Goal: Task Accomplishment & Management: Use online tool/utility

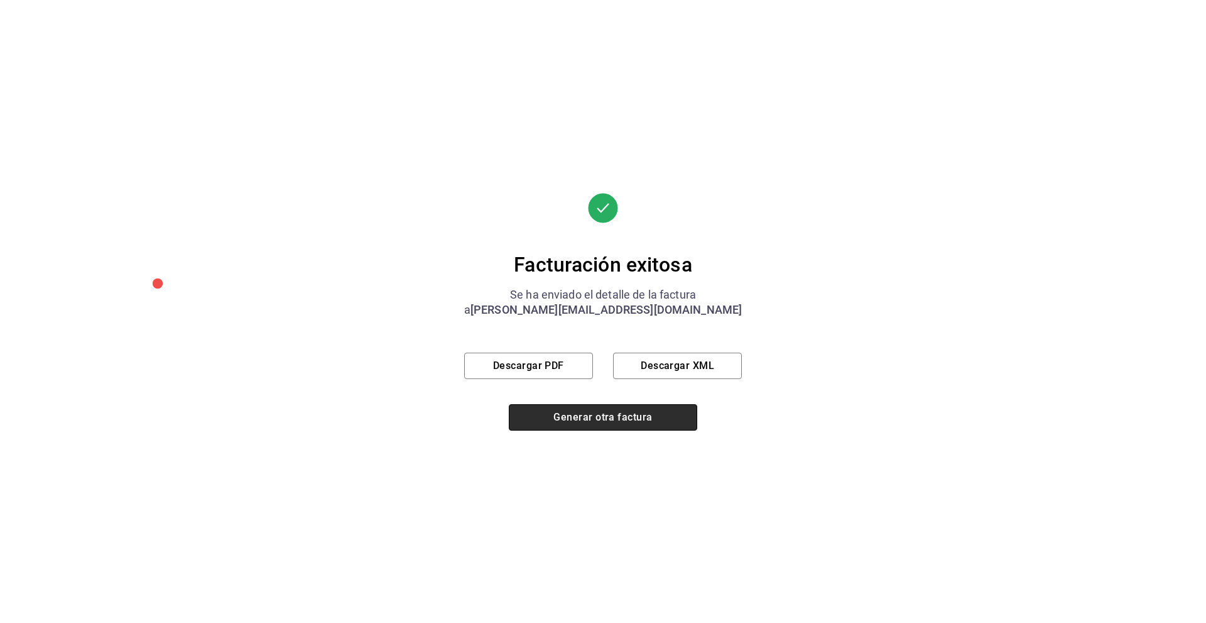
click at [608, 425] on button "Generar otra factura" at bounding box center [603, 417] width 188 height 26
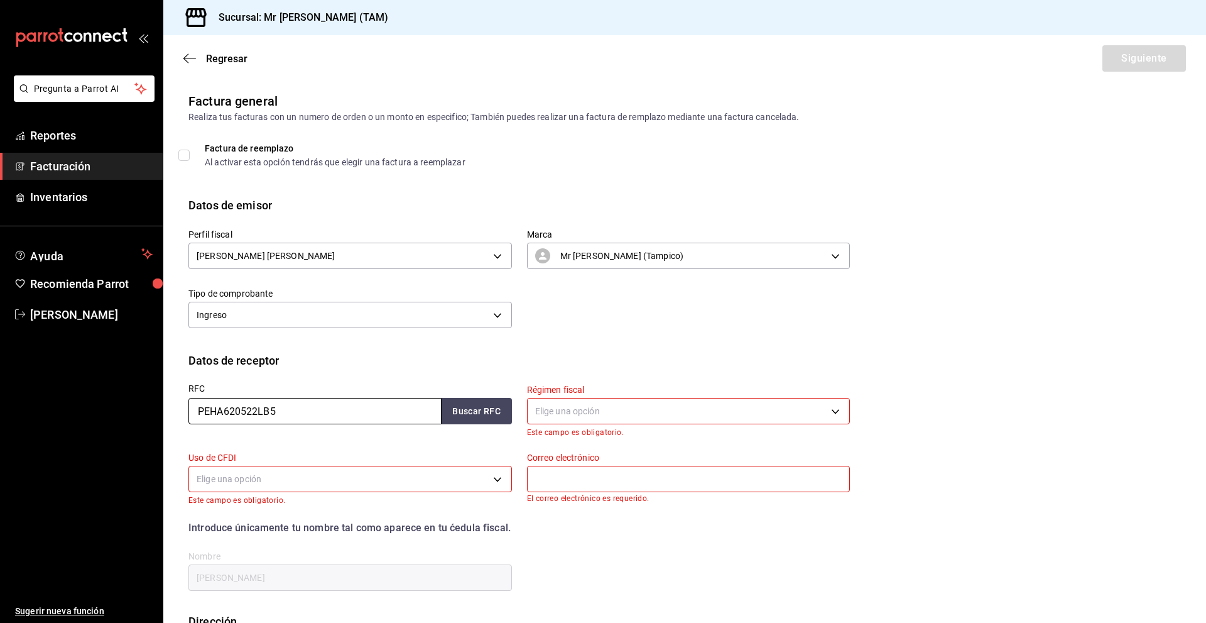
drag, startPoint x: 313, startPoint y: 412, endPoint x: 124, endPoint y: 437, distance: 190.2
click at [124, 437] on div "Pregunta a Parrot AI Reportes Facturación Inventarios Ayuda Recomienda Parrot […" at bounding box center [603, 311] width 1206 height 623
paste input "AAOG7307167I2"
type input "AAOG7307167I2"
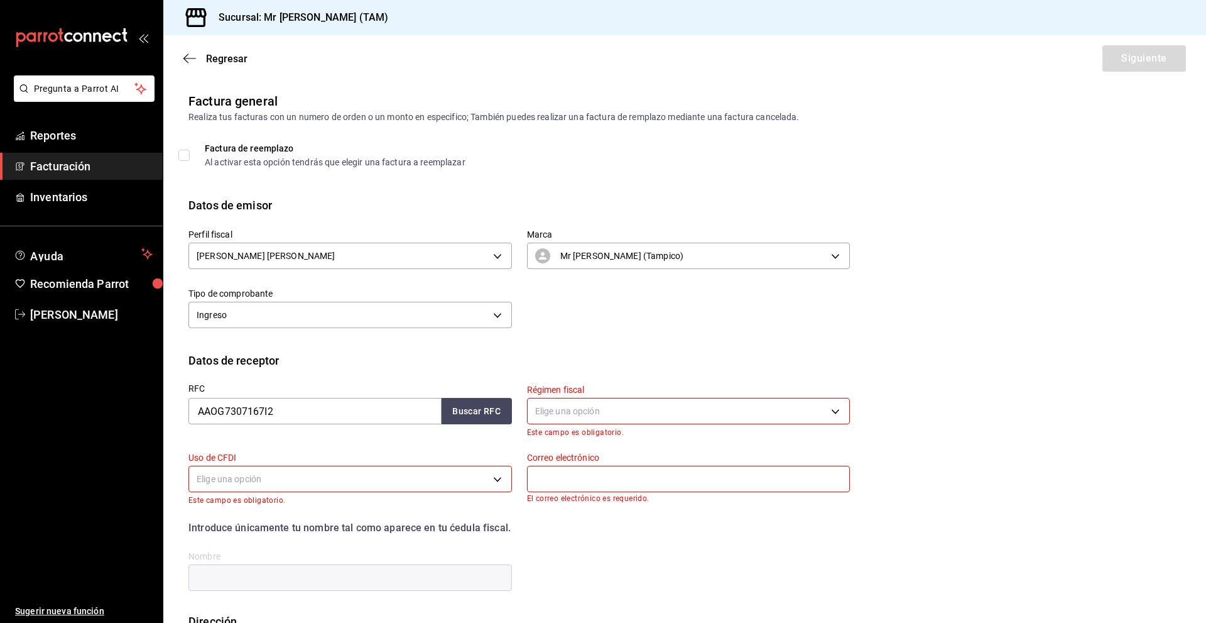
click at [447, 392] on label "RFC" at bounding box center [350, 388] width 324 height 9
click at [460, 403] on button "Buscar RFC" at bounding box center [477, 411] width 70 height 26
click at [616, 410] on body "Pregunta a Parrot AI Reportes Facturación Inventarios Ayuda Recomienda Parrot […" at bounding box center [603, 311] width 1206 height 623
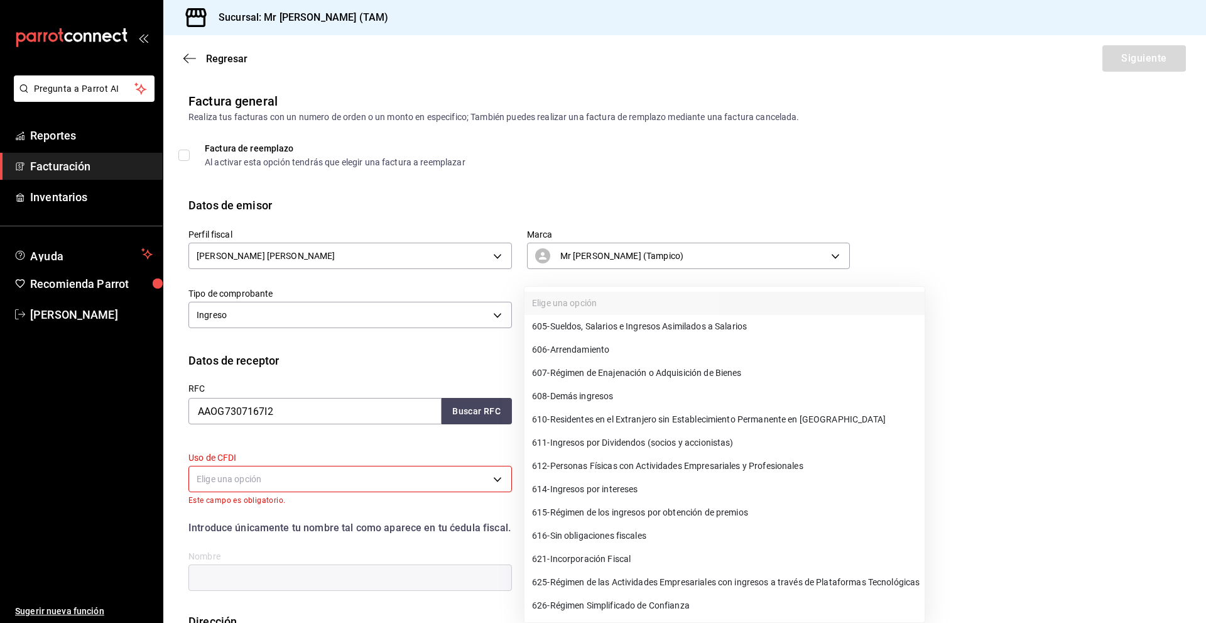
drag, startPoint x: 1206, startPoint y: 426, endPoint x: 1206, endPoint y: 462, distance: 35.8
click at [1206, 462] on div at bounding box center [603, 311] width 1206 height 623
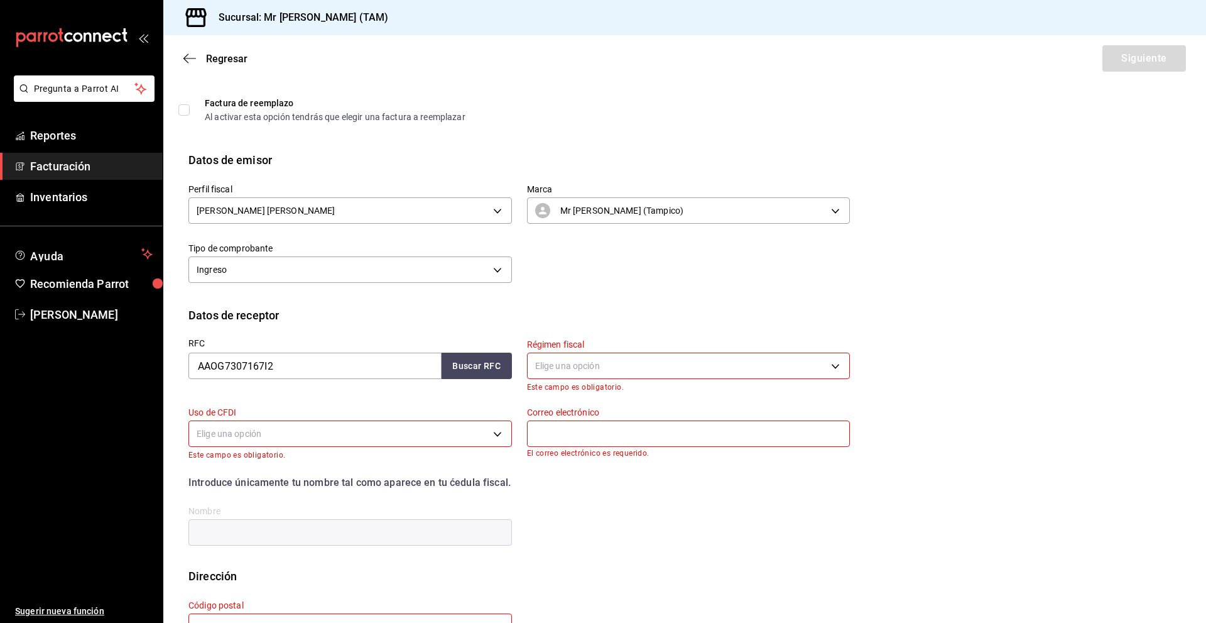
scroll to position [93, 0]
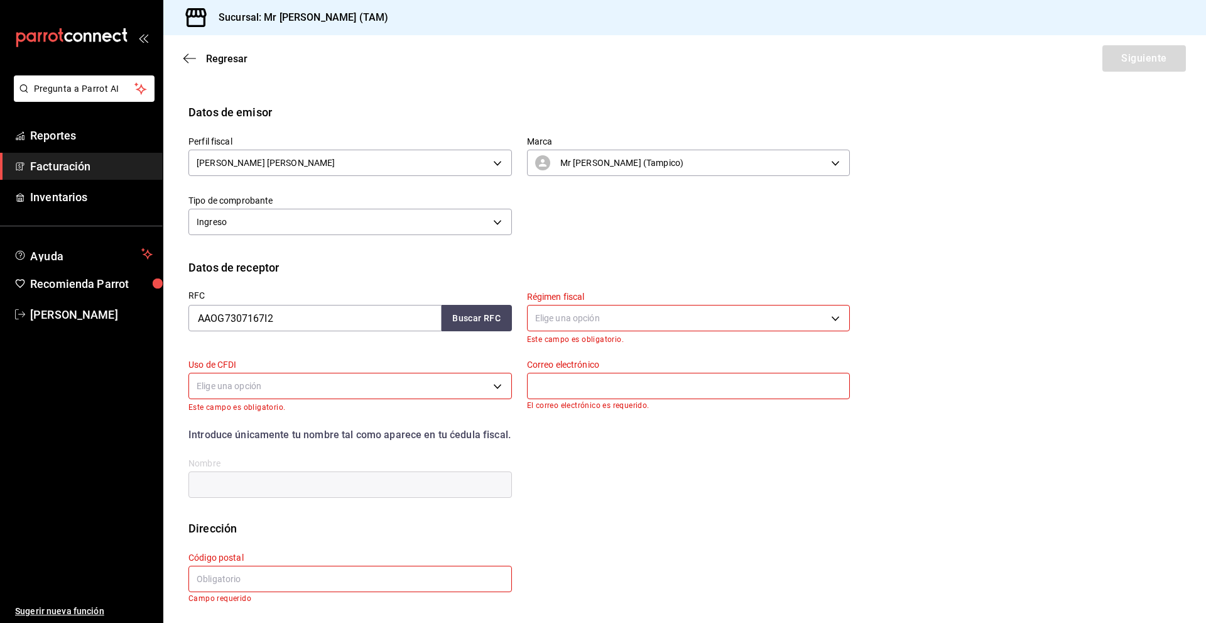
click at [638, 323] on body "Pregunta a Parrot AI Reportes Facturación Inventarios Ayuda Recomienda Parrot […" at bounding box center [603, 311] width 1206 height 623
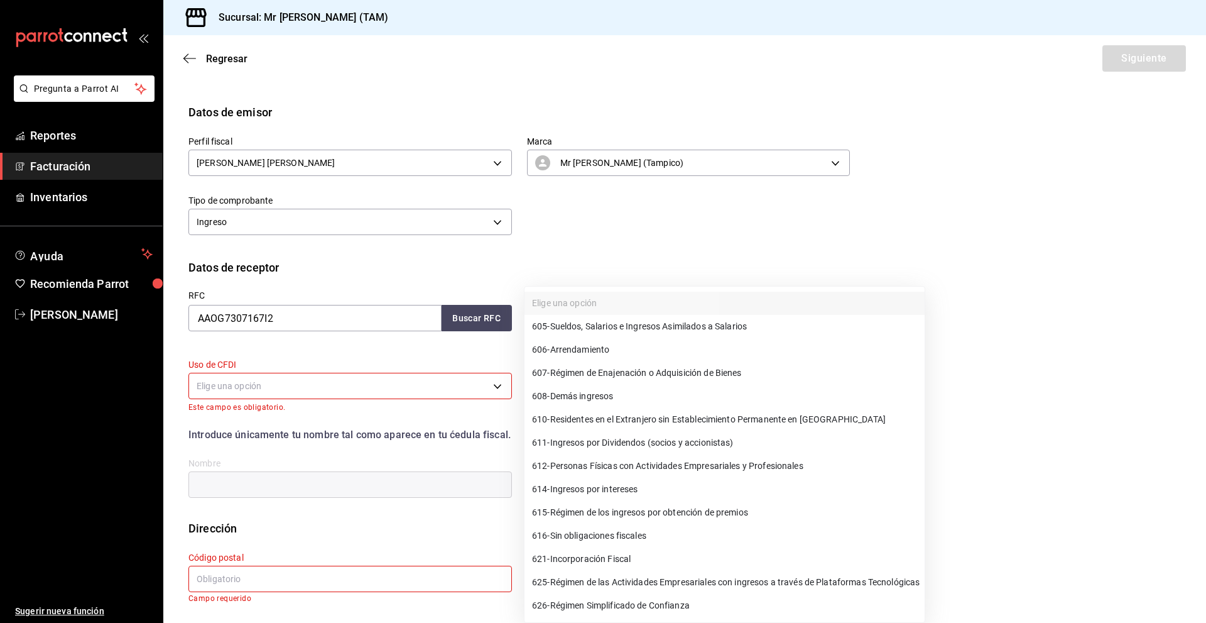
click at [784, 263] on div at bounding box center [603, 311] width 1206 height 623
click at [657, 324] on body "Pregunta a Parrot AI Reportes Facturación Inventarios Ayuda Recomienda Parrot […" at bounding box center [603, 311] width 1206 height 623
click at [757, 594] on li "626 - Régimen Simplificado de Confianza" at bounding box center [725, 605] width 400 height 23
type input "626"
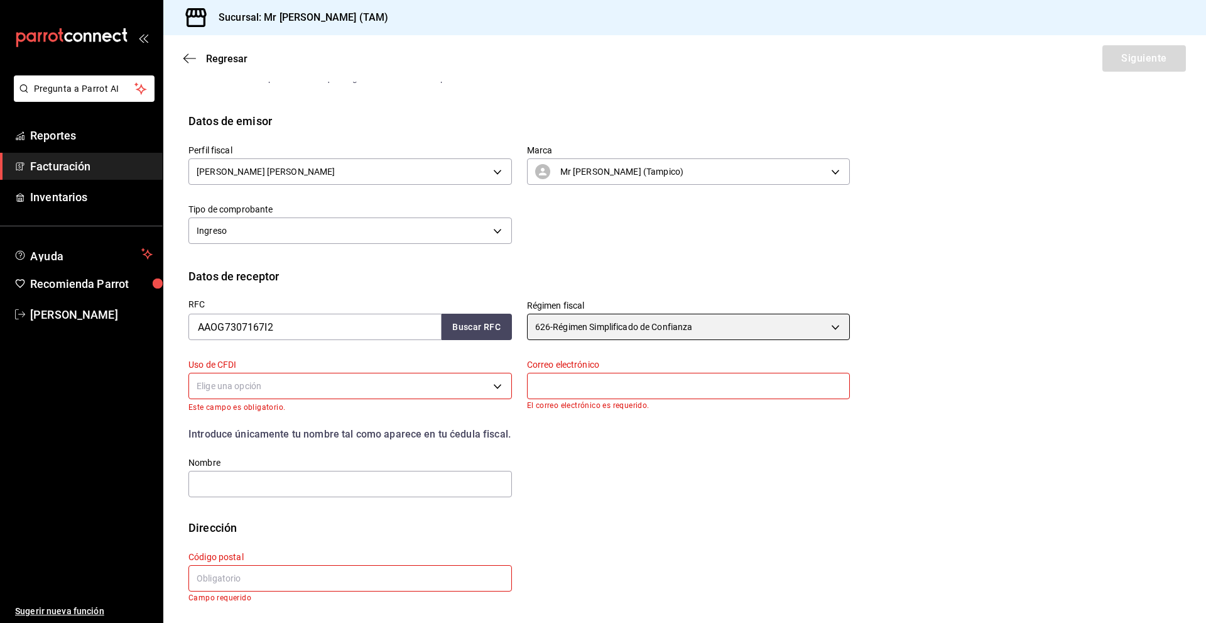
scroll to position [84, 0]
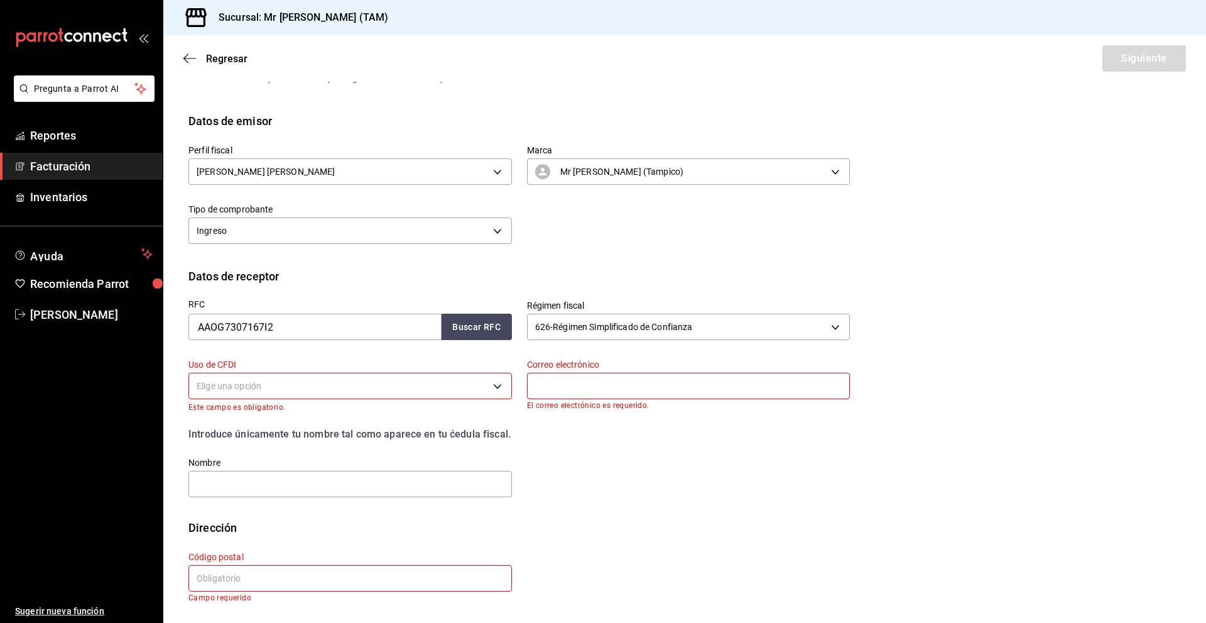
click at [260, 376] on body "Pregunta a Parrot AI Reportes Facturación Inventarios Ayuda Recomienda Parrot […" at bounding box center [603, 311] width 1206 height 623
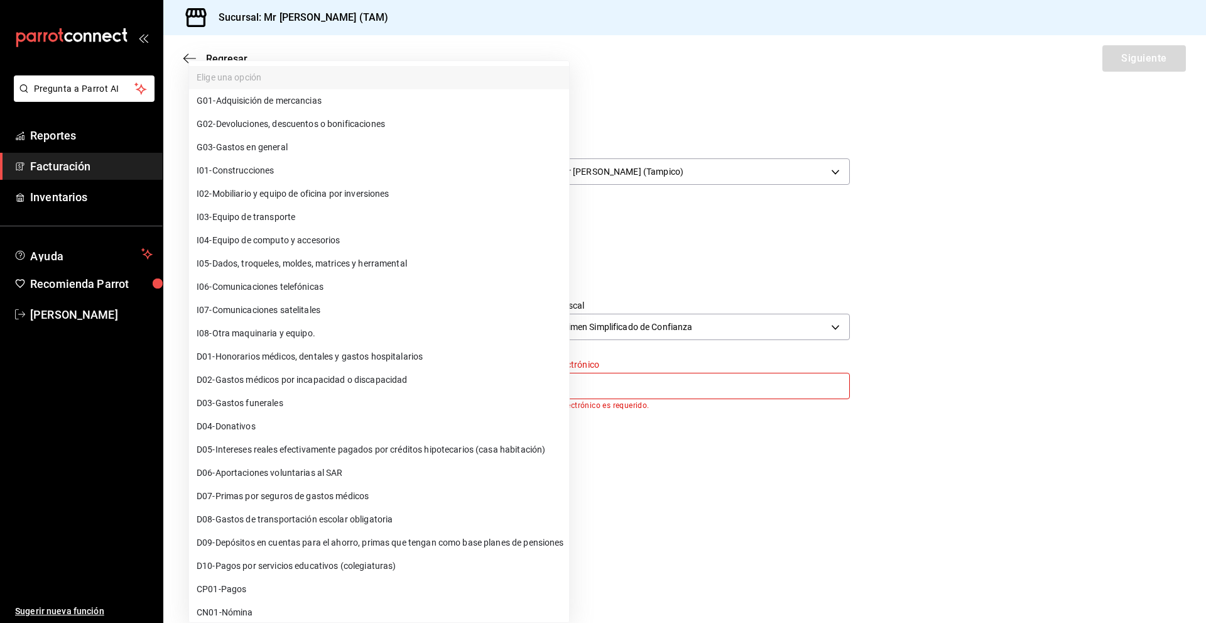
click at [270, 145] on span "G03 - Gastos en general" at bounding box center [242, 147] width 91 height 13
type input "G03"
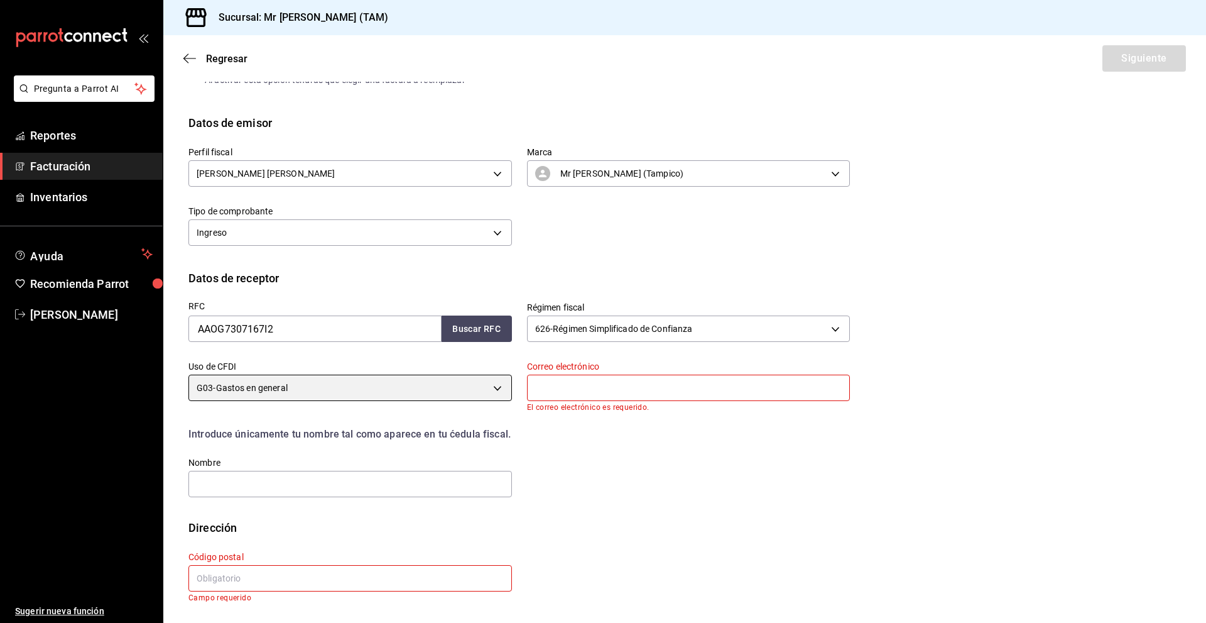
scroll to position [82, 0]
drag, startPoint x: 572, startPoint y: 396, endPoint x: 560, endPoint y: 386, distance: 15.1
click at [572, 396] on input "text" at bounding box center [689, 387] width 324 height 26
paste input "[EMAIL_ADDRESS][DOMAIN_NAME]"
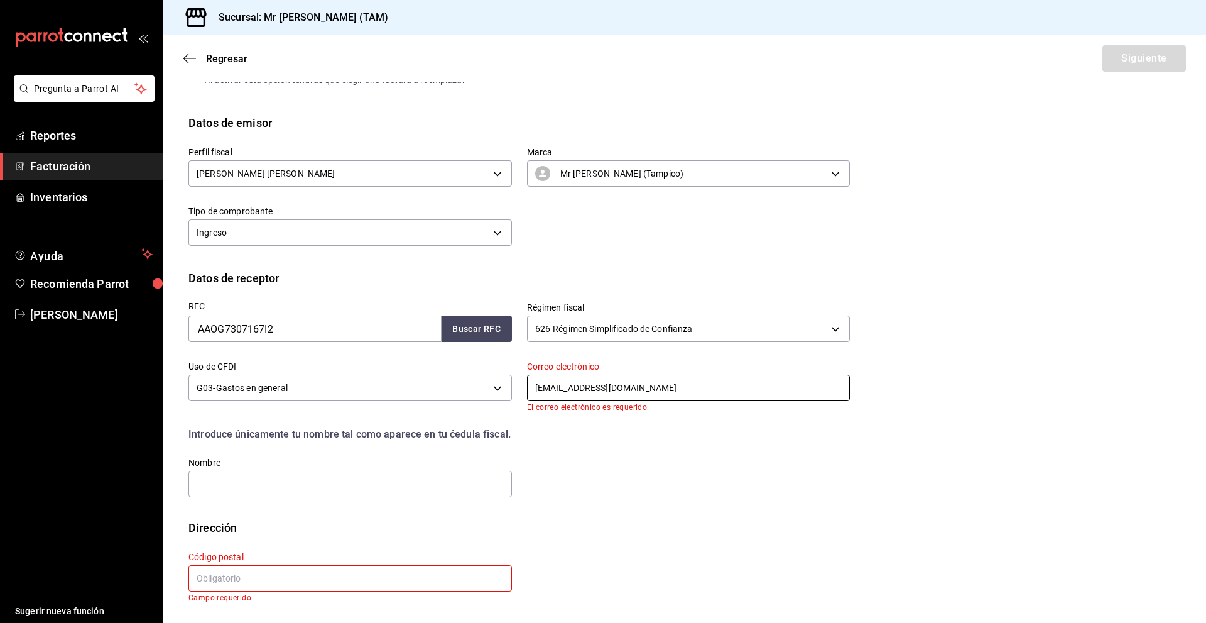
scroll to position [75, 0]
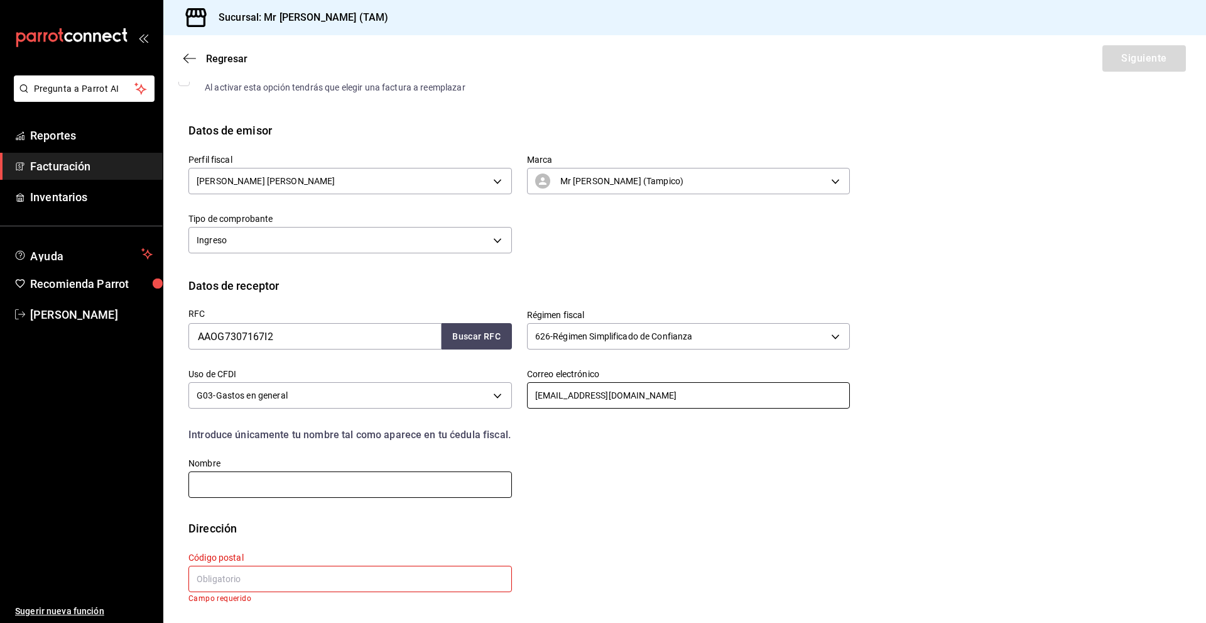
type input "[EMAIL_ADDRESS][DOMAIN_NAME]"
click at [369, 484] on input "text" at bounding box center [350, 484] width 324 height 26
paste input "[PERSON_NAME] [PERSON_NAME]"
click at [254, 484] on input "[PERSON_NAME] [PERSON_NAME]" at bounding box center [350, 484] width 324 height 26
type input "[PERSON_NAME] [PERSON_NAME]"
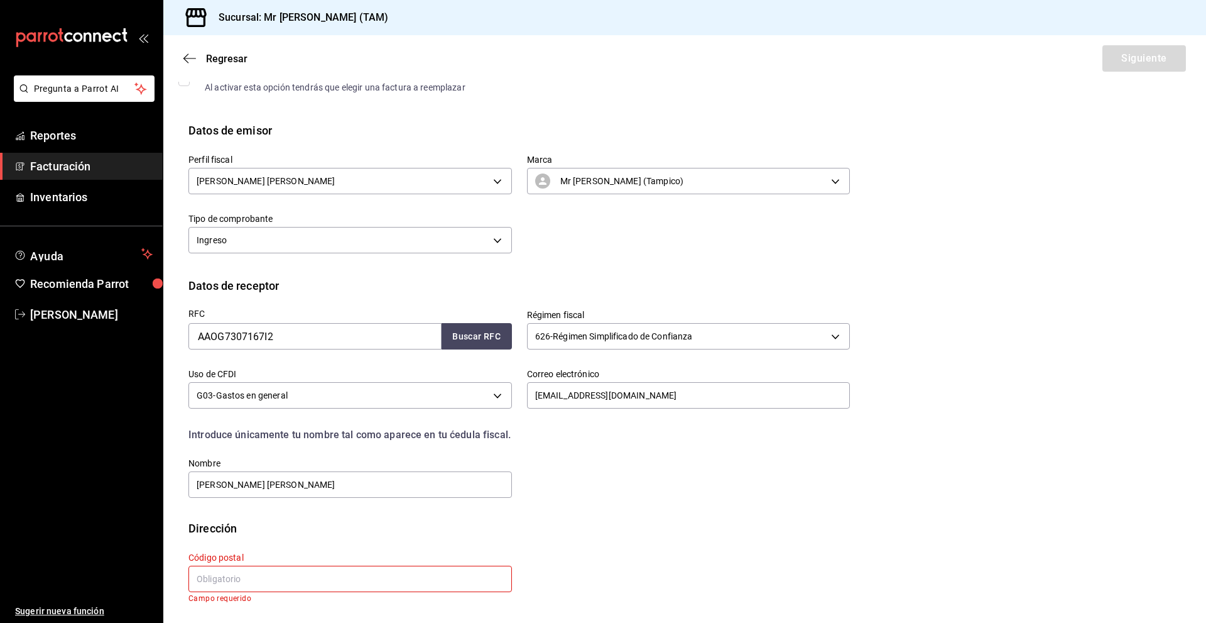
click at [348, 525] on div "Dirección" at bounding box center [684, 528] width 993 height 17
click at [349, 570] on input "text" at bounding box center [350, 578] width 324 height 26
paste input "89604"
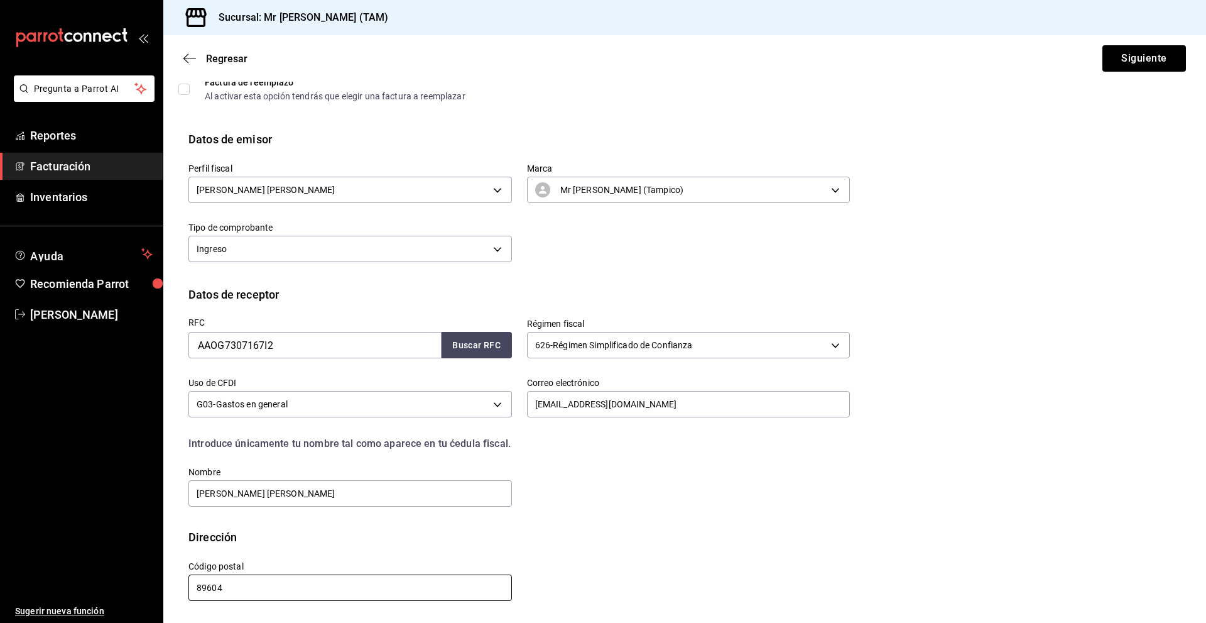
scroll to position [66, 0]
type input "89604"
click at [640, 527] on div "RFC AAOG7307167I2 Buscar RFC Régimen fiscal 626 - Régimen Simplificado de Confi…" at bounding box center [684, 416] width 993 height 226
click at [1127, 65] on button "Siguiente" at bounding box center [1145, 58] width 84 height 26
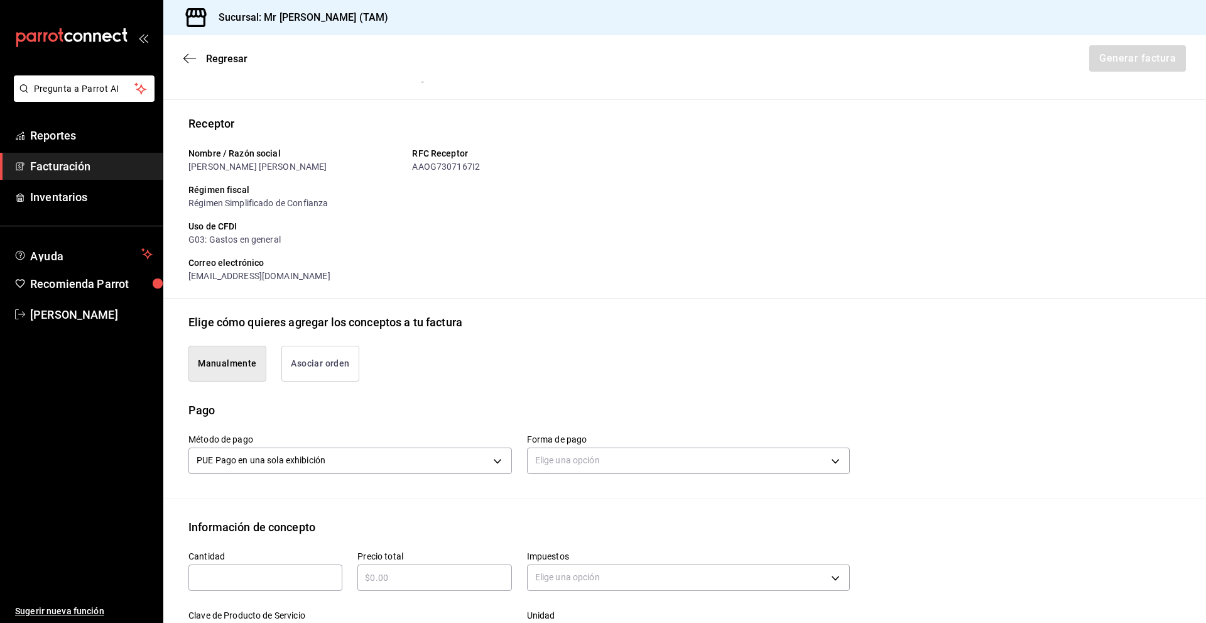
click at [602, 474] on div "Elige una opción" at bounding box center [689, 458] width 324 height 33
click at [606, 462] on body "Pregunta a Parrot AI Reportes Facturación Inventarios Ayuda Recomienda Parrot […" at bounding box center [603, 311] width 1206 height 623
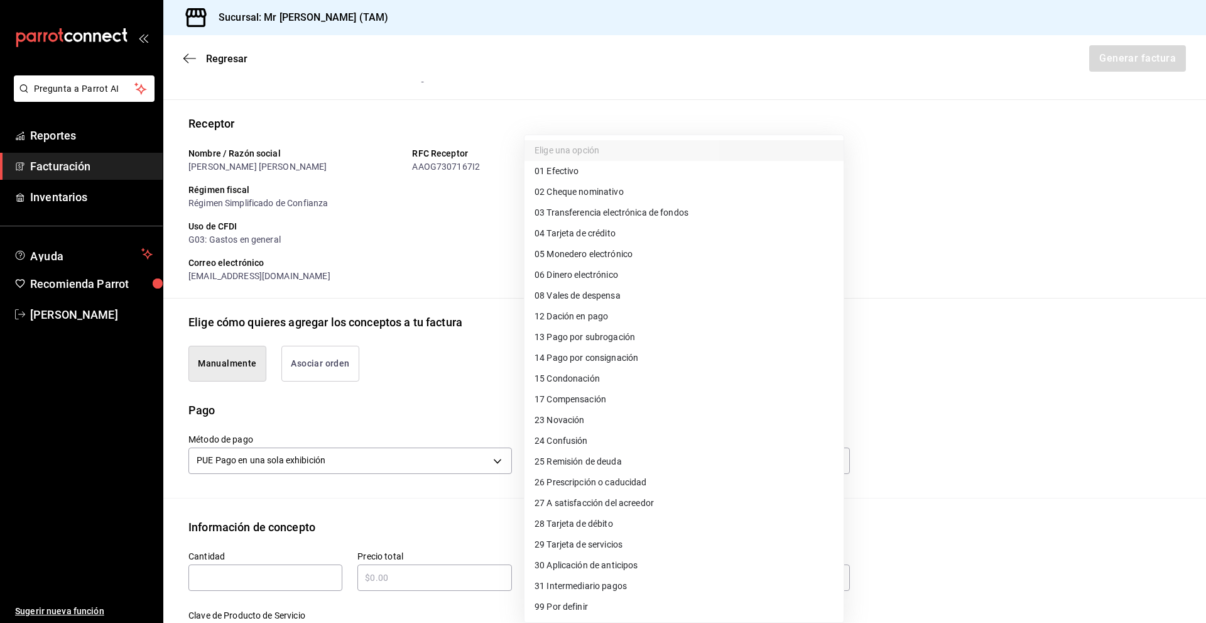
click at [563, 165] on span "01 Efectivo" at bounding box center [557, 171] width 44 height 13
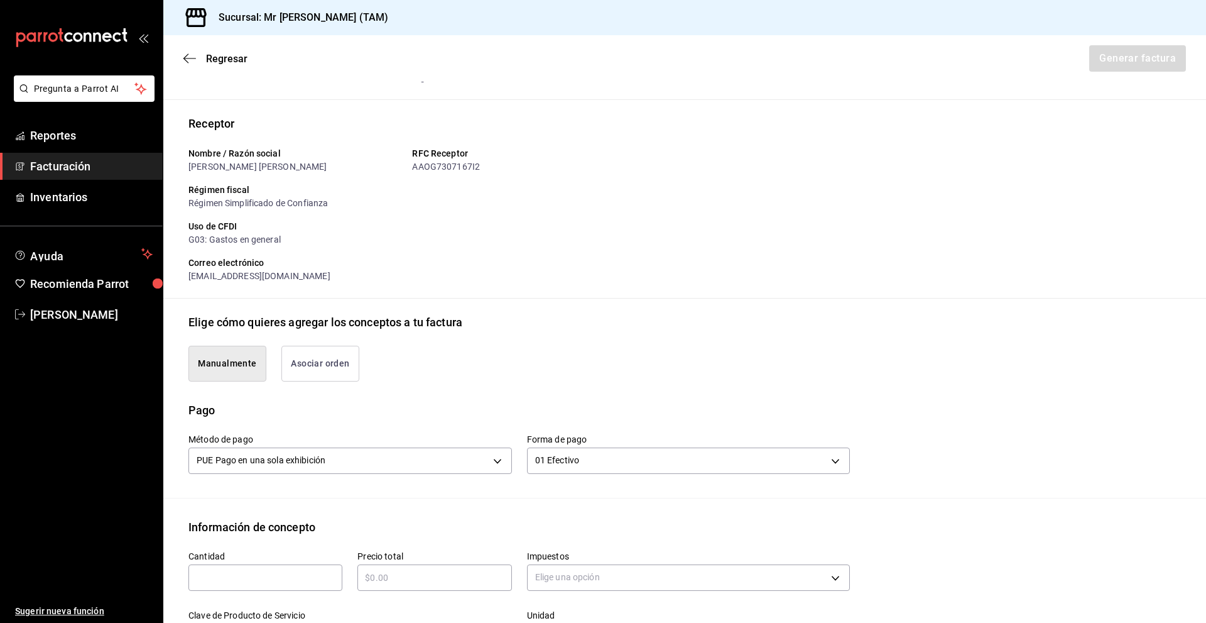
click at [615, 445] on div "01 Efectivo 01" at bounding box center [689, 458] width 324 height 33
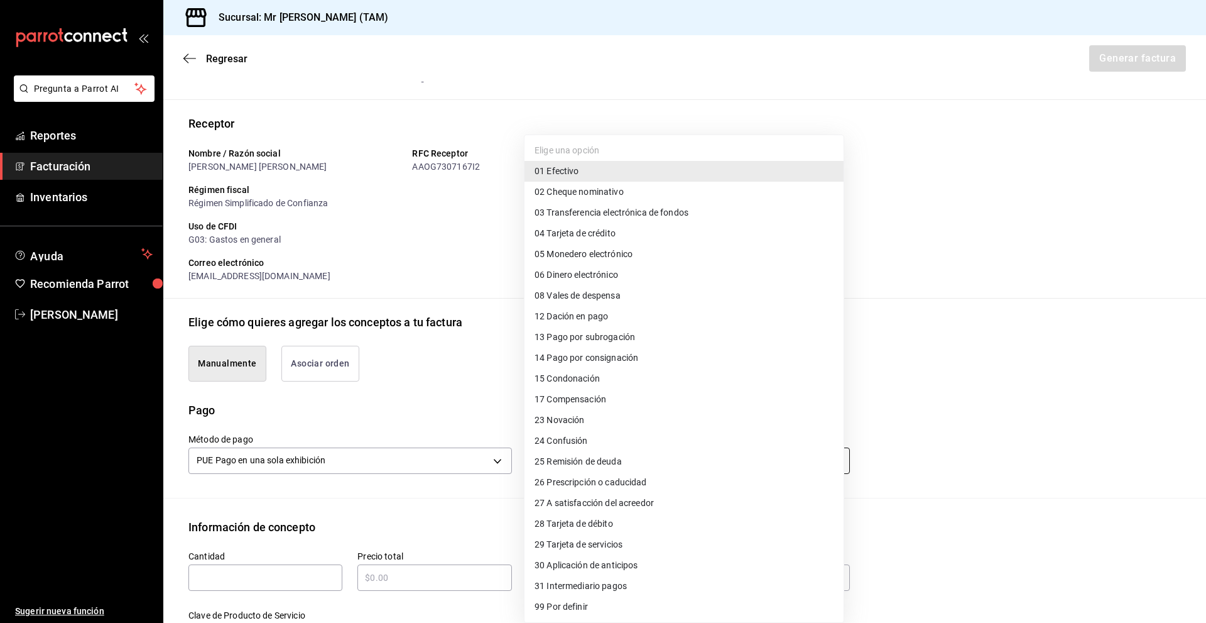
click at [611, 464] on body "Pregunta a Parrot AI Reportes Facturación Inventarios Ayuda Recomienda Parrot […" at bounding box center [603, 311] width 1206 height 623
click at [592, 521] on span "28 Tarjeta de débito" at bounding box center [574, 523] width 79 height 13
type input "28"
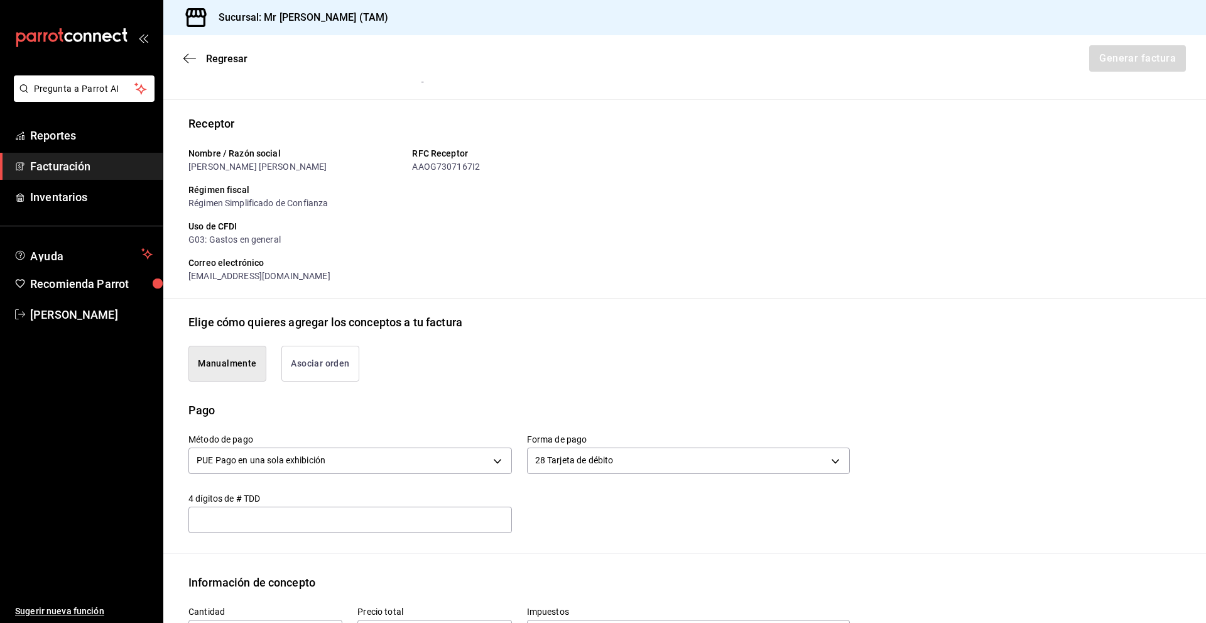
click at [345, 509] on div "​" at bounding box center [350, 519] width 324 height 26
type input "8876"
click at [562, 532] on div "Método de pago PUE Pago en una sola exhibición PUE Forma de pago 28 Tarjeta de …" at bounding box center [511, 475] width 677 height 114
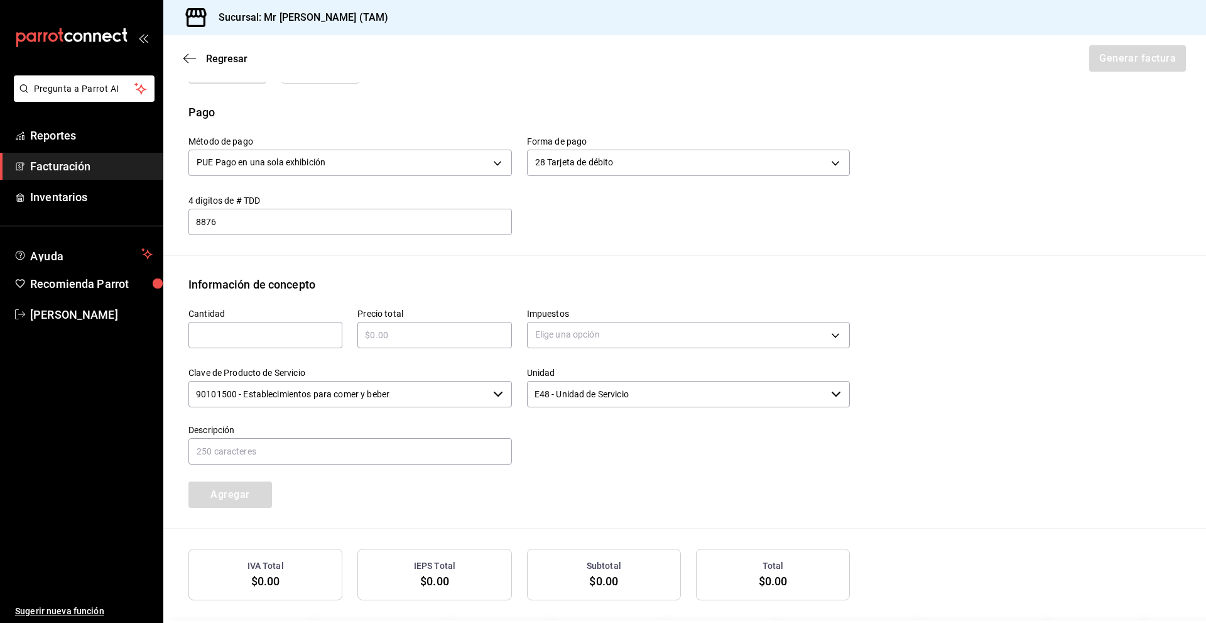
scroll to position [380, 0]
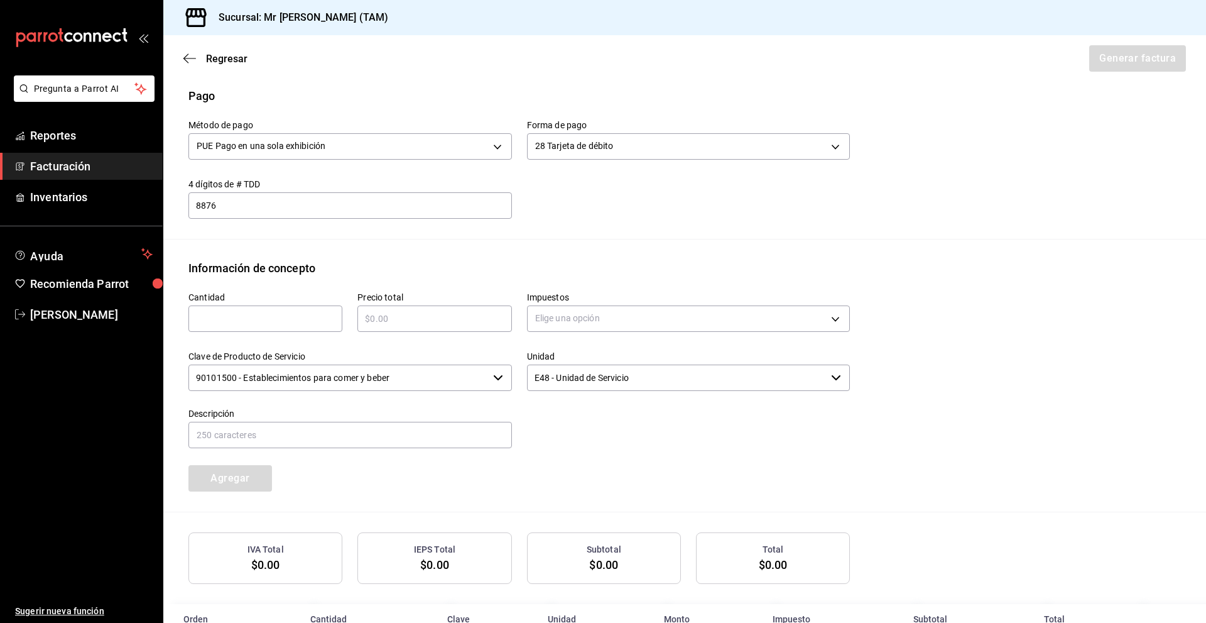
click at [273, 315] on input "text" at bounding box center [265, 318] width 154 height 15
type input "1"
click at [393, 323] on input "text" at bounding box center [435, 318] width 154 height 15
type input "$1070"
click at [578, 325] on body "Pregunta a Parrot AI Reportes Facturación Inventarios Ayuda Recomienda Parrot […" at bounding box center [603, 311] width 1206 height 623
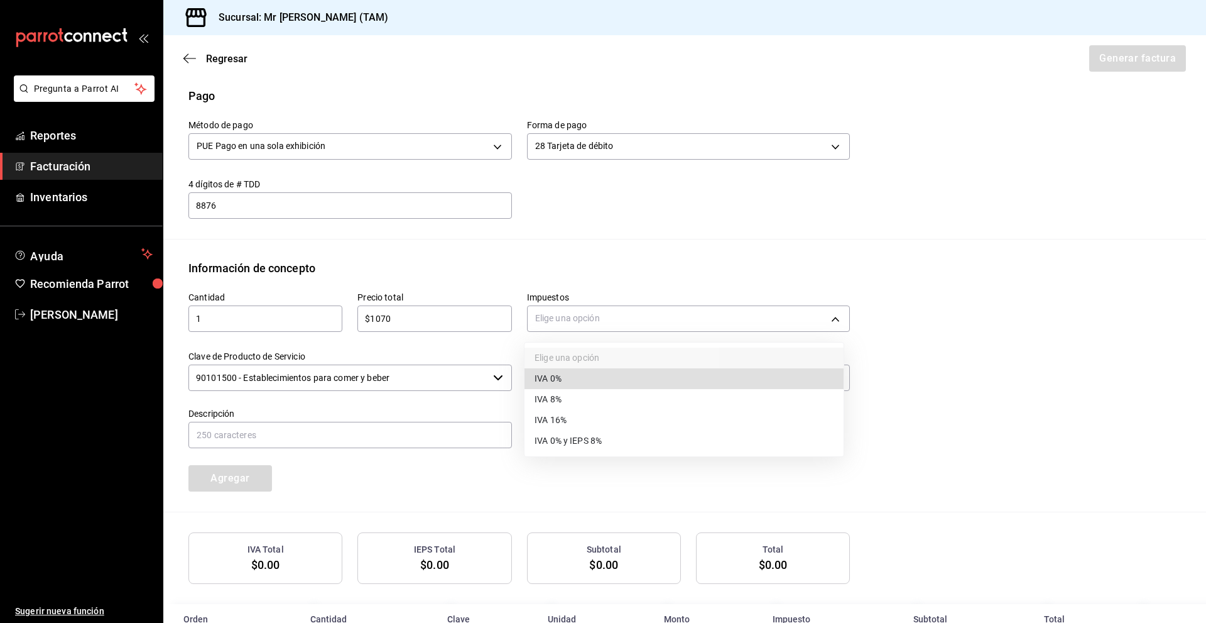
click at [594, 417] on li "IVA 16%" at bounding box center [684, 420] width 319 height 21
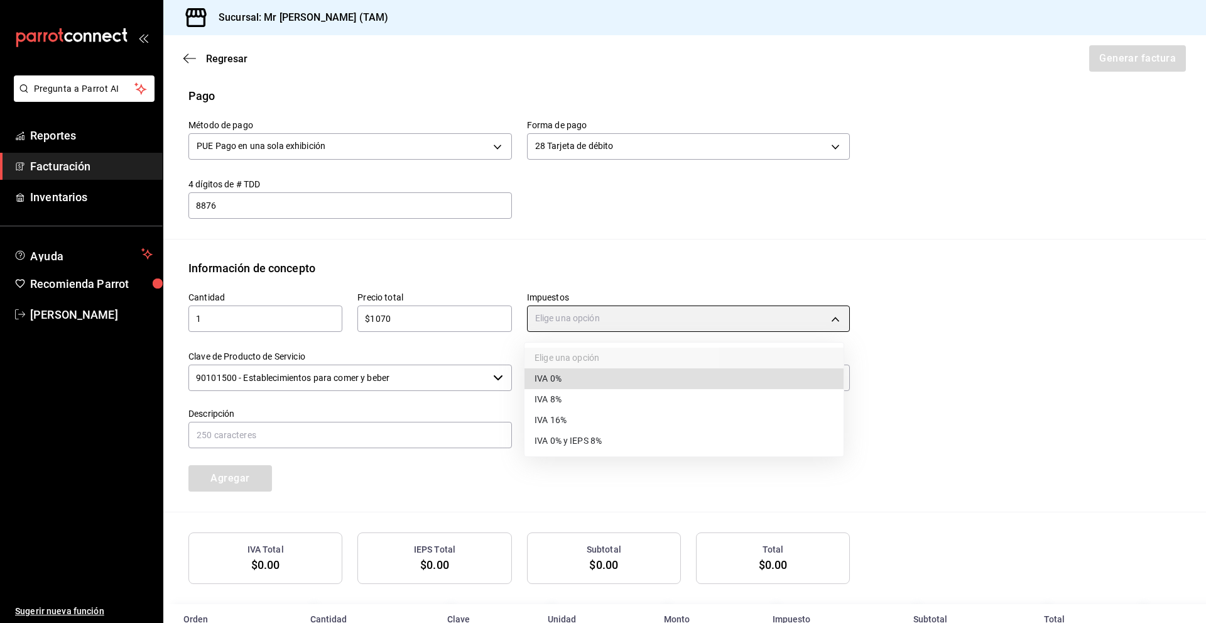
type input "IVA_16"
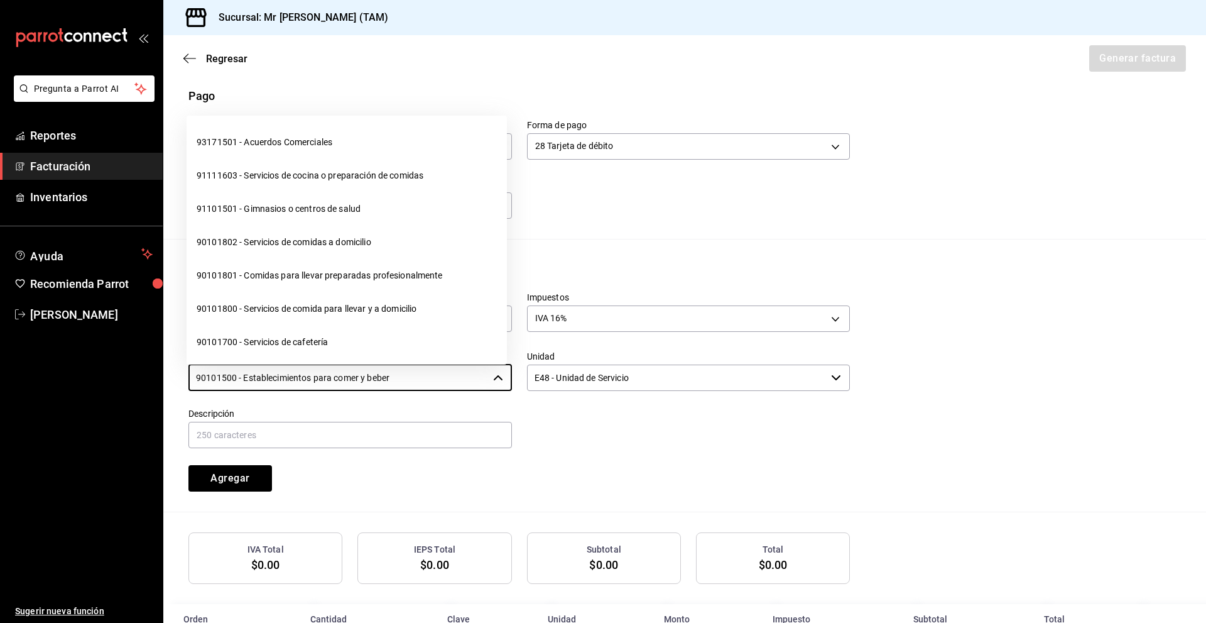
drag, startPoint x: 449, startPoint y: 379, endPoint x: 106, endPoint y: 381, distance: 342.4
click at [106, 381] on div "Pregunta a Parrot AI Reportes Facturación Inventarios Ayuda Recomienda Parrot […" at bounding box center [603, 311] width 1206 height 623
type input "E"
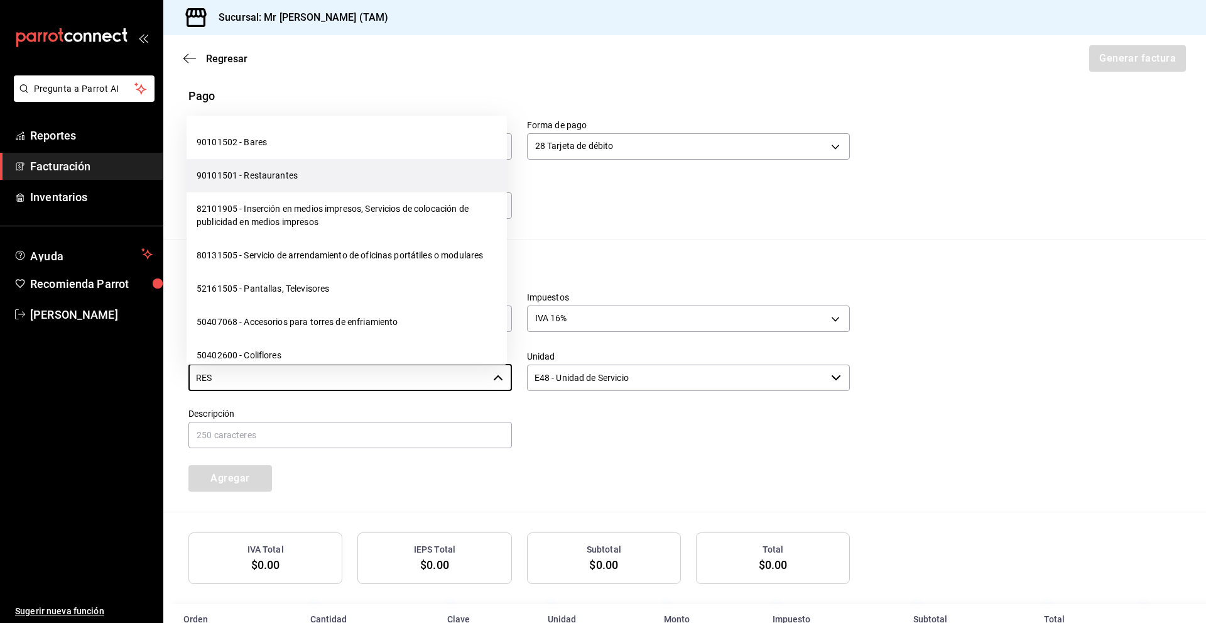
drag, startPoint x: 254, startPoint y: 156, endPoint x: 258, endPoint y: 167, distance: 11.3
click at [255, 163] on ul "90101502 - Bares 90101501 - Restaurantes 82101905 - Inserción en medios impreso…" at bounding box center [347, 240] width 320 height 249
click at [258, 178] on li "90101501 - Restaurantes" at bounding box center [347, 175] width 320 height 33
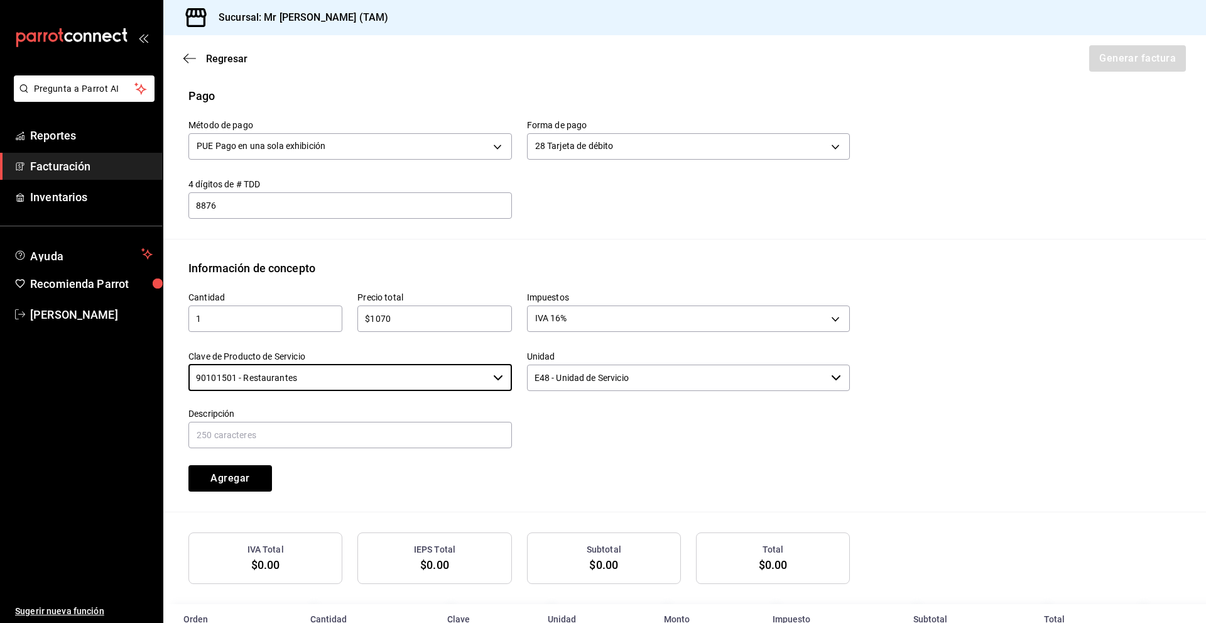
type input "90101501 - Restaurantes"
click at [313, 426] on input "text" at bounding box center [350, 435] width 324 height 26
type input "CONSUMO DEL DIA [DATE]"
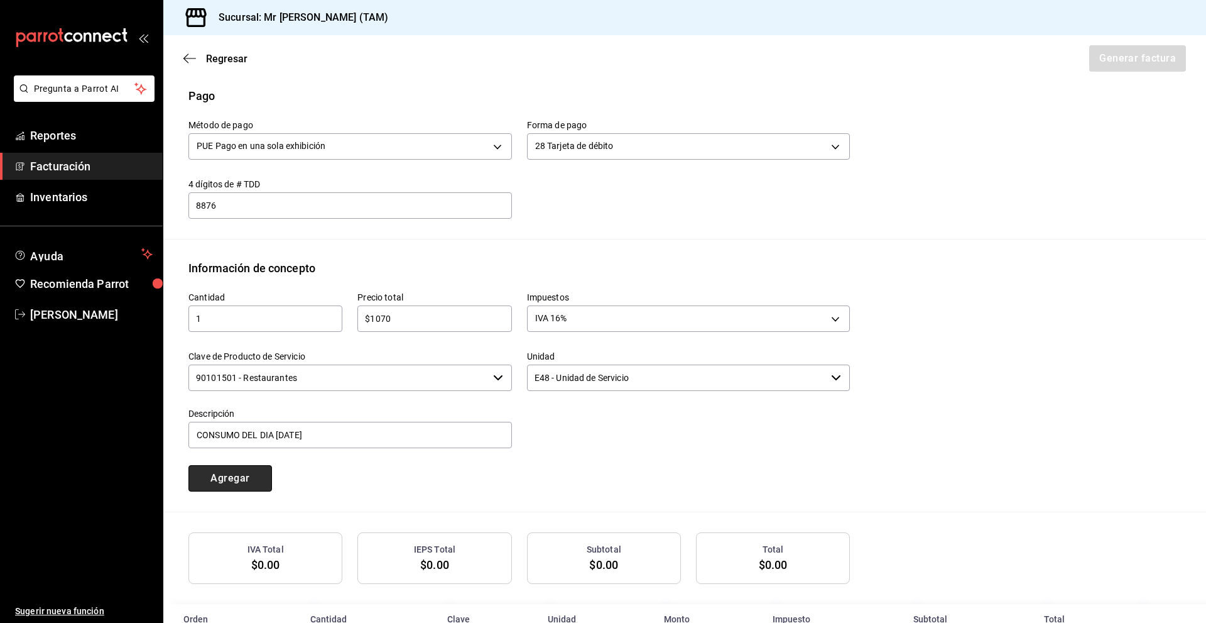
click at [246, 474] on button "Agregar" at bounding box center [230, 478] width 84 height 26
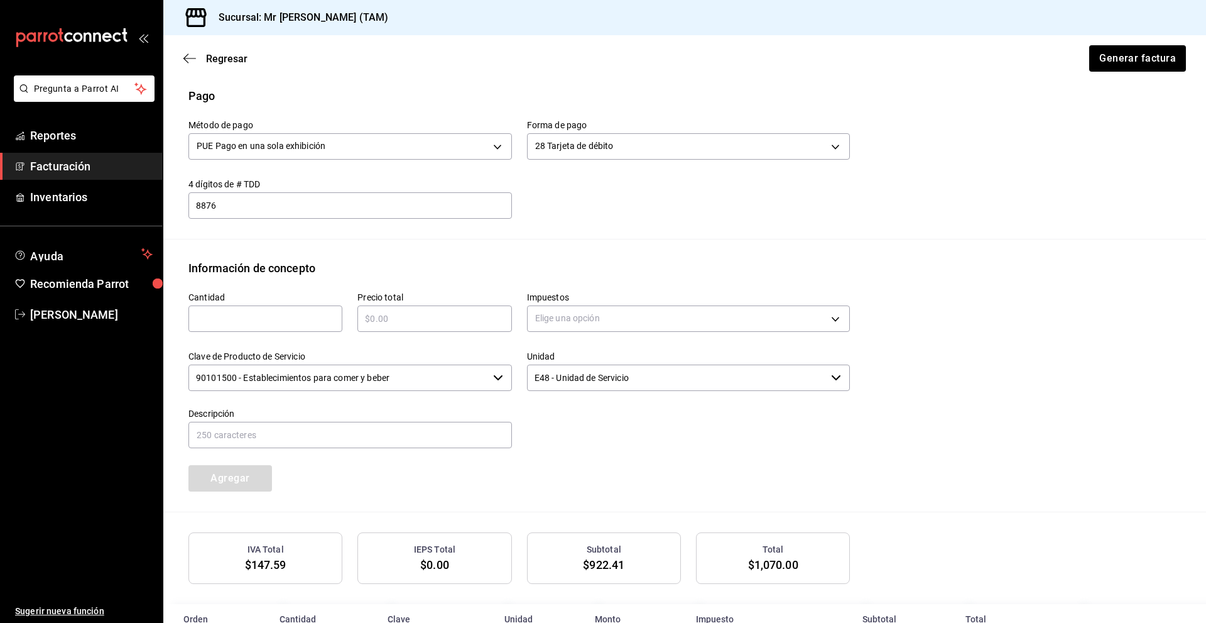
scroll to position [449, 0]
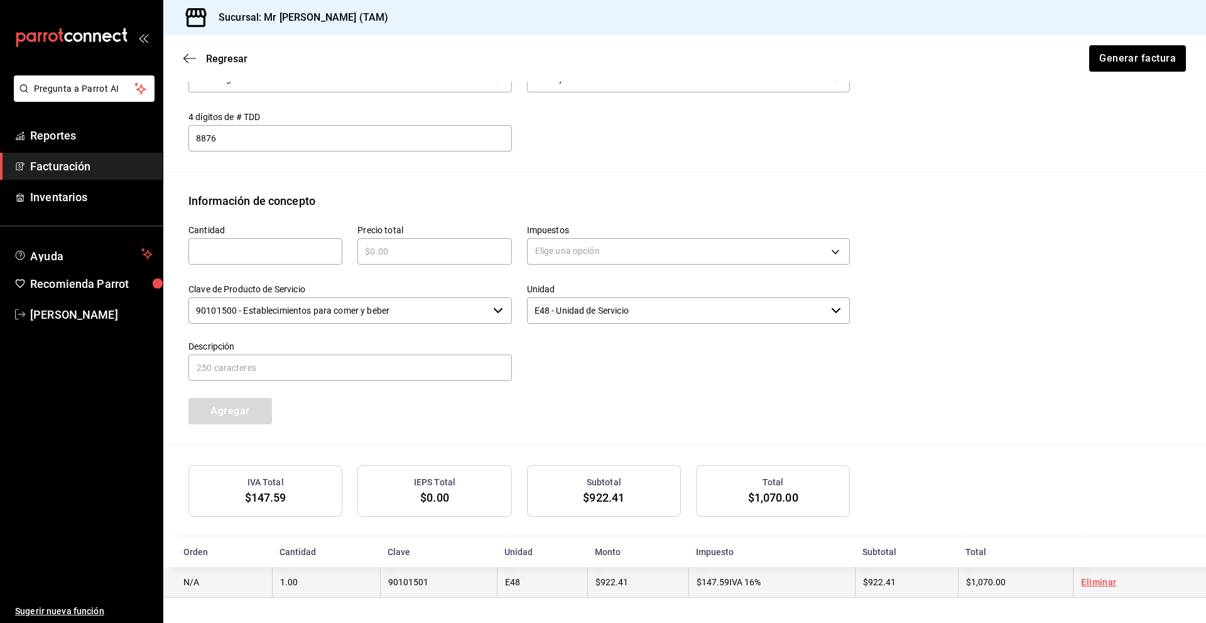
click at [771, 577] on td "$147.59 IVA 16%" at bounding box center [772, 582] width 167 height 31
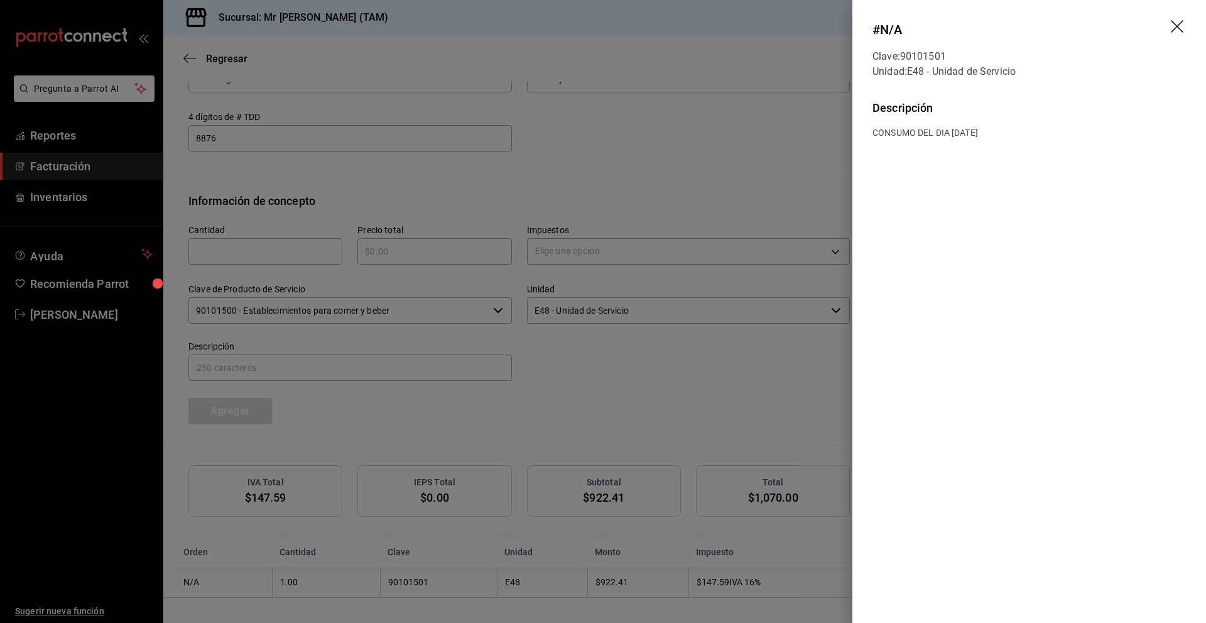
click at [1172, 26] on icon "drag" at bounding box center [1178, 27] width 15 height 15
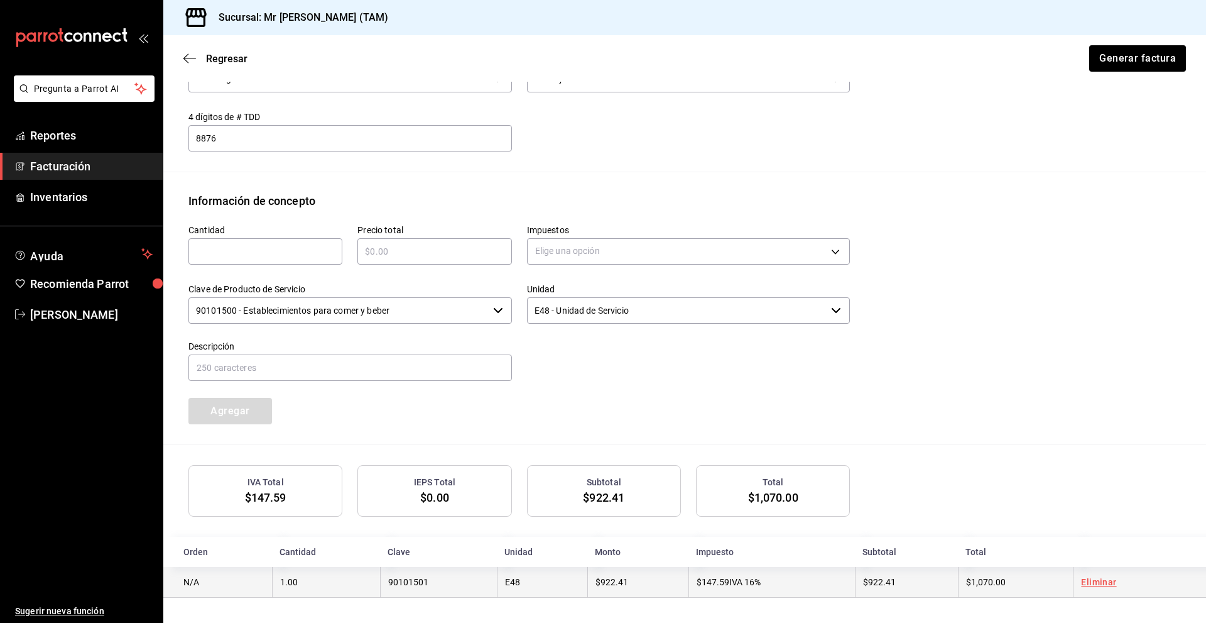
click at [1015, 575] on td "$1,070.00" at bounding box center [1016, 582] width 116 height 31
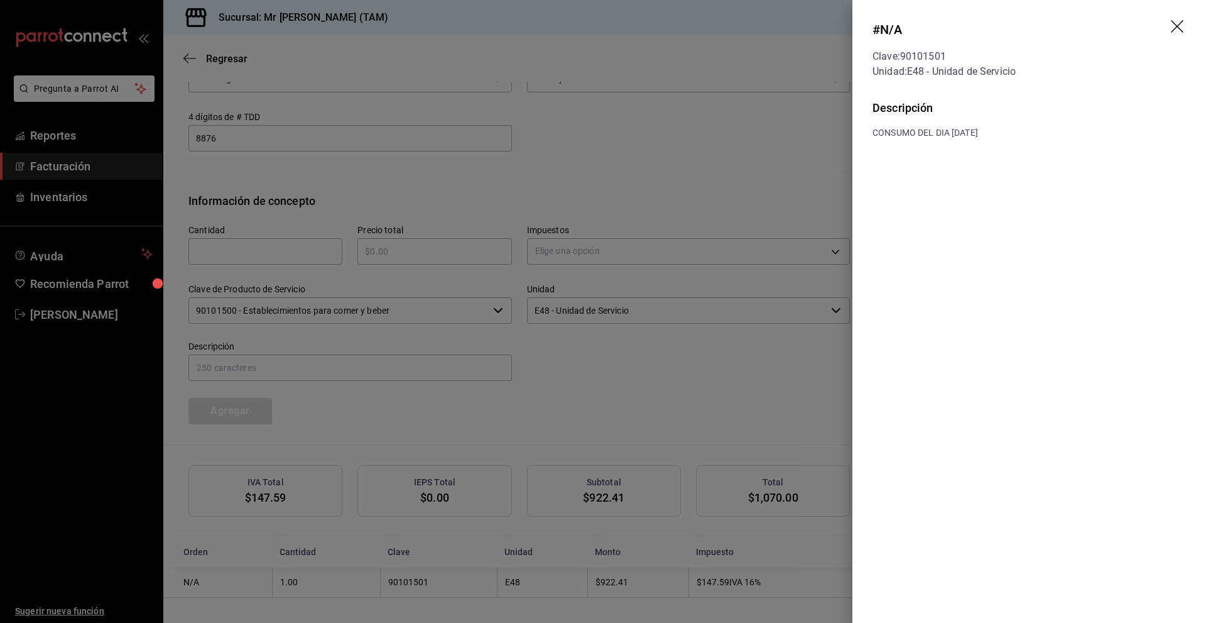
click at [1181, 25] on icon "drag" at bounding box center [1178, 27] width 15 height 15
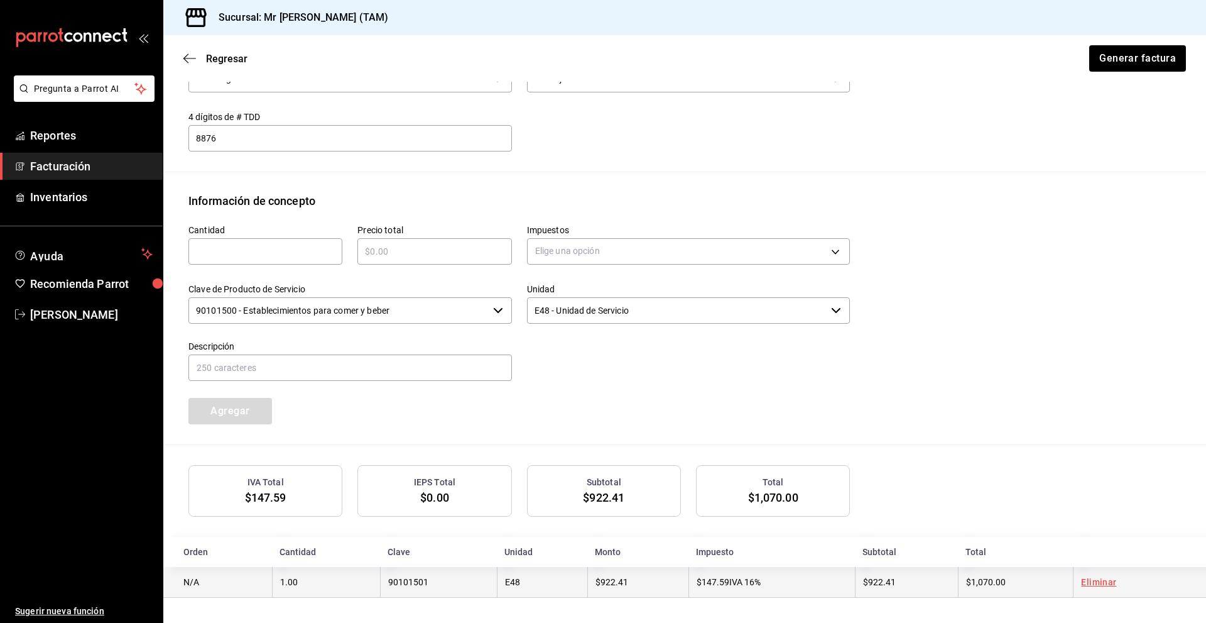
click at [870, 582] on span "$922.41" at bounding box center [879, 582] width 33 height 10
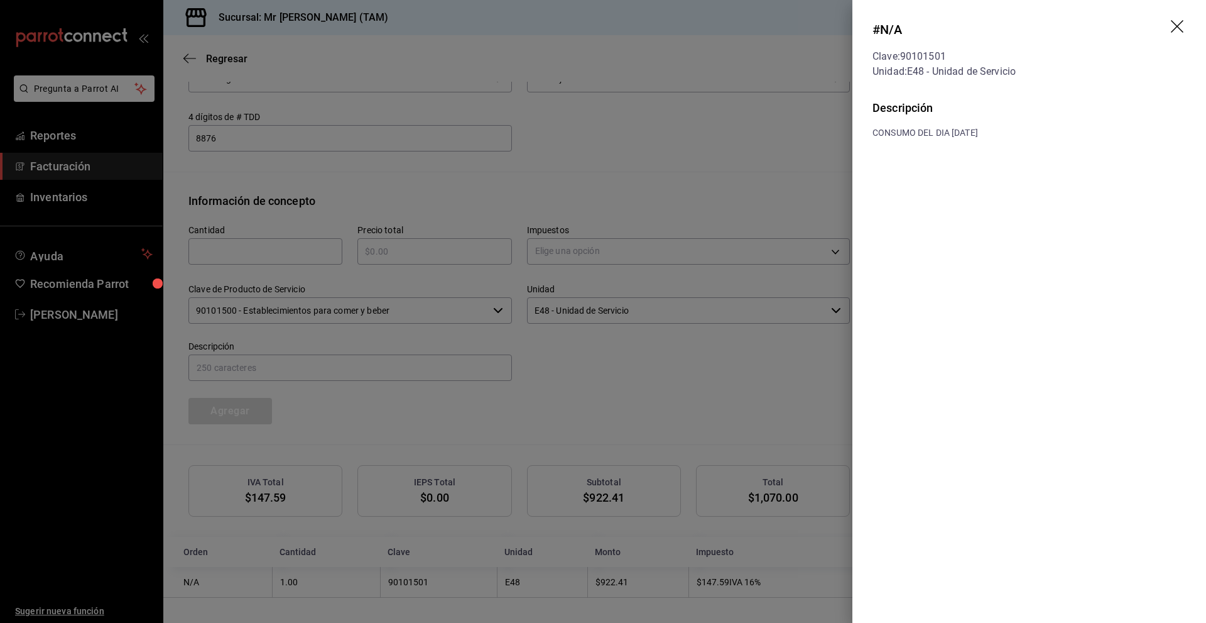
click at [1178, 22] on icon "drag" at bounding box center [1178, 27] width 15 height 15
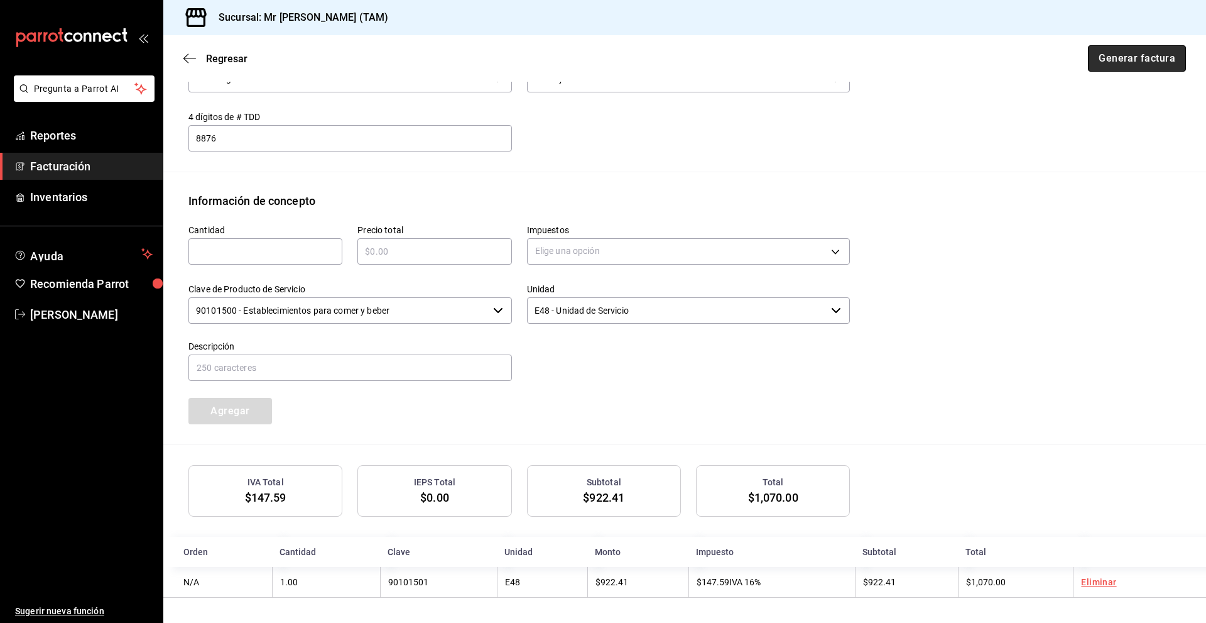
click at [1102, 62] on button "Generar factura" at bounding box center [1137, 58] width 98 height 26
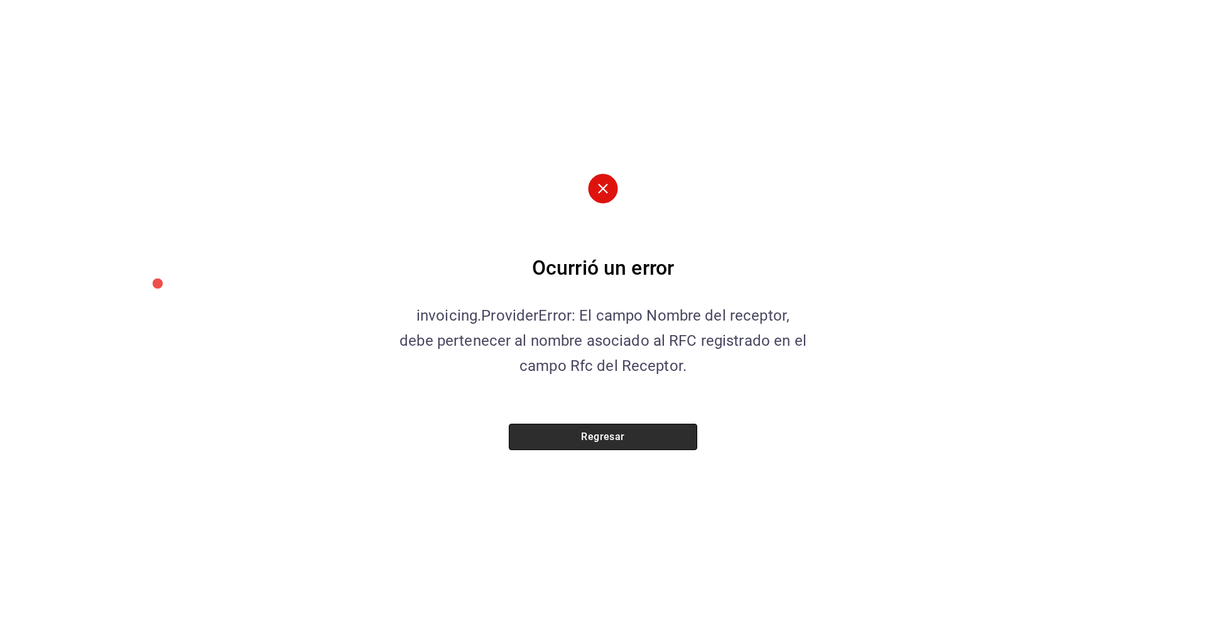
click at [591, 445] on button "Regresar" at bounding box center [603, 436] width 188 height 26
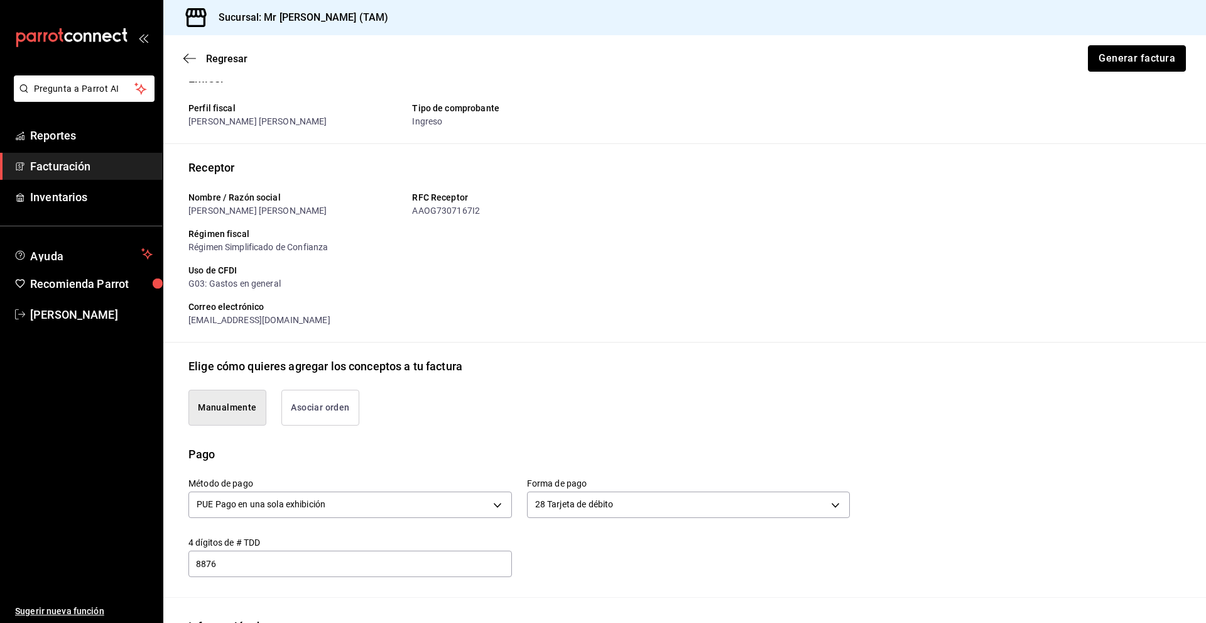
scroll to position [0, 0]
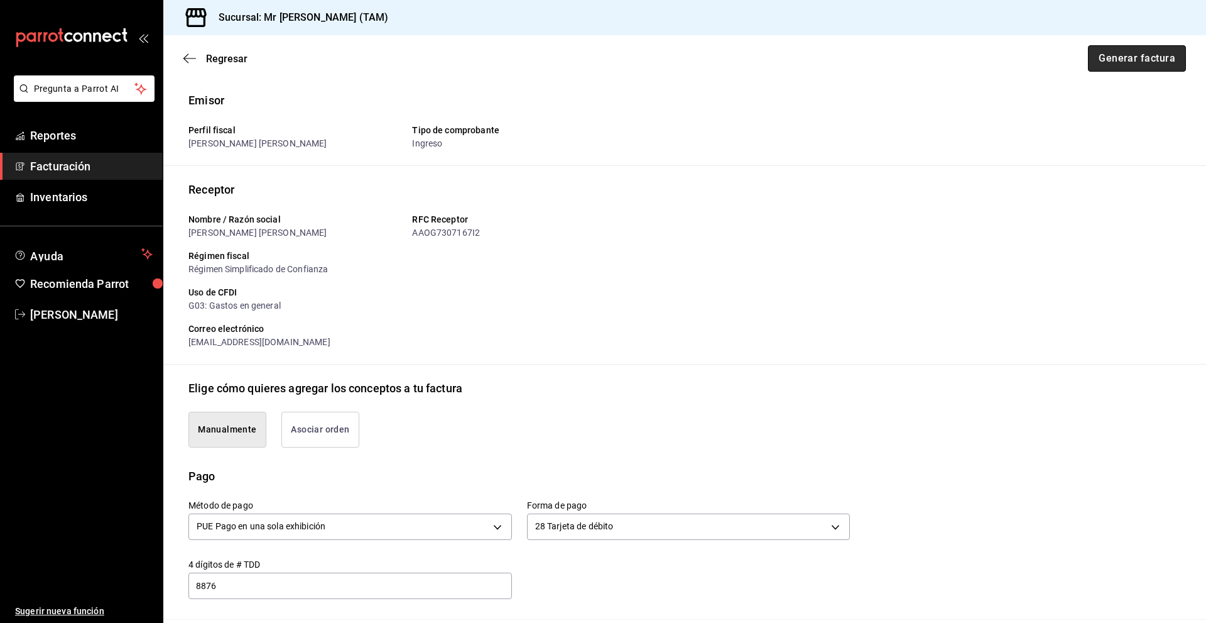
click at [1101, 57] on button "Generar factura" at bounding box center [1137, 58] width 98 height 26
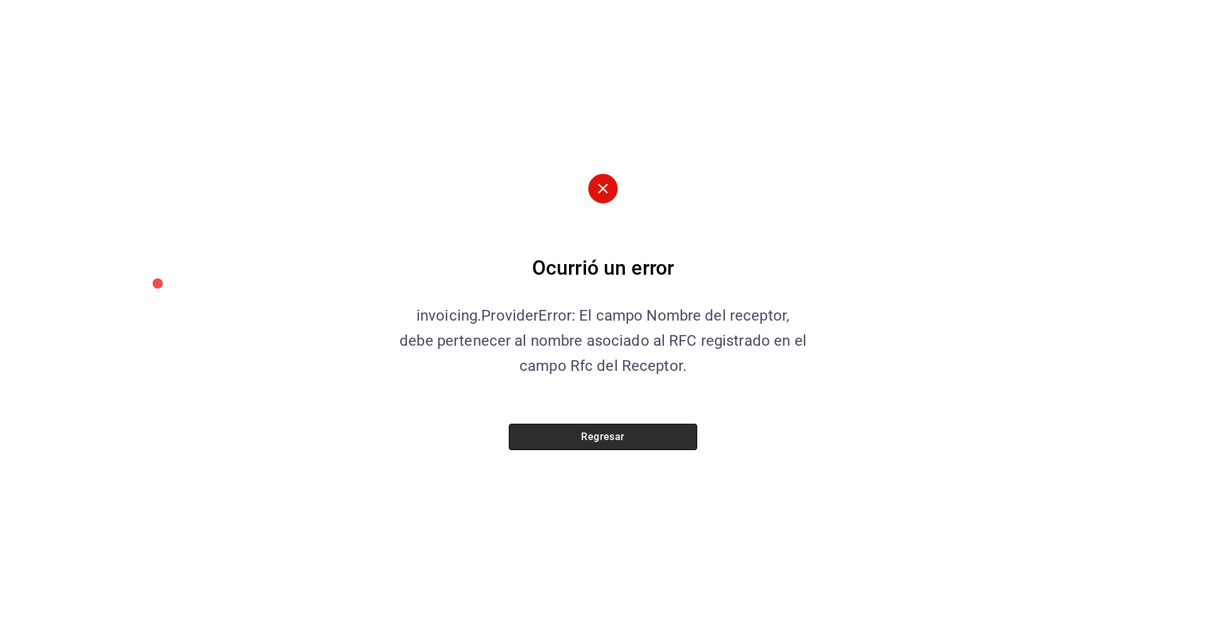
click at [605, 434] on button "Regresar" at bounding box center [603, 436] width 188 height 26
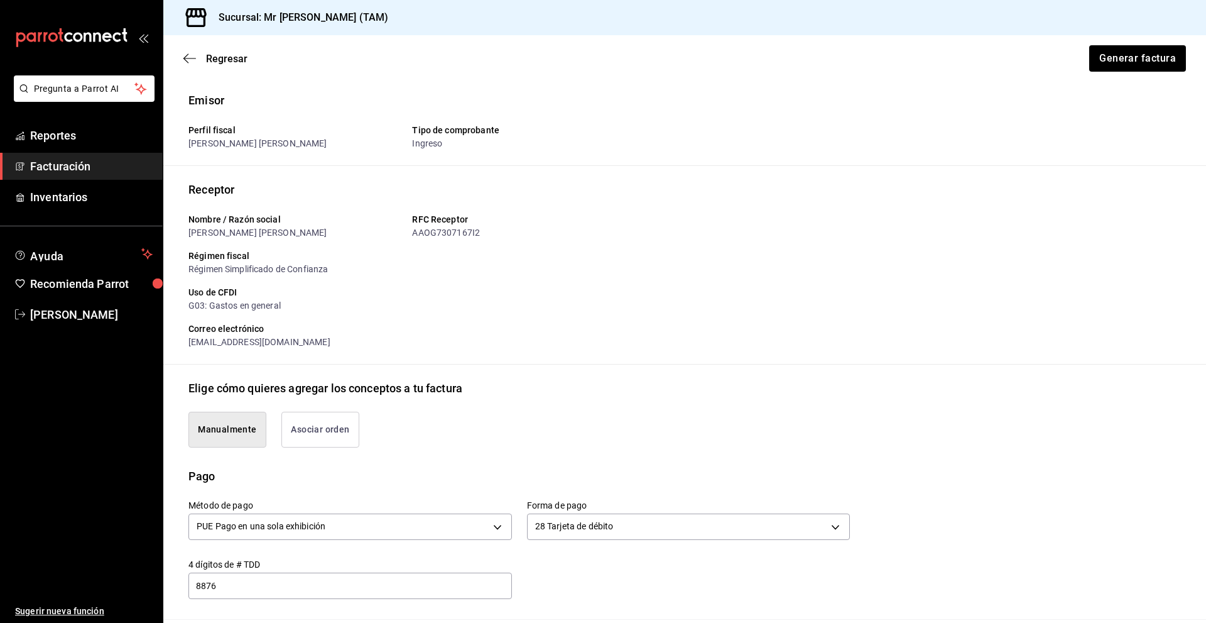
click at [183, 50] on div "Regresar Generar factura" at bounding box center [684, 58] width 1043 height 46
click at [187, 53] on icon "button" at bounding box center [189, 58] width 13 height 11
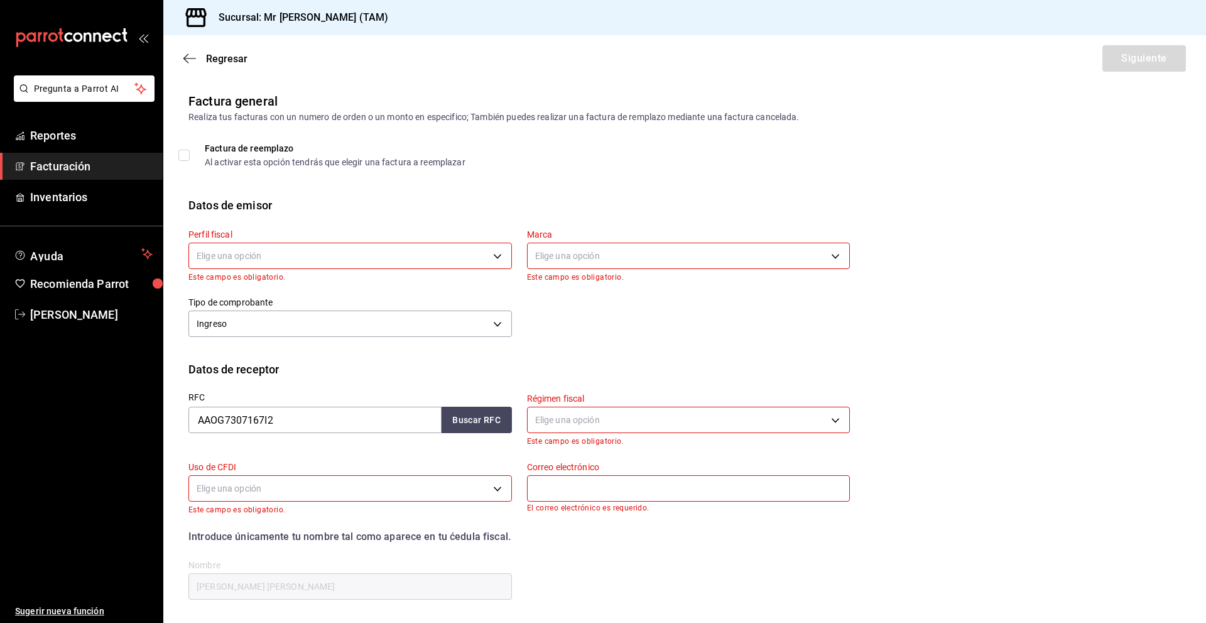
click at [302, 251] on body "Pregunta a Parrot AI Reportes Facturación Inventarios Ayuda Recomienda Parrot […" at bounding box center [603, 311] width 1206 height 623
click at [325, 324] on li "[PERSON_NAME] [PERSON_NAME]" at bounding box center [348, 319] width 319 height 23
type input "81e23790-b5c9-42c9-a779-7127cee00b47"
type input "7082ddc5-3cea-471a-bd4f-d41619b848f0"
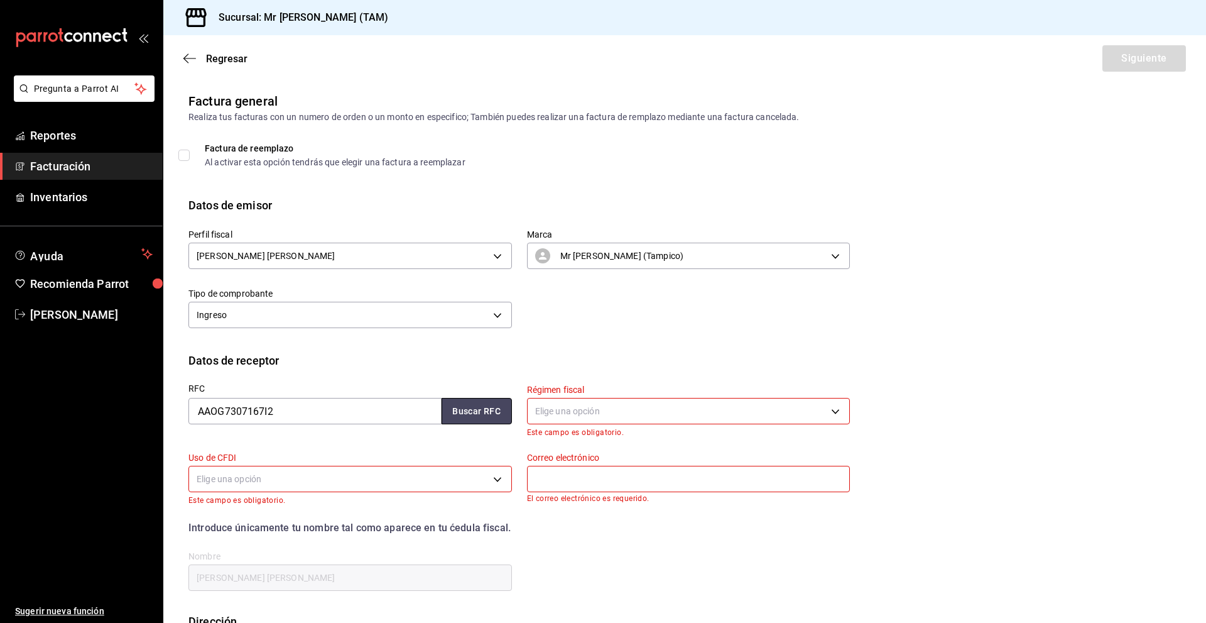
click at [474, 413] on button "Buscar RFC" at bounding box center [477, 411] width 70 height 26
click at [569, 408] on body "Pregunta a Parrot AI Reportes Facturación Inventarios Ayuda Recomienda Parrot […" at bounding box center [603, 311] width 1206 height 623
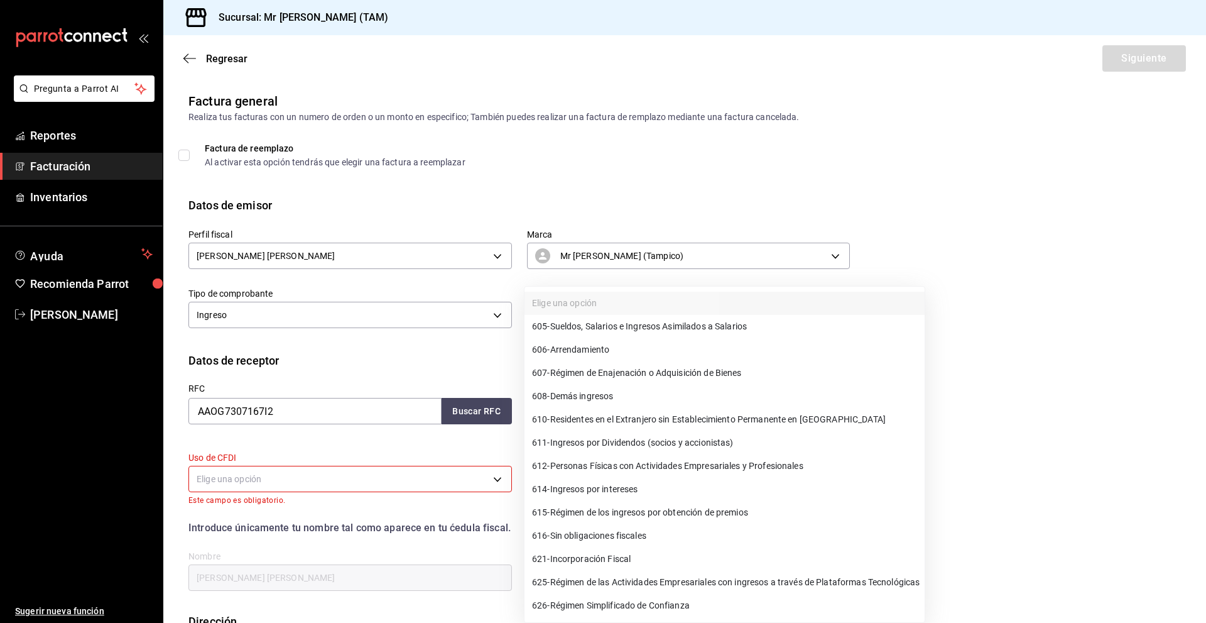
click at [660, 598] on li "626 - Régimen Simplificado de Confianza" at bounding box center [725, 605] width 400 height 23
type input "626"
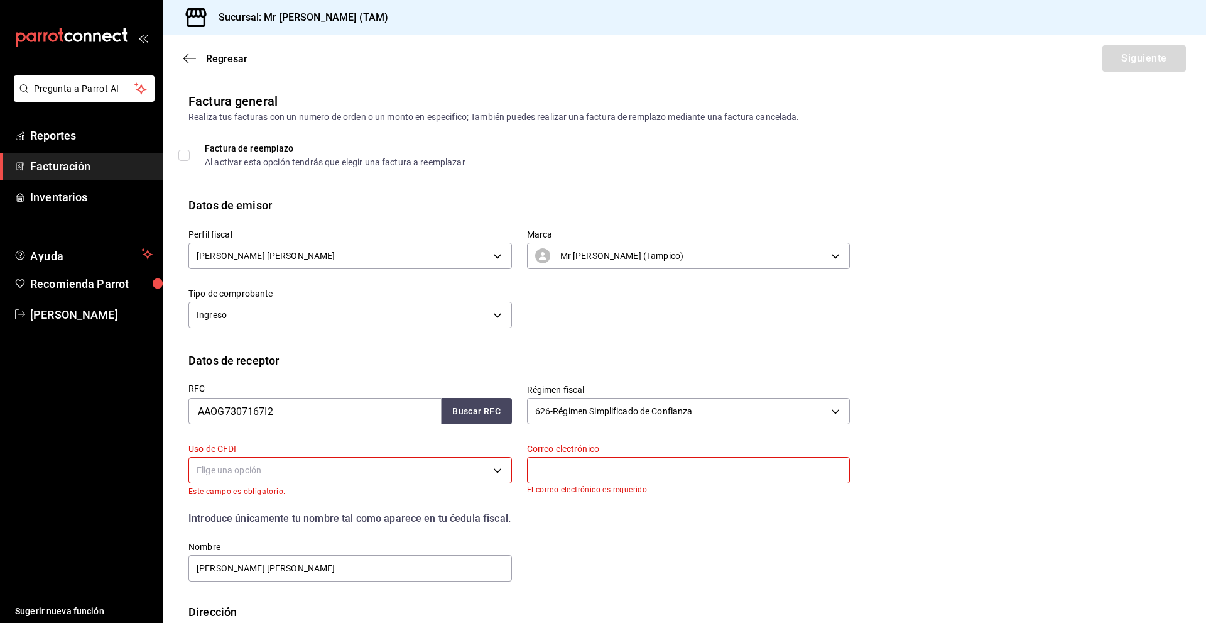
click at [327, 465] on body "Pregunta a Parrot AI Reportes Facturación Inventarios Ayuda Recomienda Parrot […" at bounding box center [603, 311] width 1206 height 623
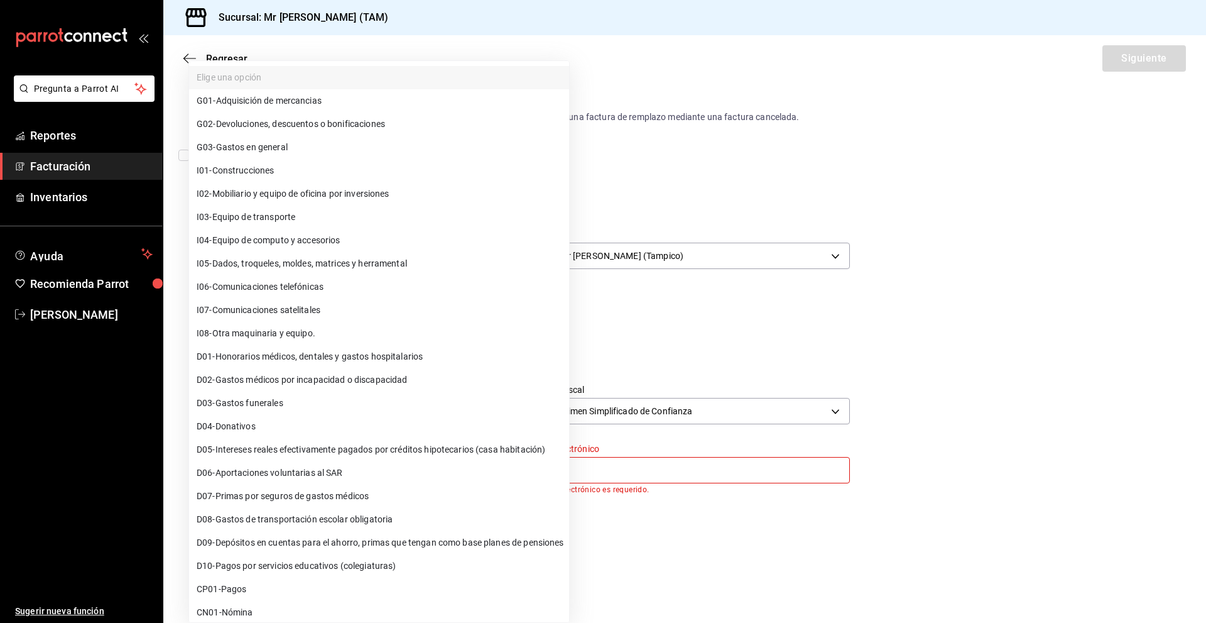
click at [294, 156] on li "G03 - Gastos en general" at bounding box center [379, 147] width 380 height 23
type input "G03"
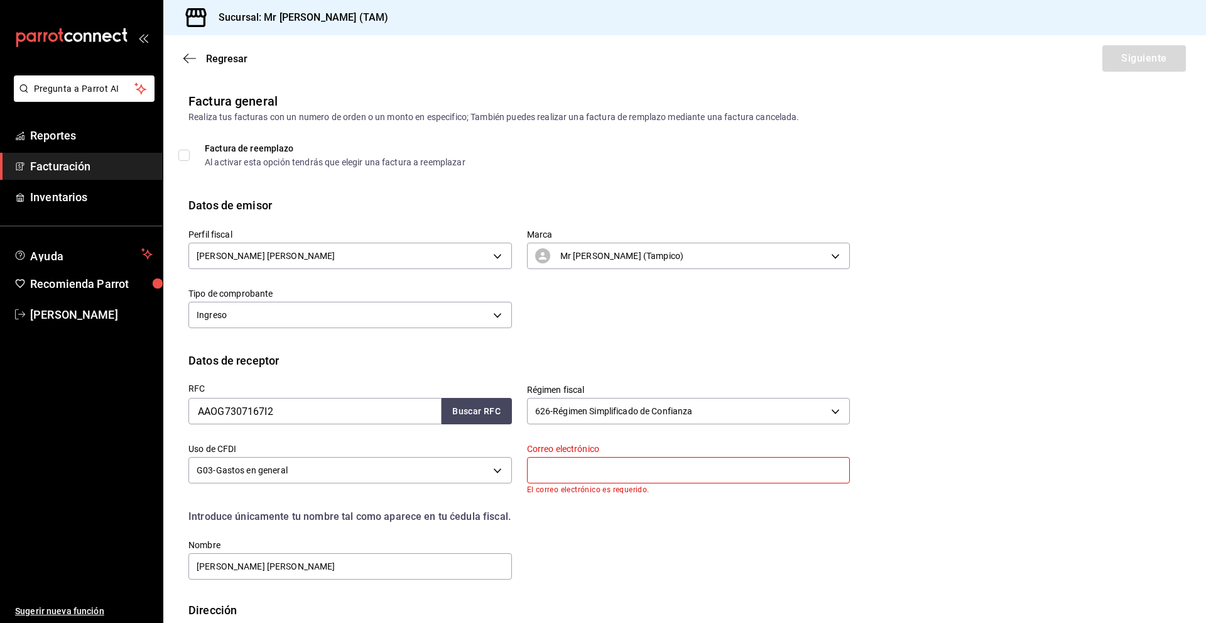
click at [636, 454] on div "Correo electrónico El correo electrónico es requerido." at bounding box center [689, 468] width 324 height 51
click at [621, 478] on input "text" at bounding box center [689, 470] width 324 height 26
type input "[EMAIL_ADDRESS][DOMAIN_NAME]"
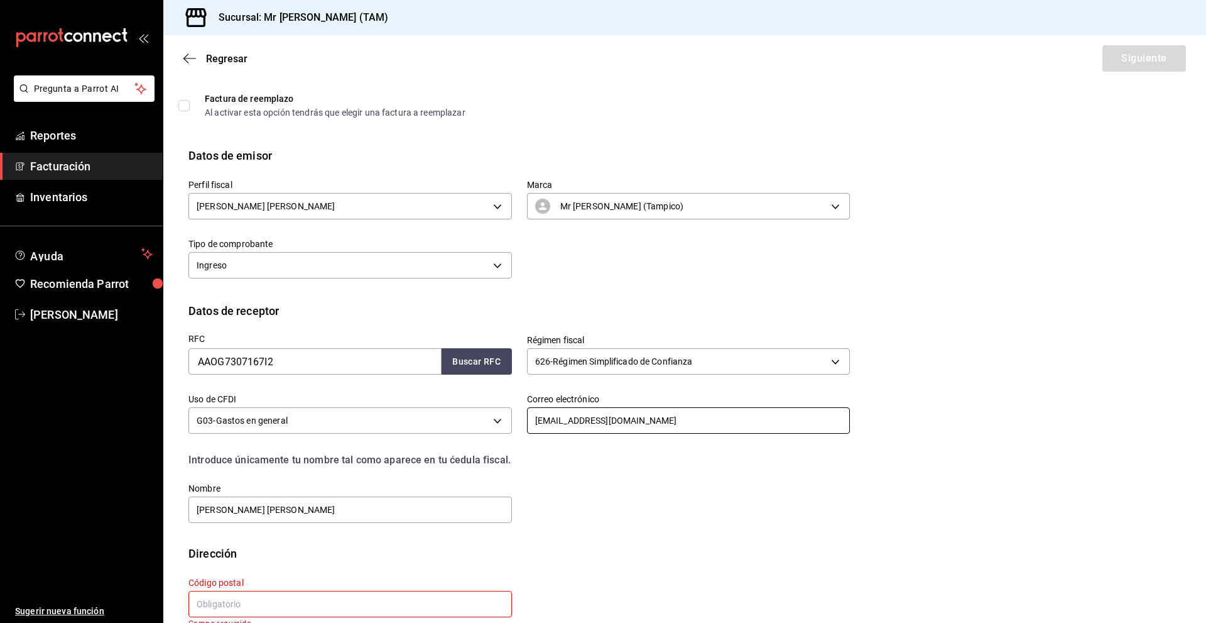
scroll to position [75, 0]
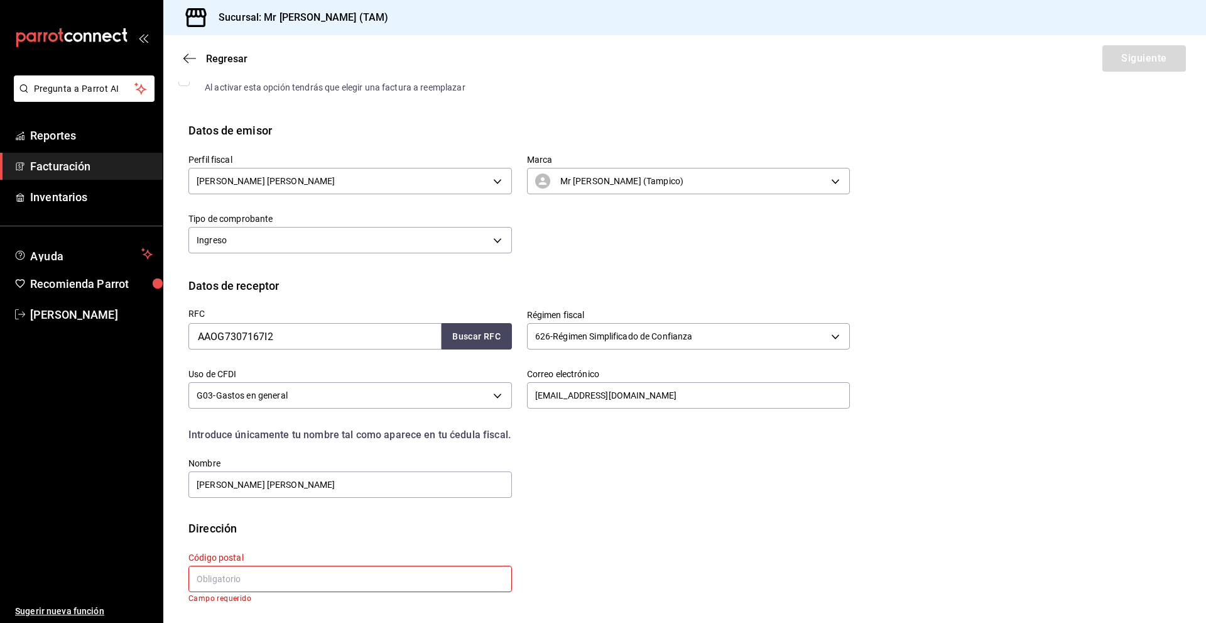
click at [366, 581] on input "text" at bounding box center [350, 578] width 324 height 26
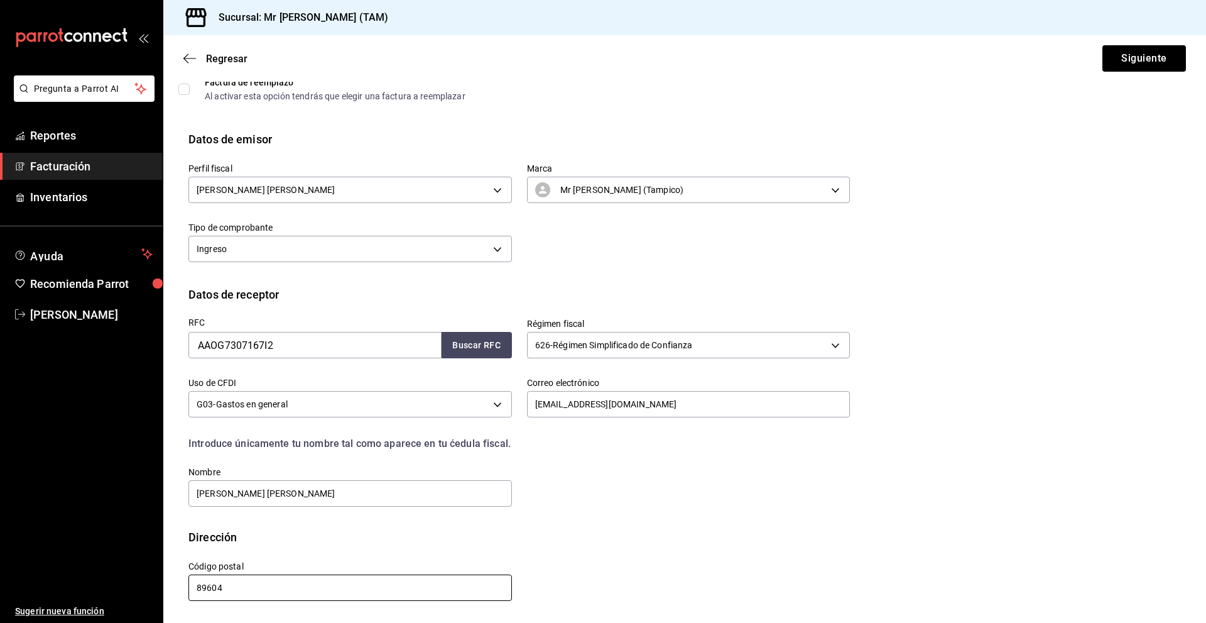
scroll to position [66, 0]
type input "89604"
click at [566, 510] on div "RFC AAOG7307167I2 Buscar RFC Régimen fiscal 626 - Régimen Simplificado de Confi…" at bounding box center [684, 416] width 993 height 226
click at [1119, 55] on button "Siguiente" at bounding box center [1145, 58] width 84 height 26
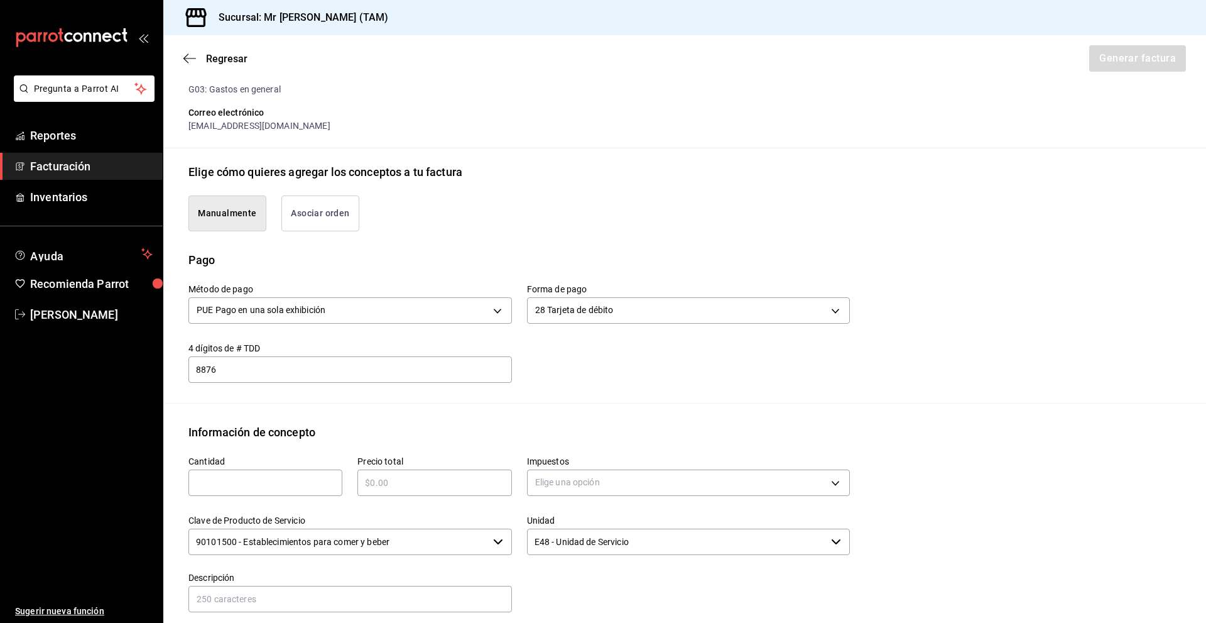
scroll to position [254, 0]
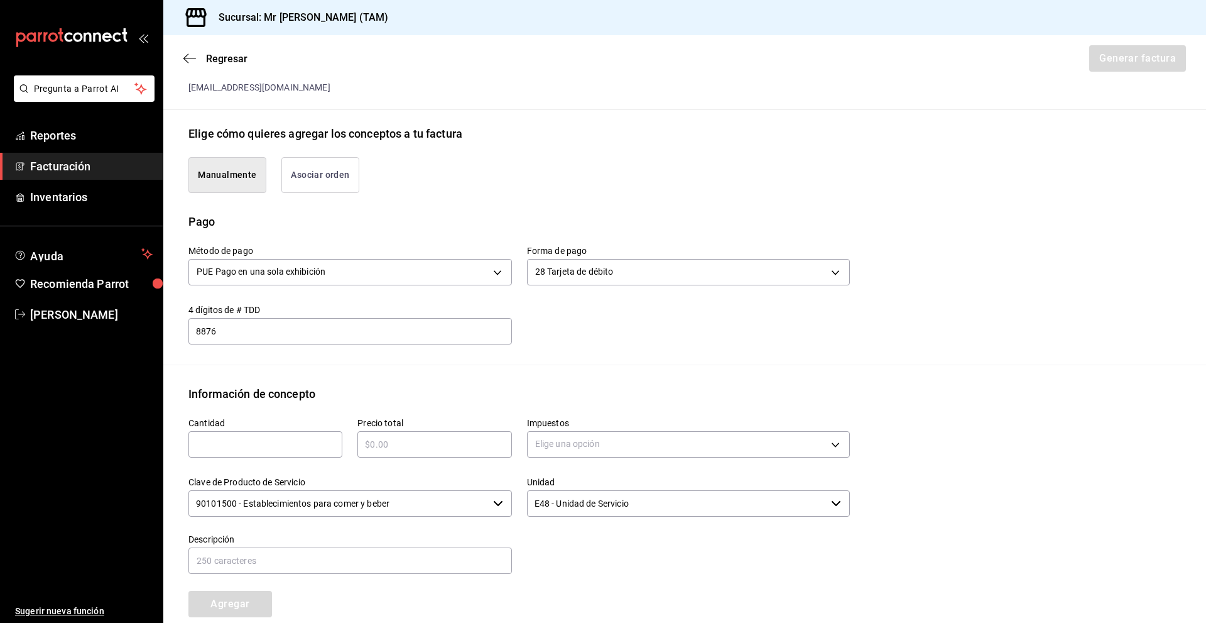
click at [287, 443] on input "text" at bounding box center [265, 444] width 154 height 15
type input "1"
click at [386, 452] on div "​" at bounding box center [435, 444] width 154 height 26
type input "$1070"
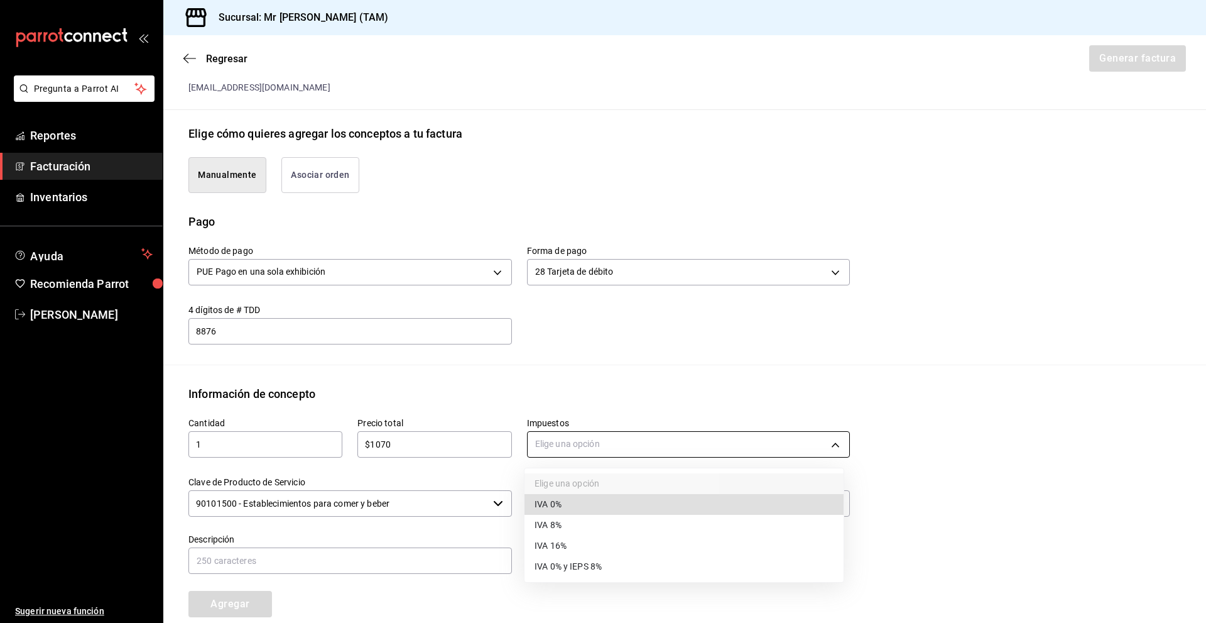
click at [615, 447] on body "Pregunta a Parrot AI Reportes Facturación Inventarios Ayuda Recomienda Parrot […" at bounding box center [603, 311] width 1206 height 623
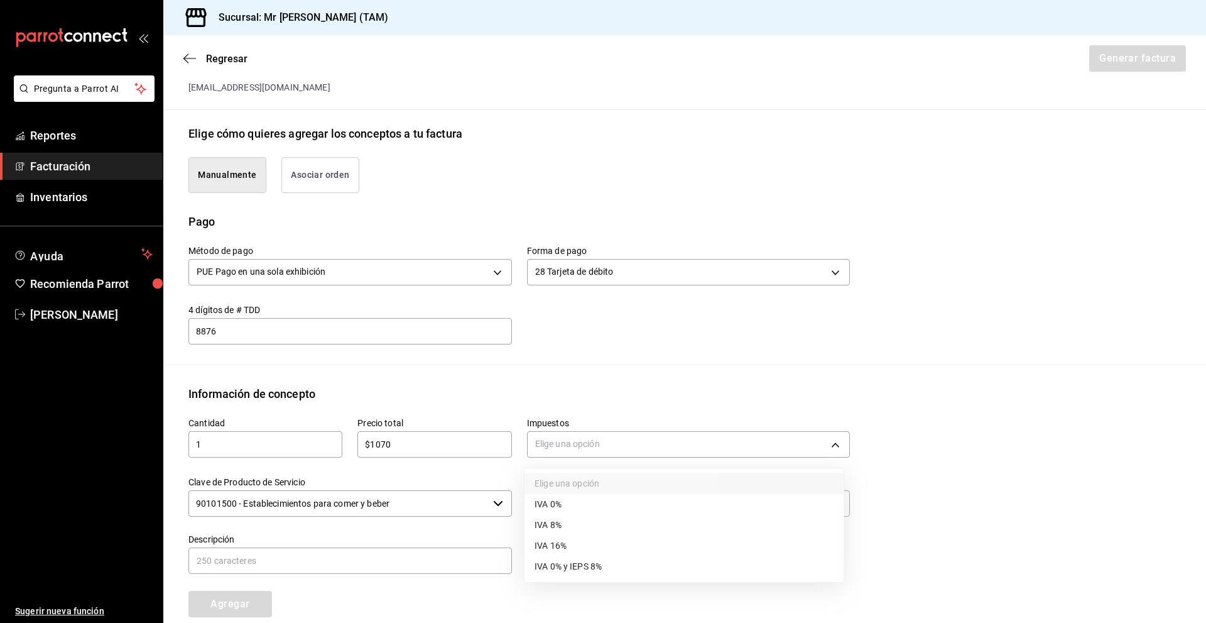
click at [604, 539] on li "IVA 16%" at bounding box center [684, 545] width 319 height 21
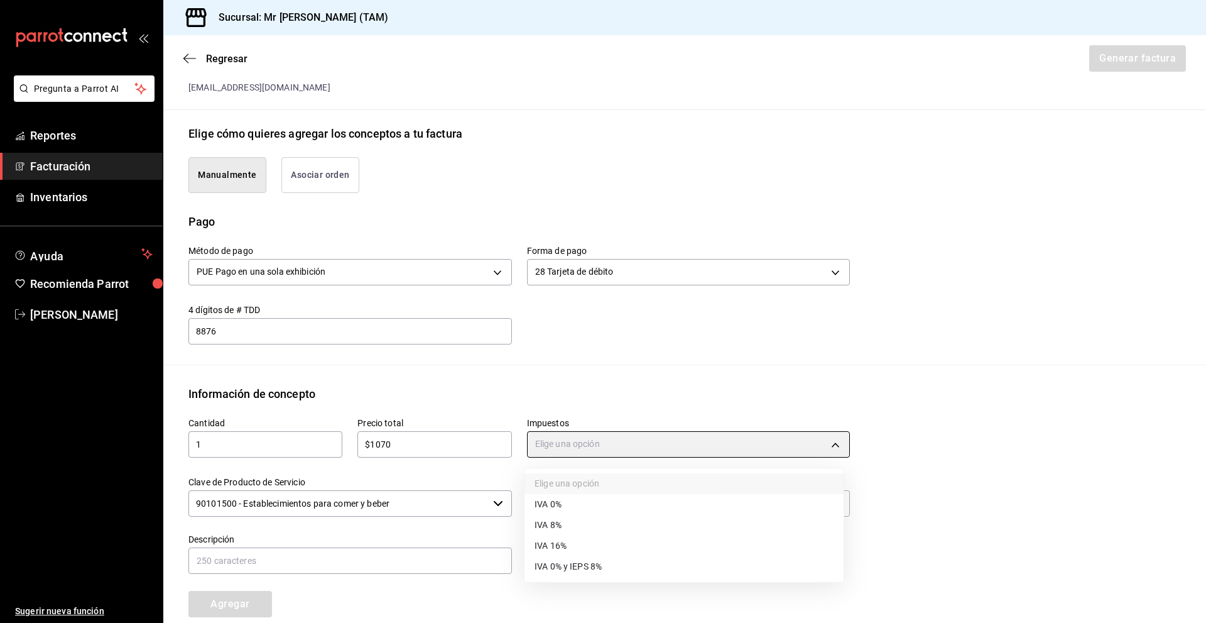
type input "IVA_16"
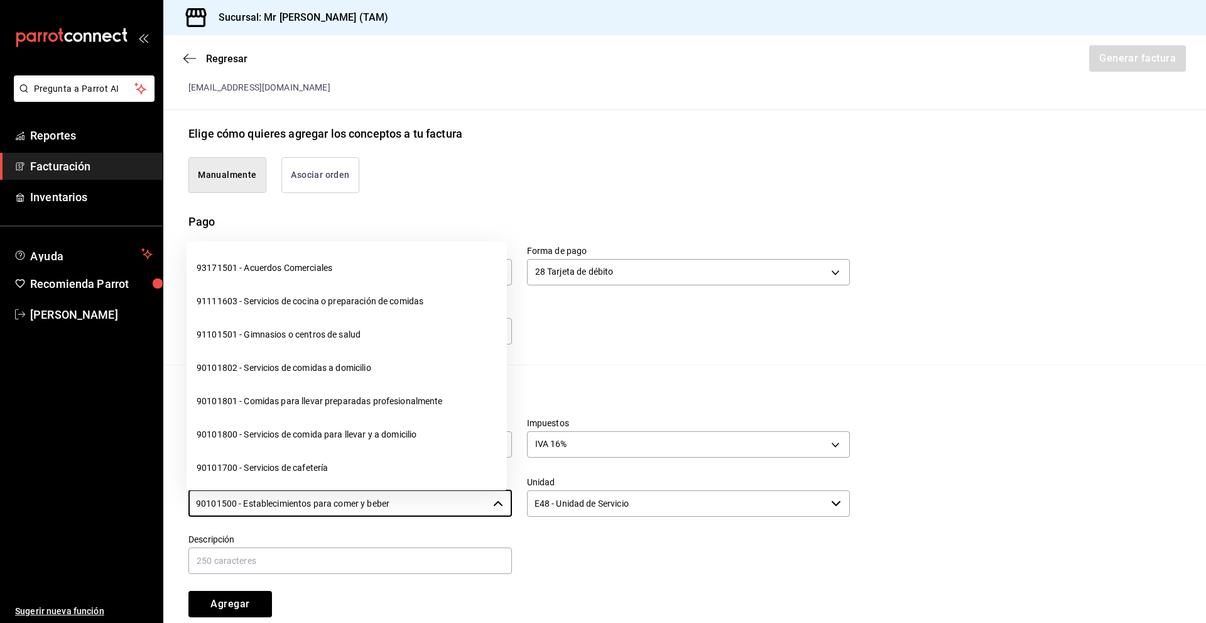
drag, startPoint x: 408, startPoint y: 511, endPoint x: 167, endPoint y: 527, distance: 242.4
click at [167, 527] on div "Información de concepto Cantidad 1 ​ Precio total $1070 ​ Impuestos IVA 16% IVA…" at bounding box center [684, 511] width 1043 height 253
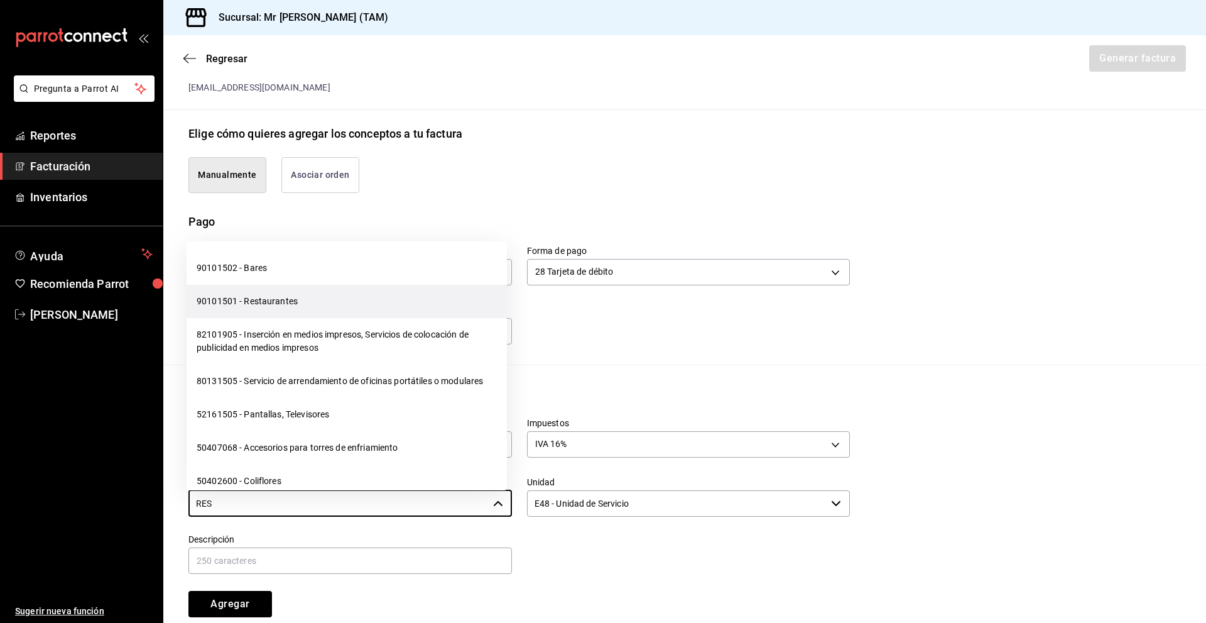
click at [275, 300] on li "90101501 - Restaurantes" at bounding box center [347, 301] width 320 height 33
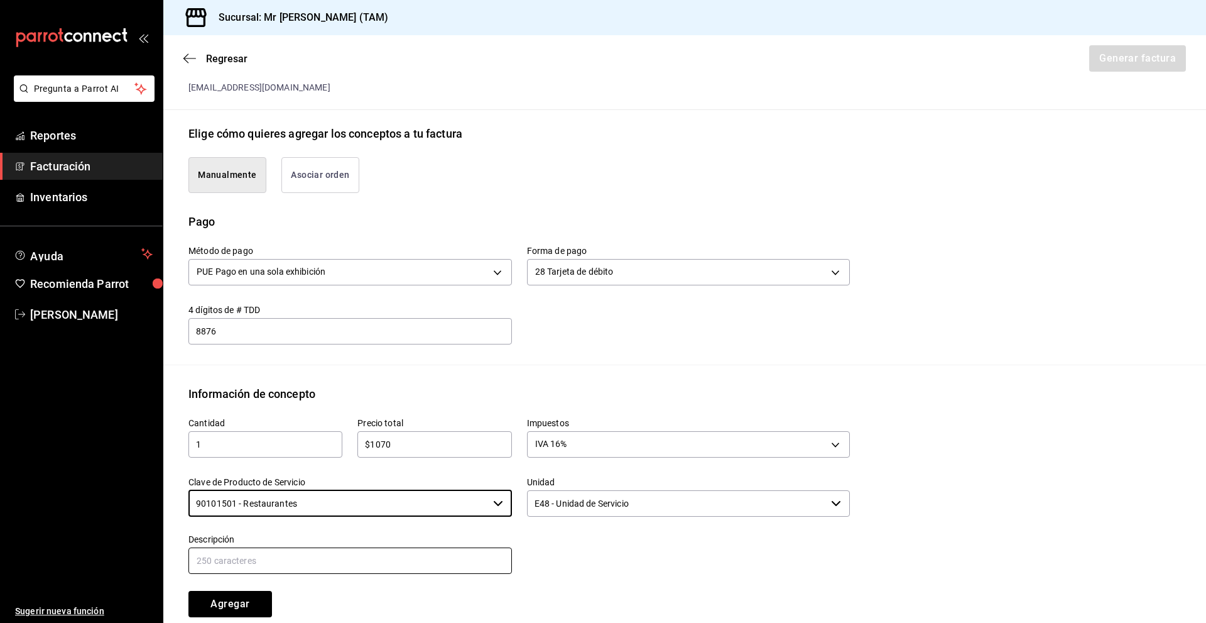
type input "90101501 - Restaurantes"
click at [315, 570] on input "text" at bounding box center [350, 560] width 324 height 26
type input "CONSUMO DEL DIA [DATE]"
click at [239, 600] on button "Agregar" at bounding box center [230, 604] width 84 height 26
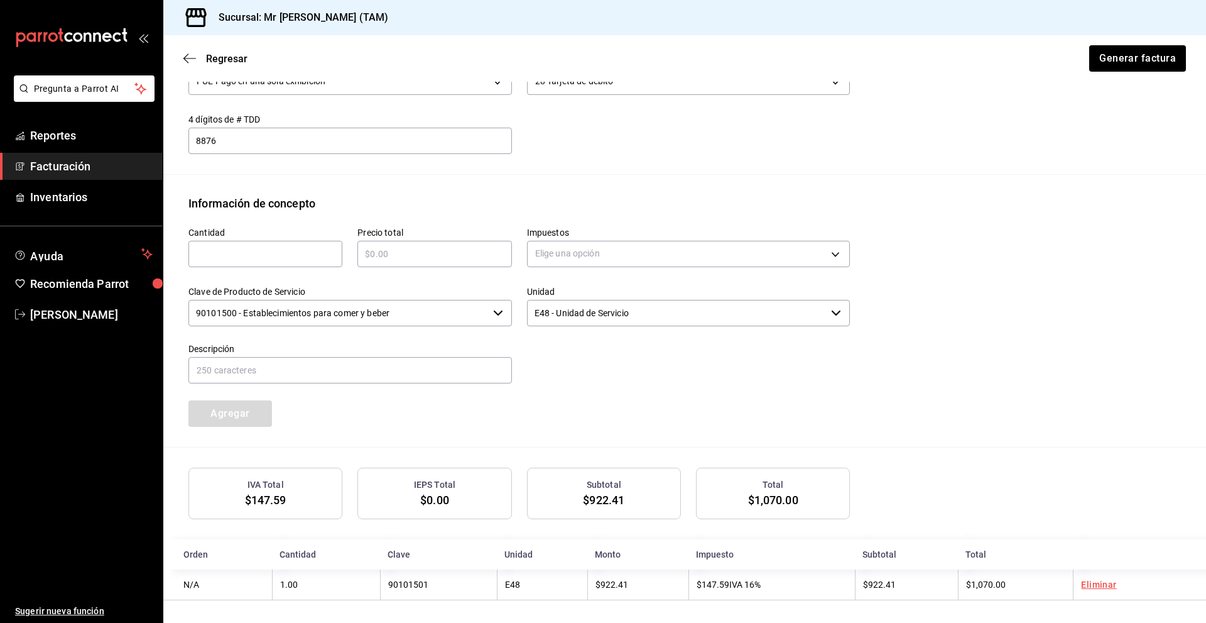
scroll to position [449, 0]
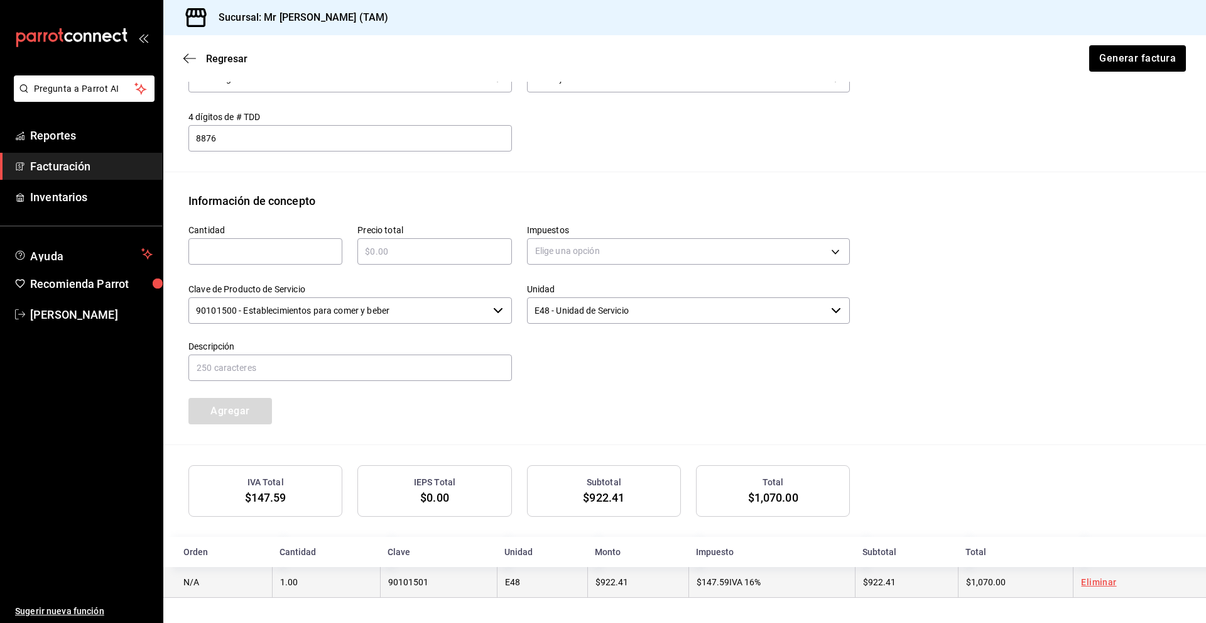
click at [706, 593] on td "$147.59 IVA 16%" at bounding box center [772, 582] width 167 height 31
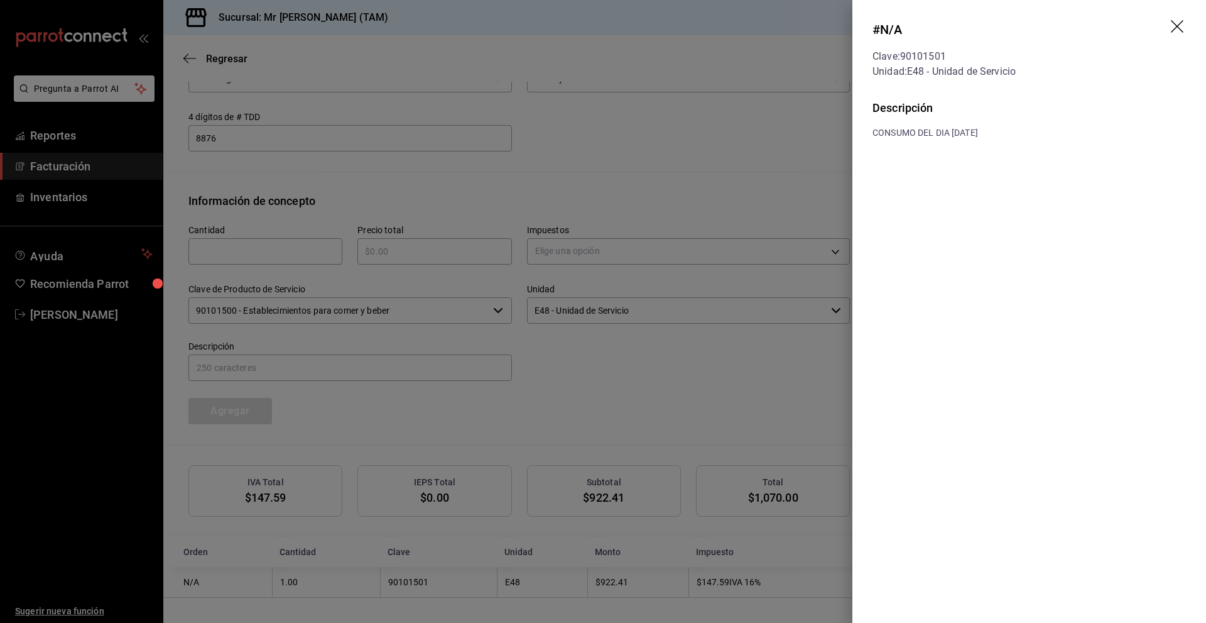
click at [1182, 33] on icon "drag" at bounding box center [1178, 27] width 15 height 15
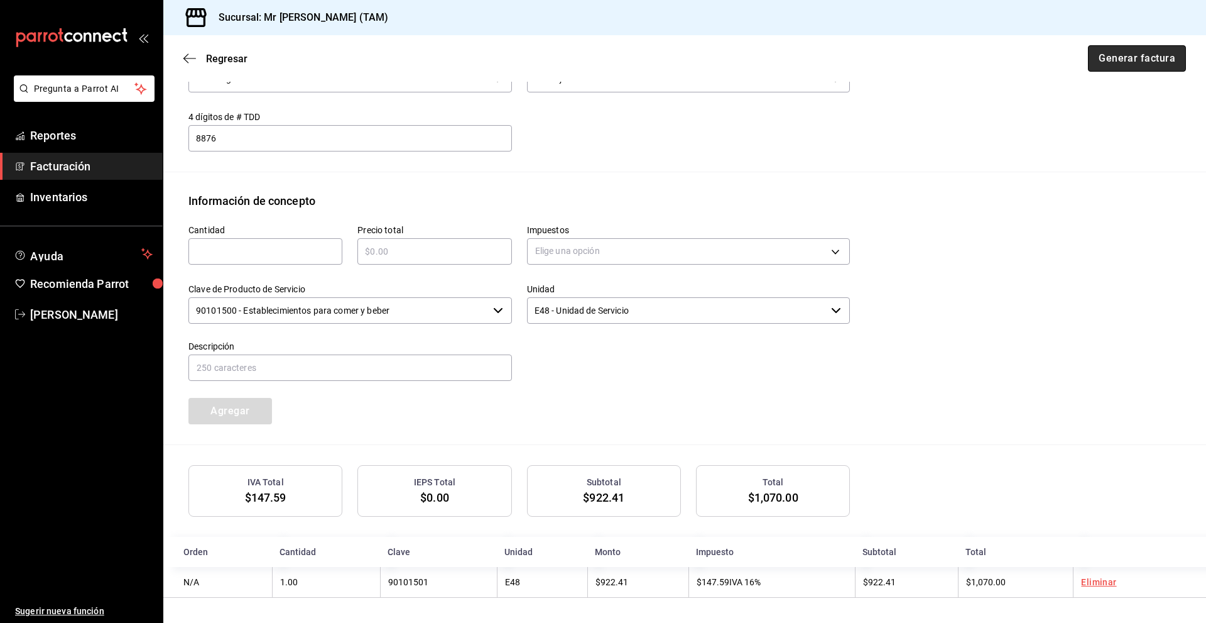
click at [1115, 65] on button "Generar factura" at bounding box center [1137, 58] width 98 height 26
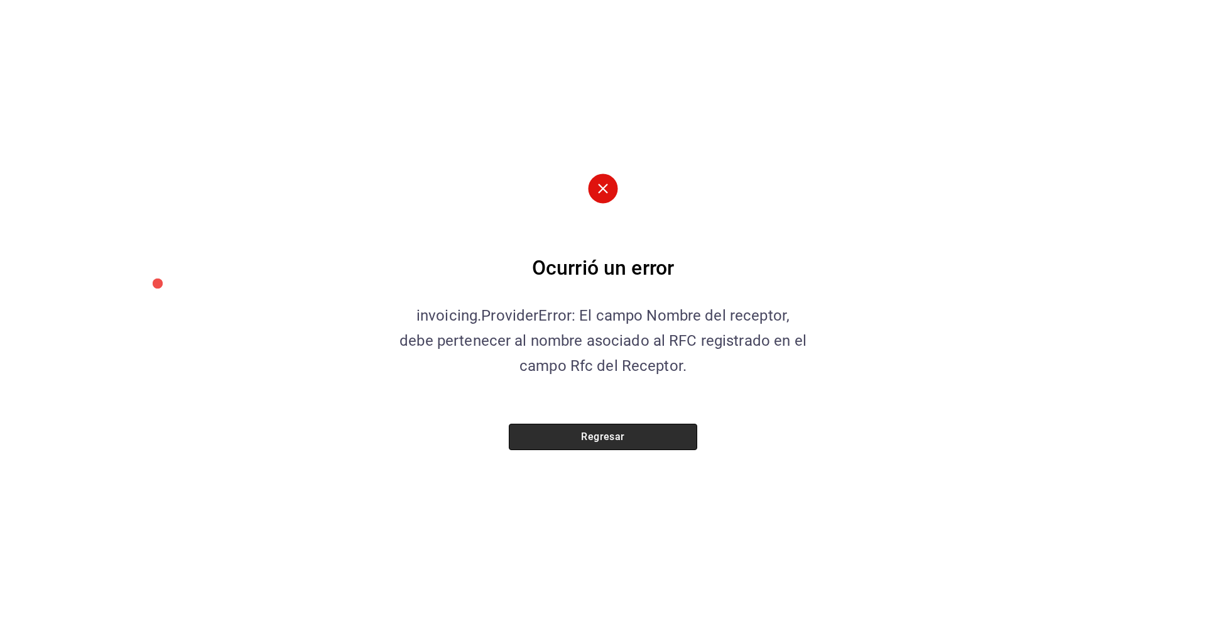
click at [610, 435] on button "Regresar" at bounding box center [603, 436] width 188 height 26
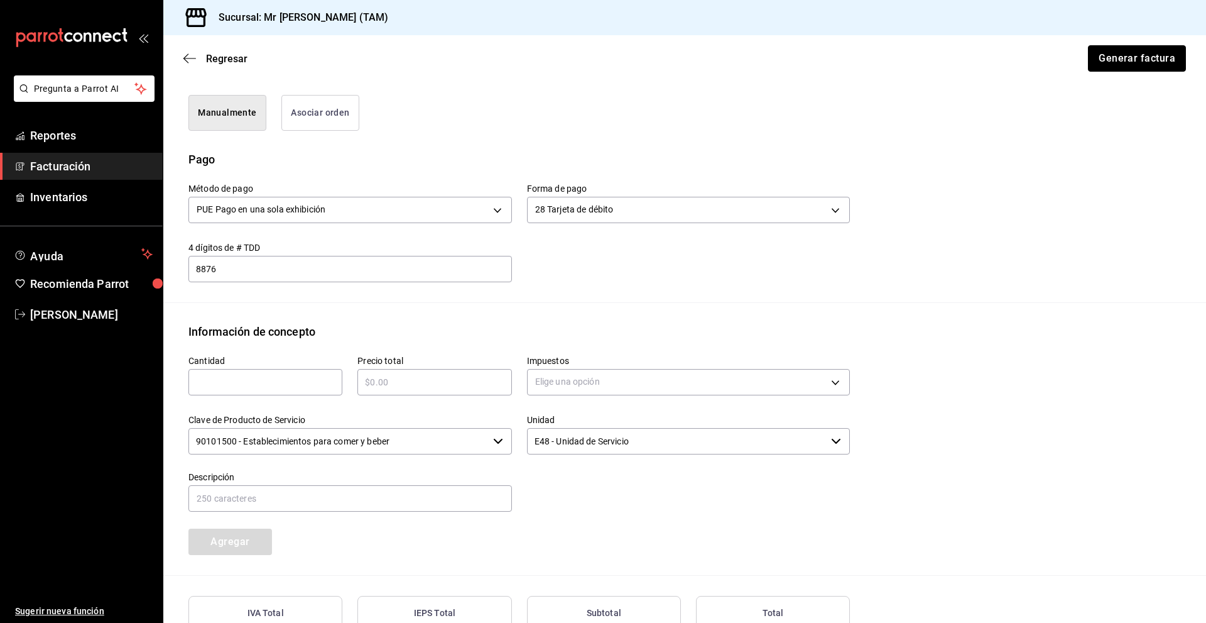
scroll to position [197, 0]
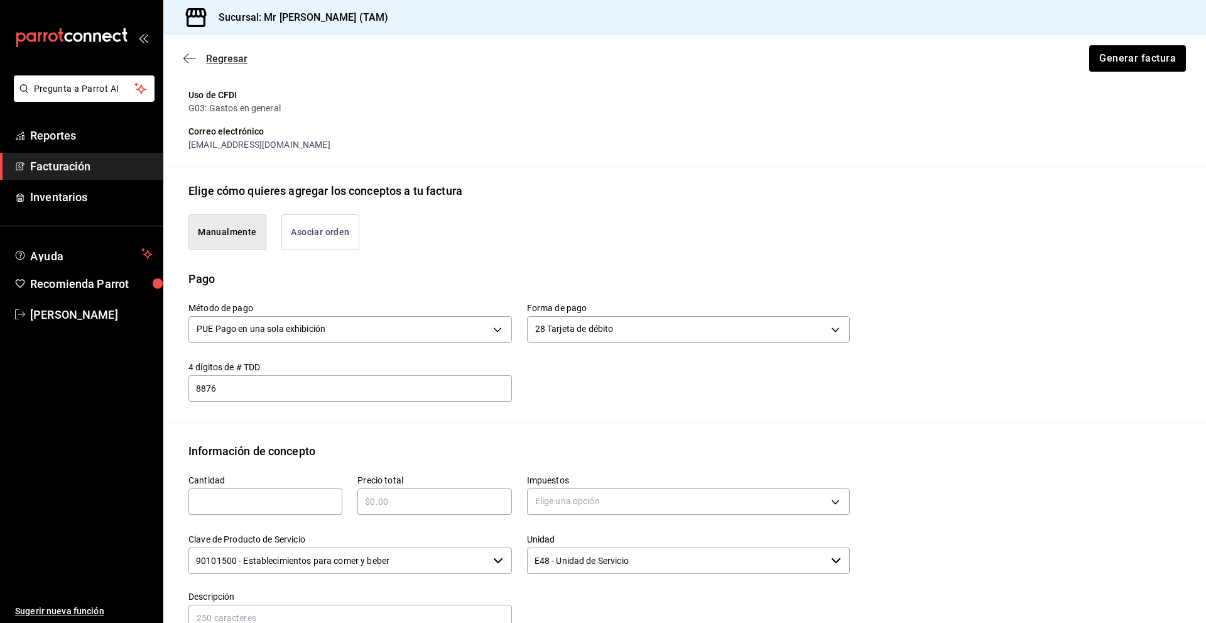
click at [183, 58] on icon "button" at bounding box center [185, 58] width 5 height 9
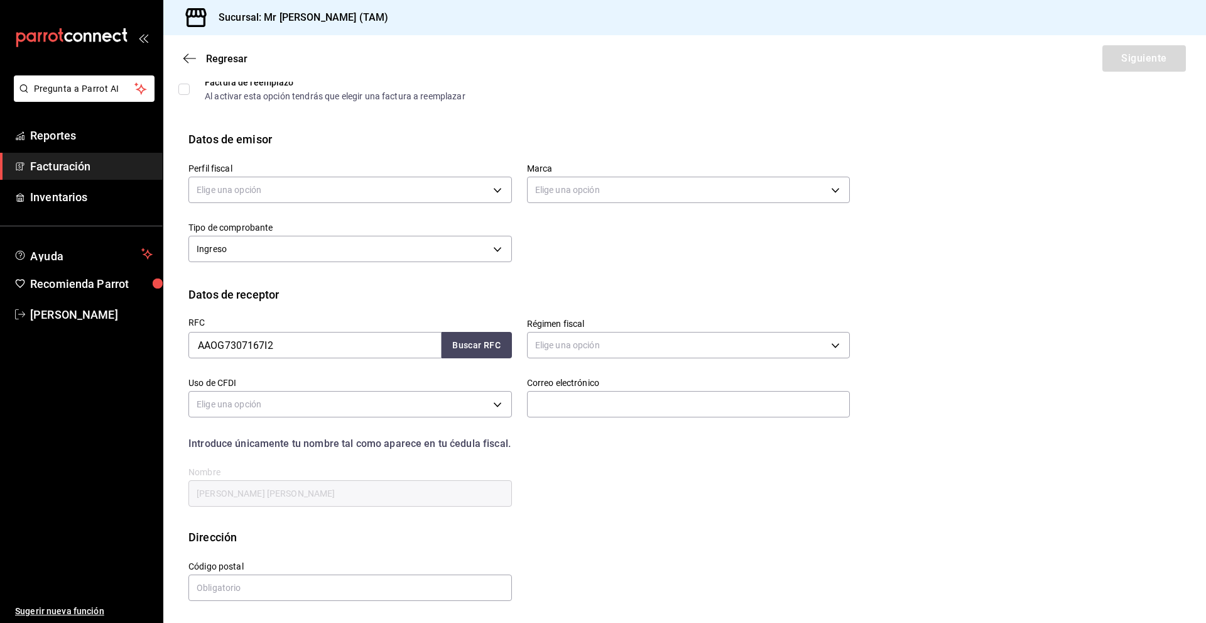
scroll to position [0, 0]
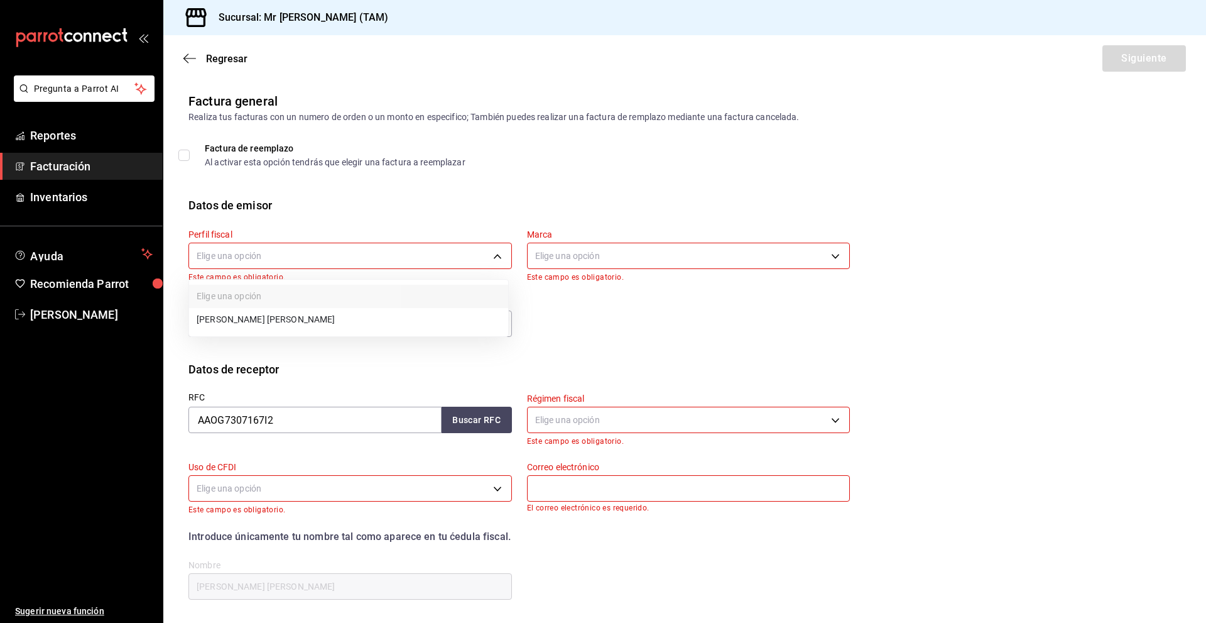
click at [283, 251] on body "Pregunta a Parrot AI Reportes Facturación Inventarios Ayuda Recomienda Parrot […" at bounding box center [603, 311] width 1206 height 623
drag, startPoint x: 262, startPoint y: 312, endPoint x: 256, endPoint y: 309, distance: 7.0
click at [261, 312] on li "[PERSON_NAME] [PERSON_NAME]" at bounding box center [348, 319] width 319 height 23
type input "81e23790-b5c9-42c9-a779-7127cee00b47"
type input "7082ddc5-3cea-471a-bd4f-d41619b848f0"
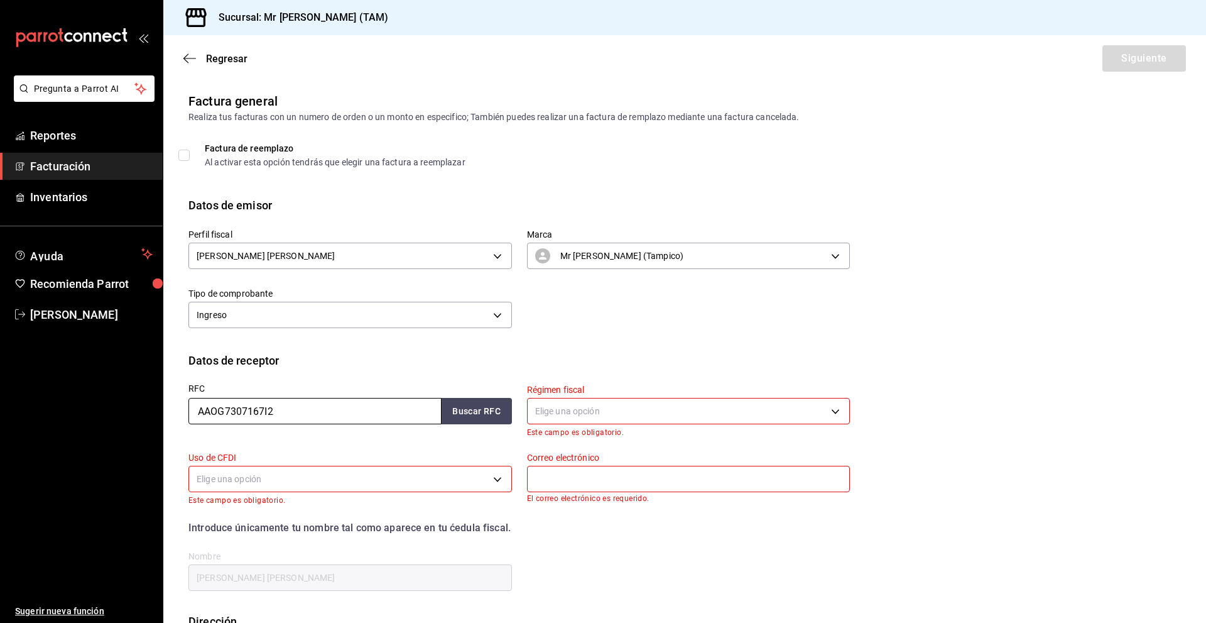
drag, startPoint x: 351, startPoint y: 410, endPoint x: 22, endPoint y: 408, distance: 328.6
click at [23, 408] on div "Pregunta a Parrot AI Reportes Facturación Inventarios Ayuda Recomienda Parrot […" at bounding box center [603, 311] width 1206 height 623
paste input "LA GE7203 25"
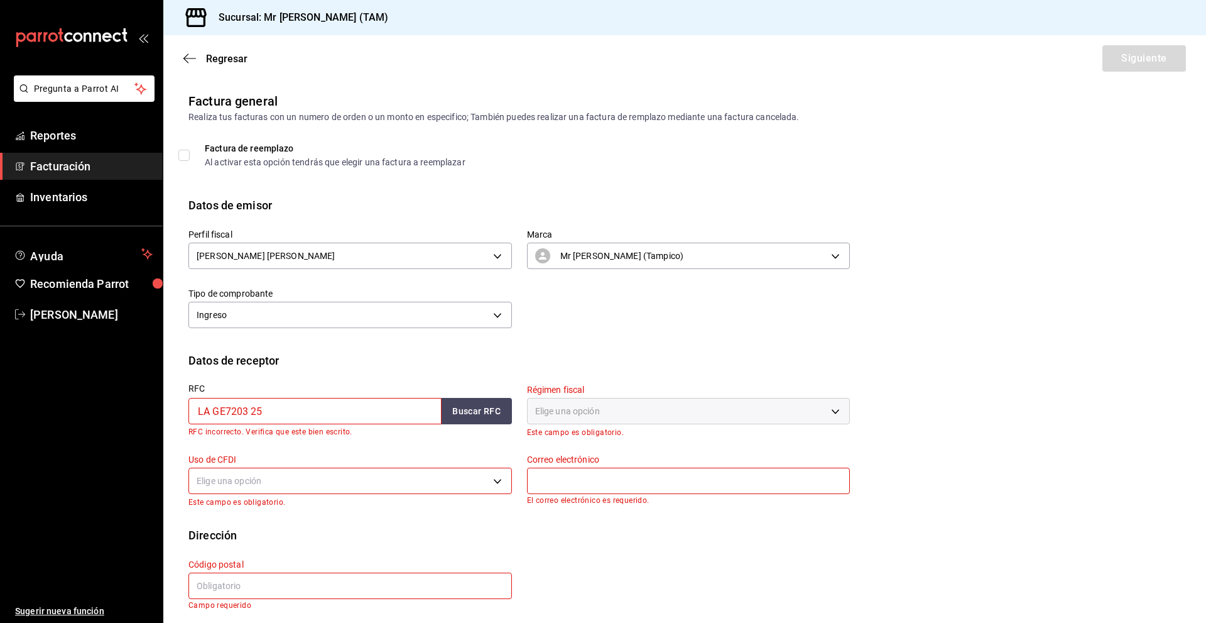
click at [212, 413] on input "LA GE7203 25" at bounding box center [314, 411] width 253 height 26
click at [251, 412] on input "LAGE7203 25" at bounding box center [314, 411] width 253 height 26
click at [933, 249] on div "Perfil fiscal [PERSON_NAME] [PERSON_NAME] 81e23790-b5c9-42c9-a779-7127cee00b47 …" at bounding box center [684, 283] width 993 height 138
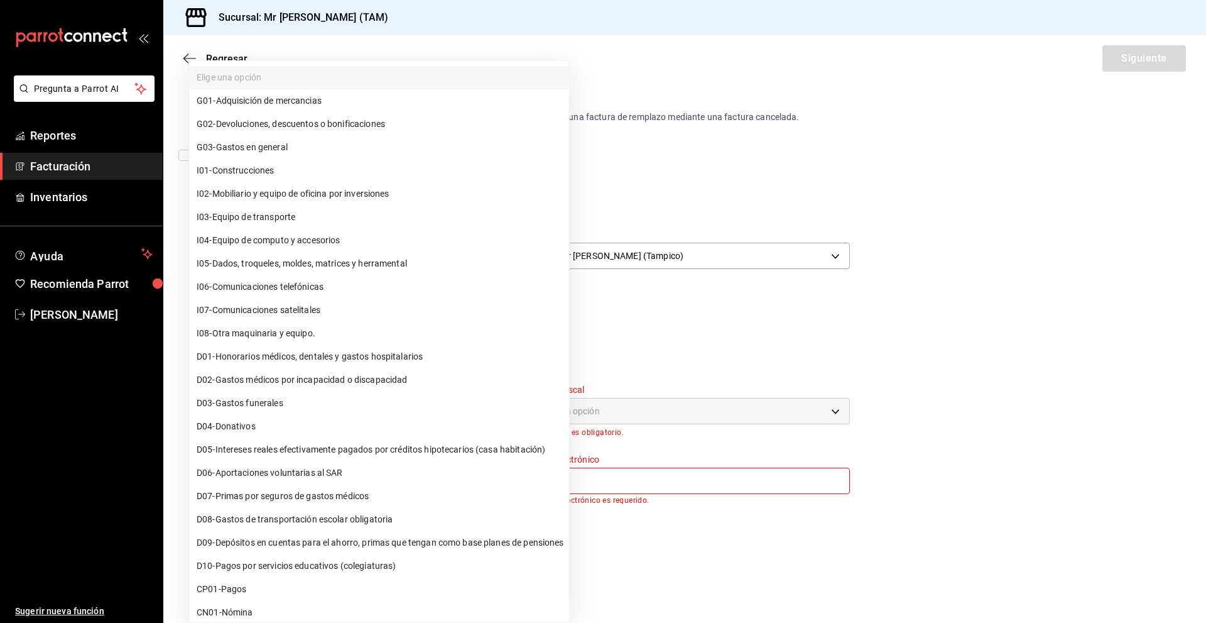
click at [330, 471] on body "Pregunta a Parrot AI Reportes Facturación Inventarios Ayuda Recomienda Parrot […" at bounding box center [603, 311] width 1206 height 623
click at [912, 504] on div at bounding box center [603, 311] width 1206 height 623
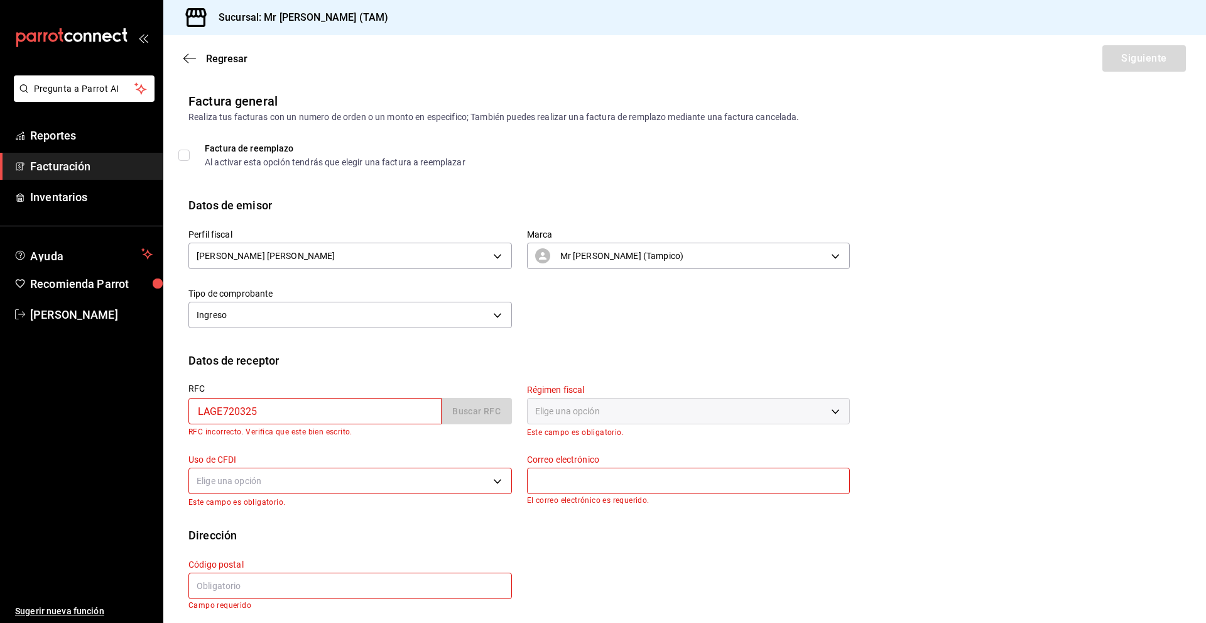
click at [343, 413] on input "LAGE720325" at bounding box center [314, 411] width 253 height 26
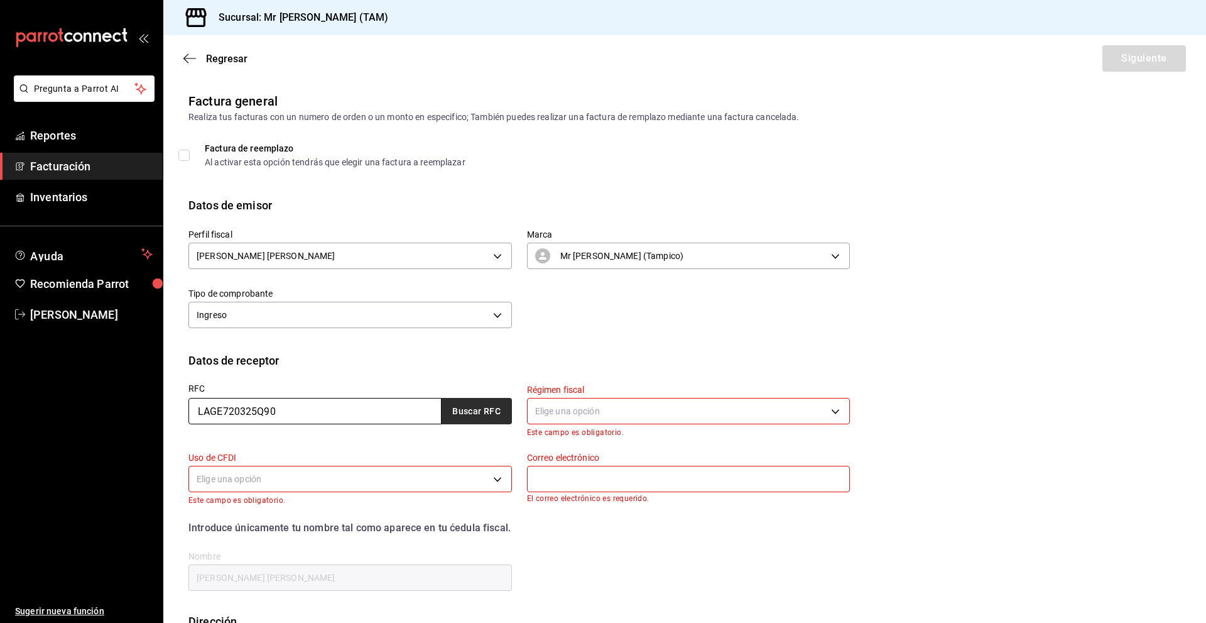
type input "LAGE720325Q90"
click at [488, 403] on button "Buscar RFC" at bounding box center [477, 411] width 70 height 26
type input "612"
type input "G03"
type input "[EMAIL_ADDRESS][DOMAIN_NAME]"
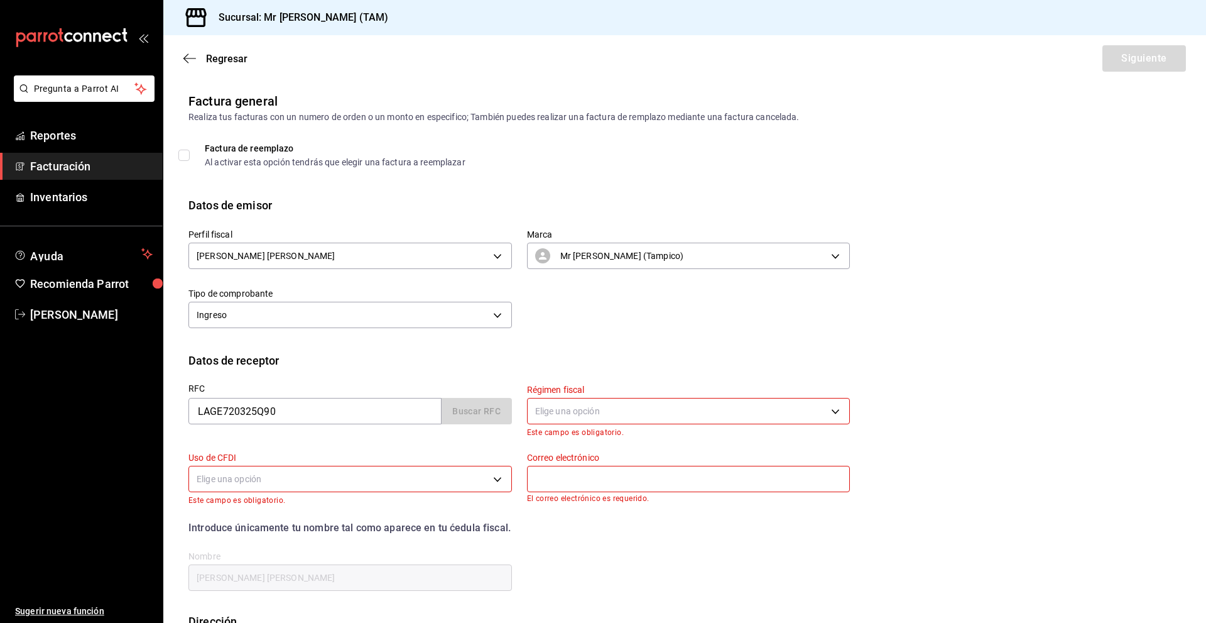
type input "89410"
type input "[PERSON_NAME]"
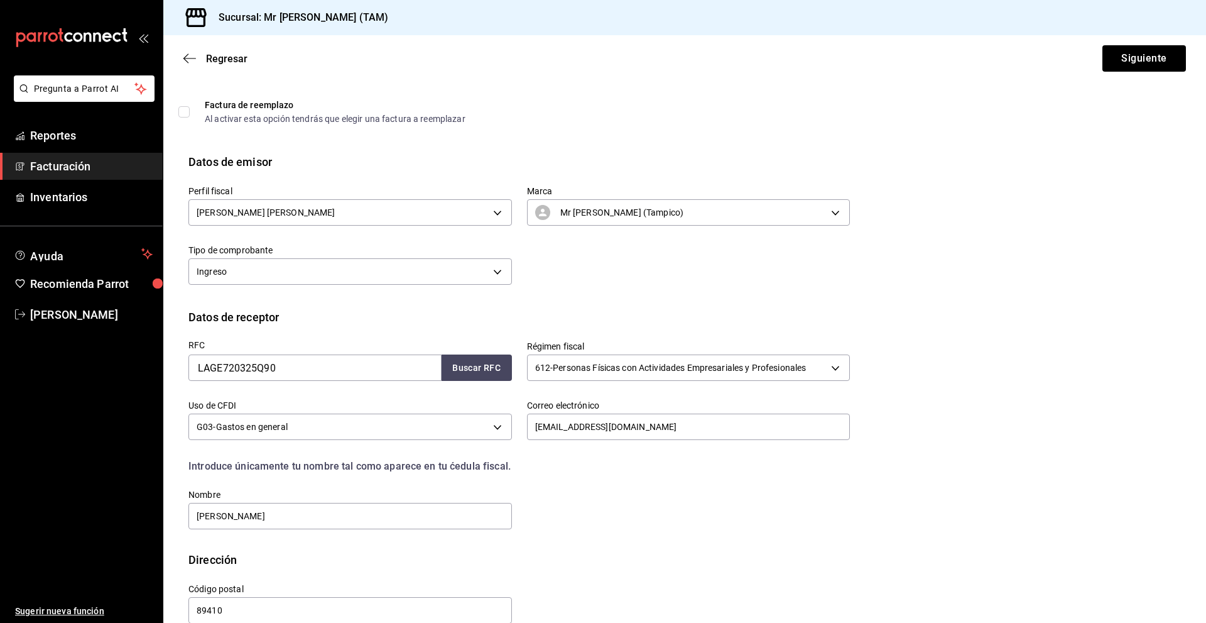
scroll to position [66, 0]
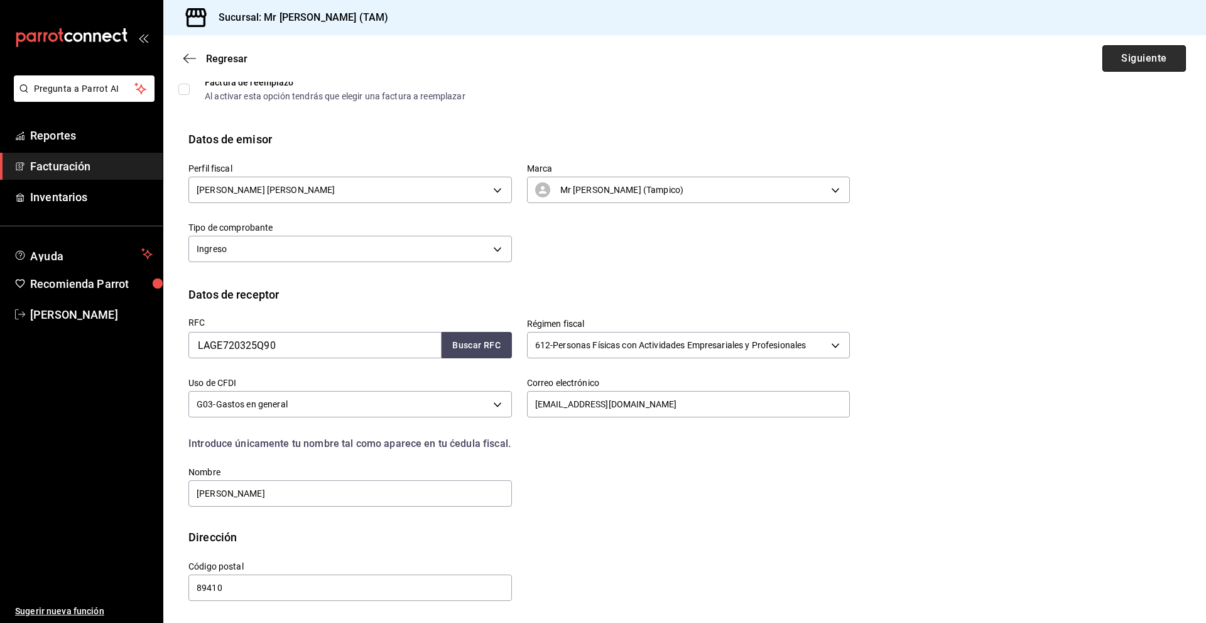
click at [1133, 56] on button "Siguiente" at bounding box center [1145, 58] width 84 height 26
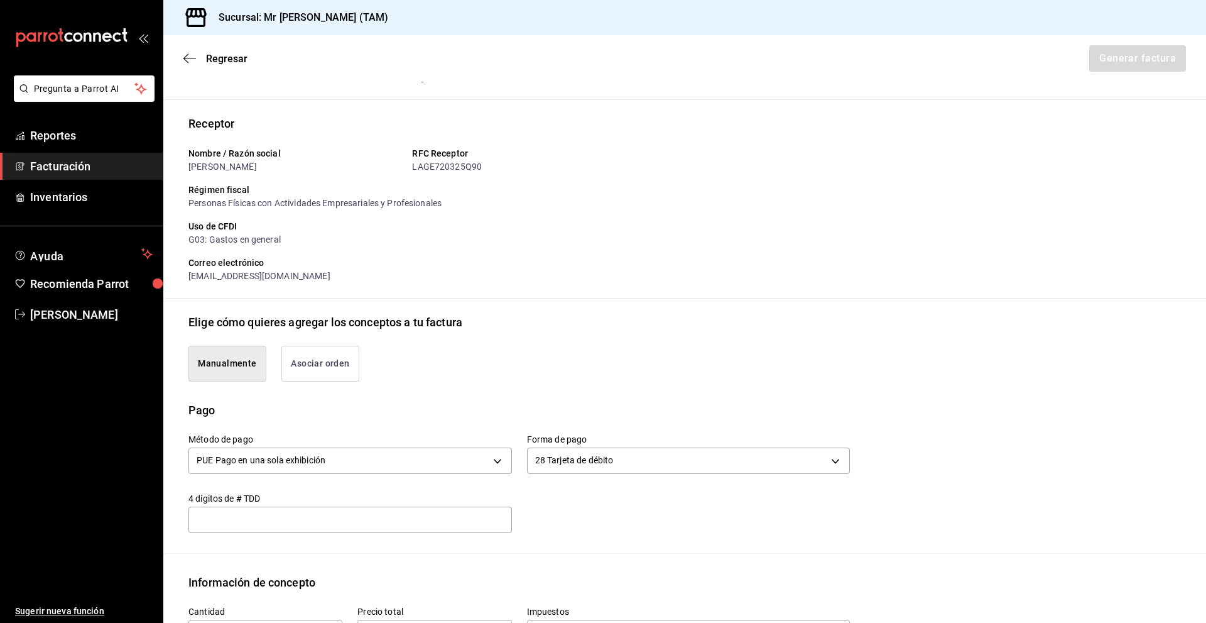
type input "8876"
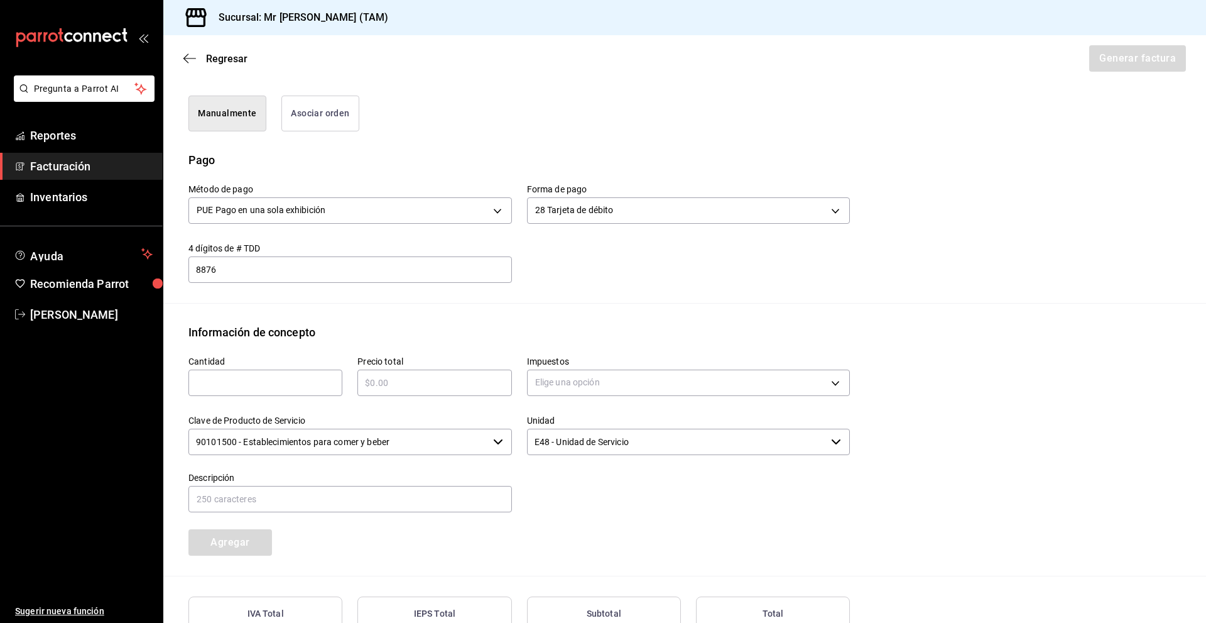
scroll to position [317, 0]
click at [958, 442] on div "Cantidad ​ Precio total ​ Impuestos Elige una opción Clave de Producto de Servi…" at bounding box center [684, 456] width 993 height 235
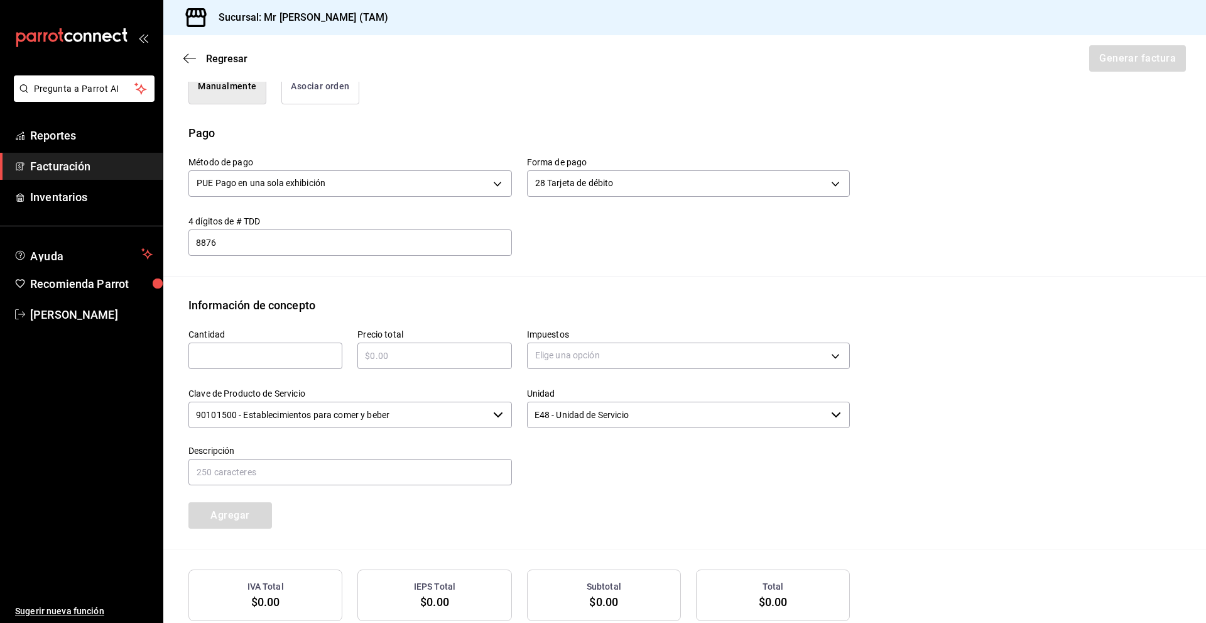
scroll to position [417, 0]
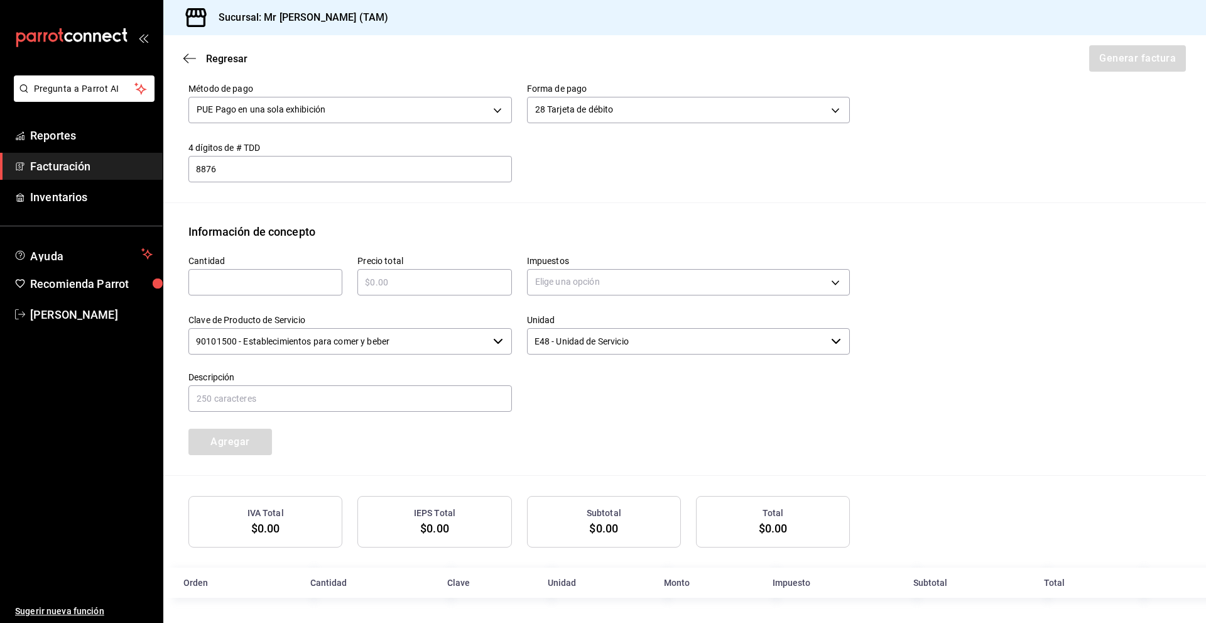
click at [601, 241] on div "Impuestos Elige una opción" at bounding box center [681, 269] width 339 height 59
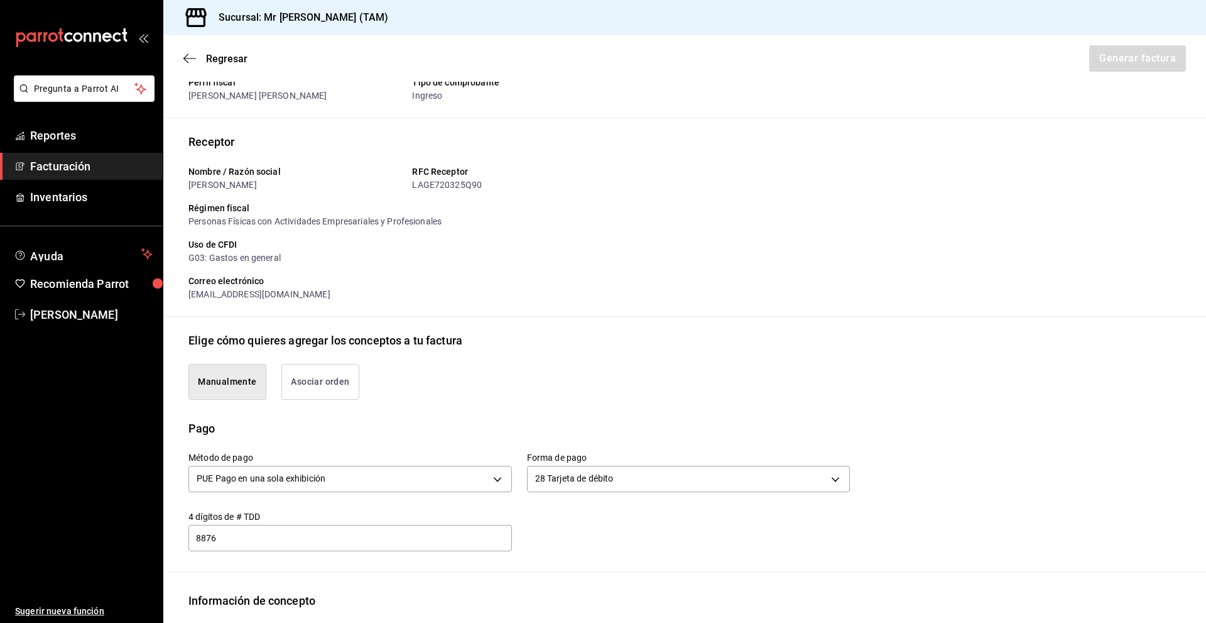
scroll to position [0, 0]
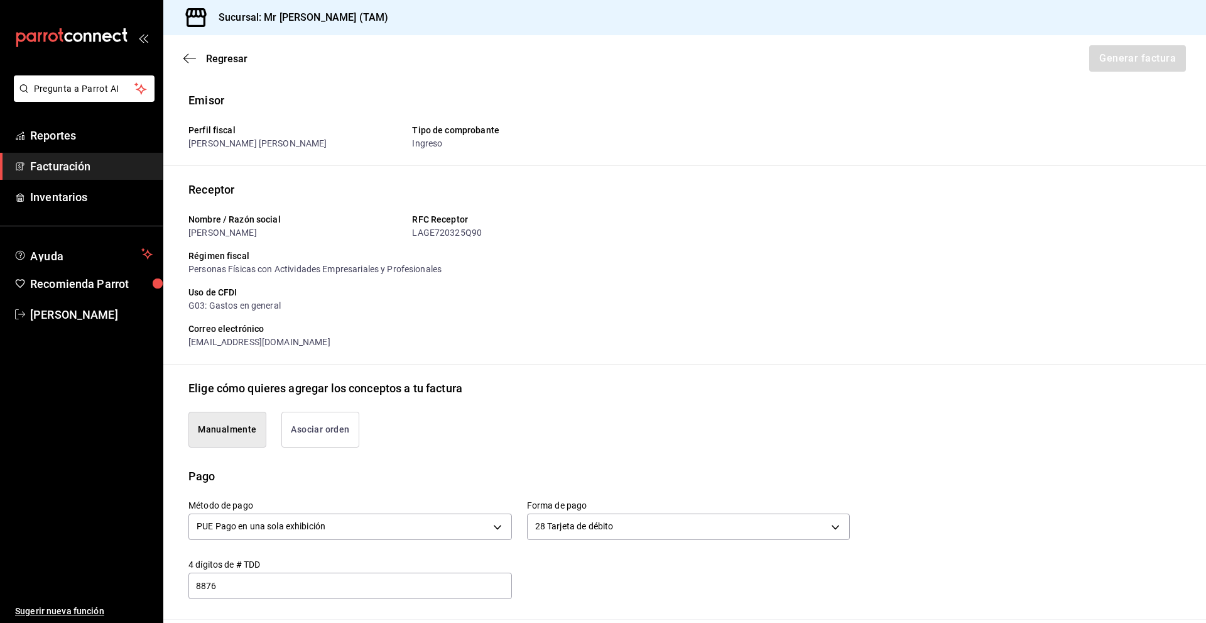
click at [190, 65] on div "Regresar Generar factura" at bounding box center [684, 58] width 1043 height 46
click at [721, 236] on div "Nombre / Razón social [PERSON_NAME] RFC Receptor LAGE720325Q90 Régimen fiscal P…" at bounding box center [514, 276] width 672 height 146
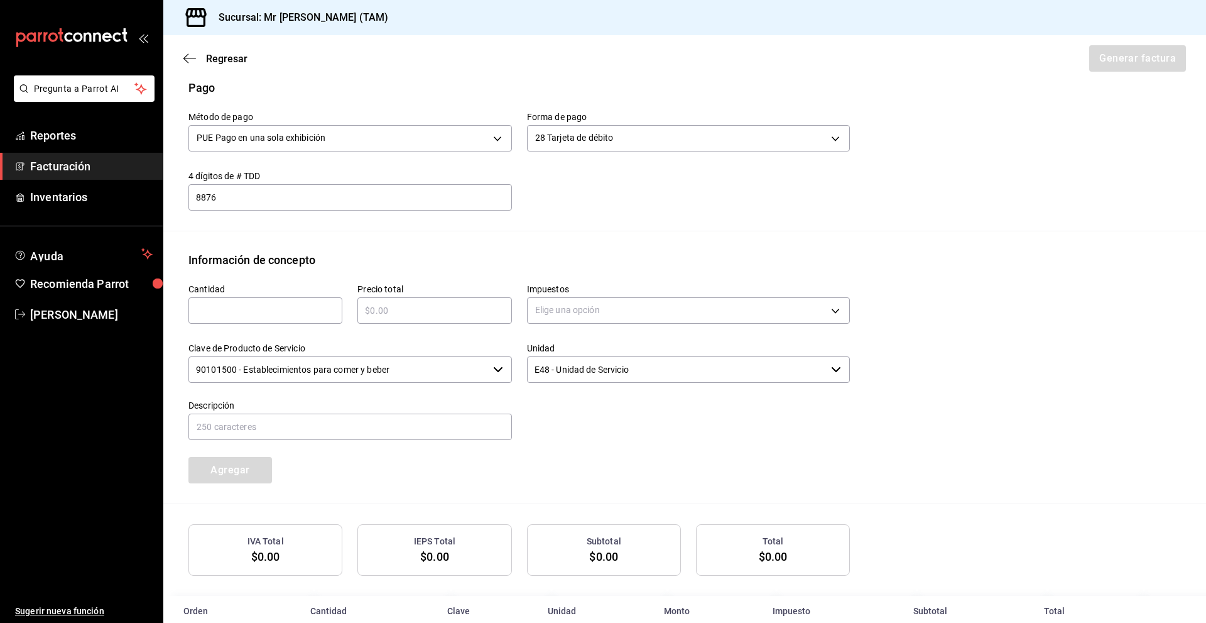
scroll to position [417, 0]
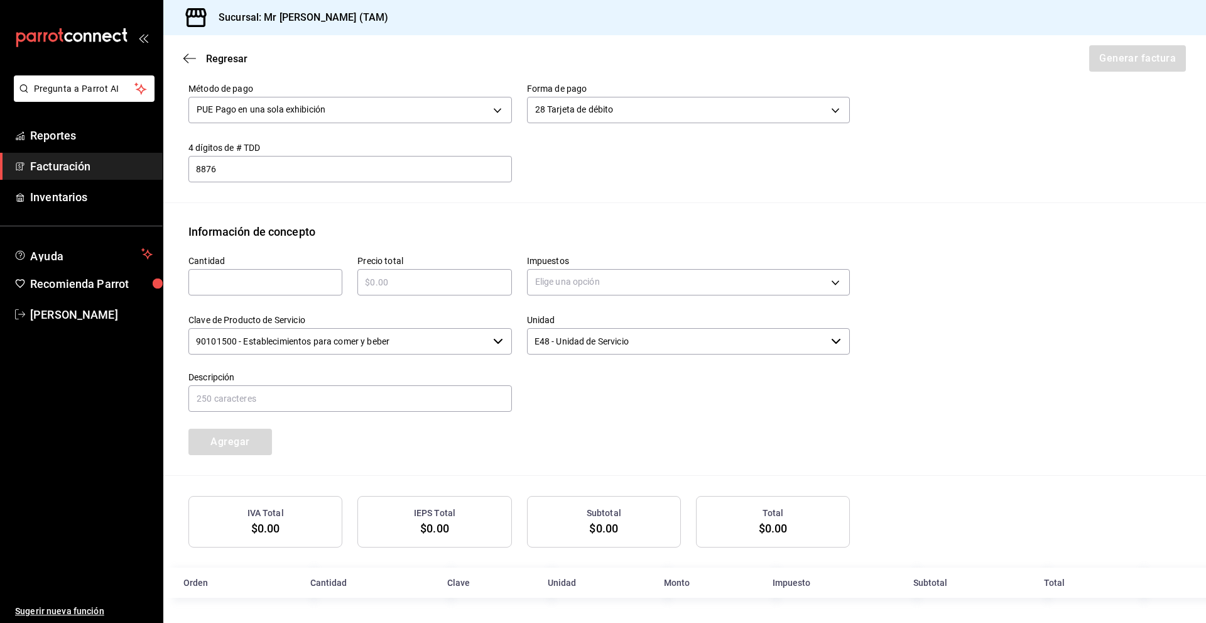
click at [287, 281] on input "text" at bounding box center [265, 282] width 154 height 15
type input "1"
click at [397, 283] on input "text" at bounding box center [435, 282] width 154 height 15
type input "$1180"
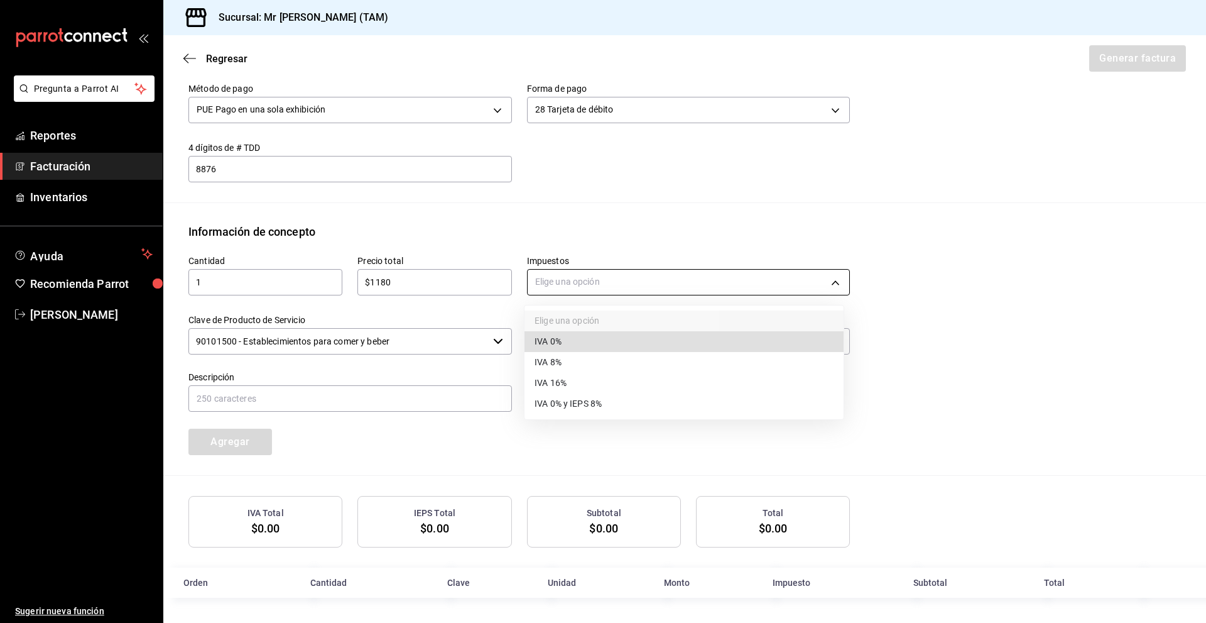
click at [575, 287] on body "Pregunta a Parrot AI Reportes Facturación Inventarios Ayuda Recomienda Parrot […" at bounding box center [603, 311] width 1206 height 623
click at [570, 381] on li "IVA 16%" at bounding box center [684, 383] width 319 height 21
type input "IVA_16"
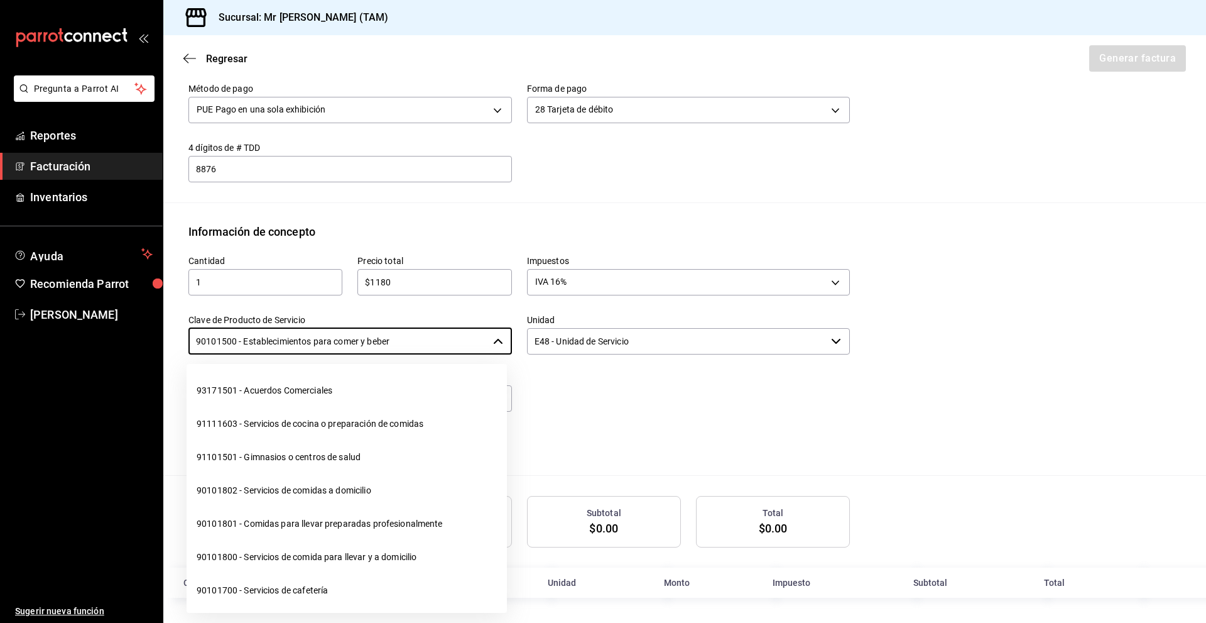
drag, startPoint x: 422, startPoint y: 339, endPoint x: 0, endPoint y: 337, distance: 421.6
click at [0, 339] on div "Pregunta a Parrot AI Reportes Facturación Inventarios Ayuda Recomienda Parrot […" at bounding box center [603, 311] width 1206 height 623
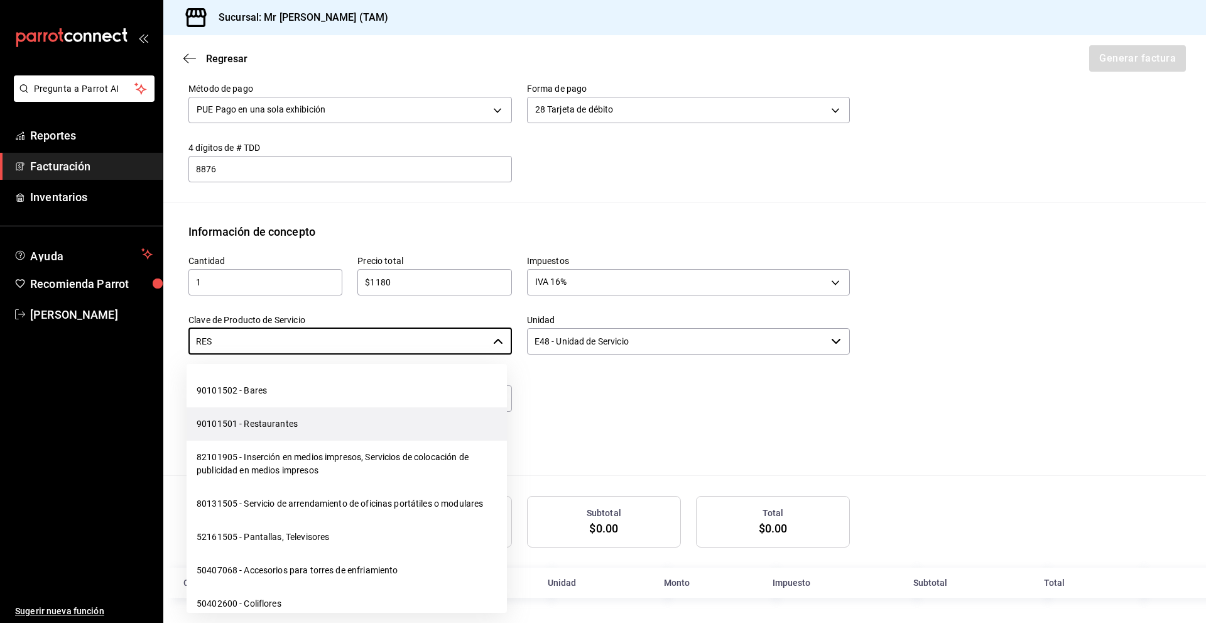
click at [286, 420] on li "90101501 - Restaurantes" at bounding box center [347, 423] width 320 height 33
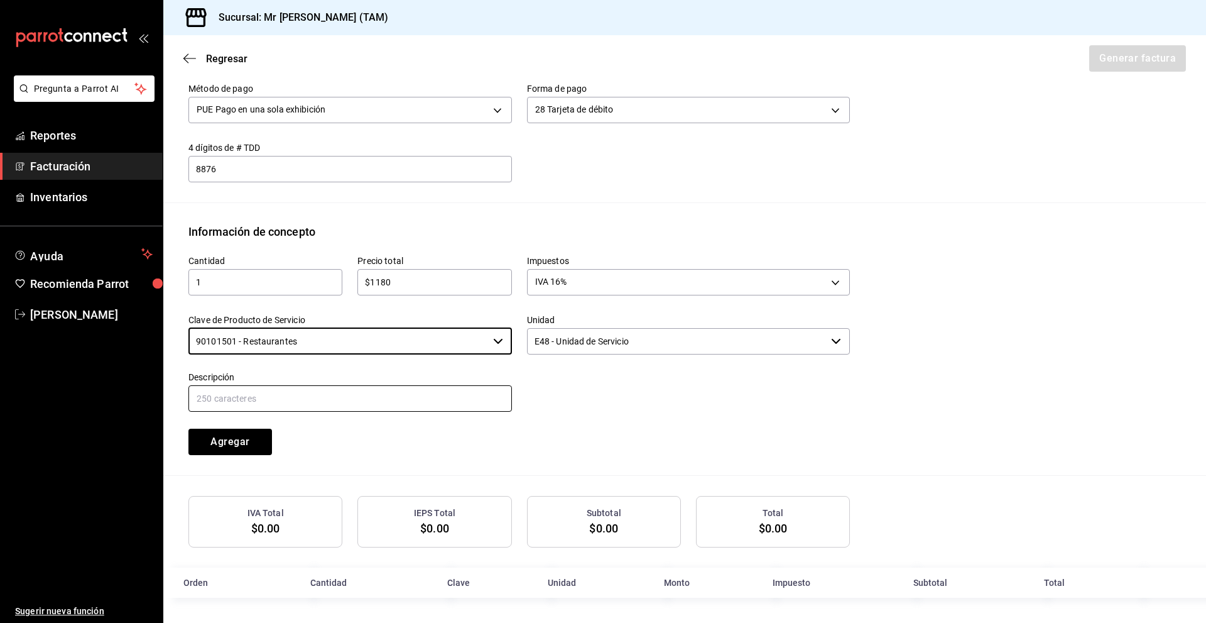
type input "90101501 - Restaurantes"
click at [393, 403] on input "text" at bounding box center [350, 398] width 324 height 26
type input "CONSUMO DEL DIA [DATE]"
click at [392, 469] on div "Cantidad 1 ​ Precio total $1180 ​ Impuestos IVA 16% IVA_16 Clave de Producto de…" at bounding box center [684, 357] width 993 height 235
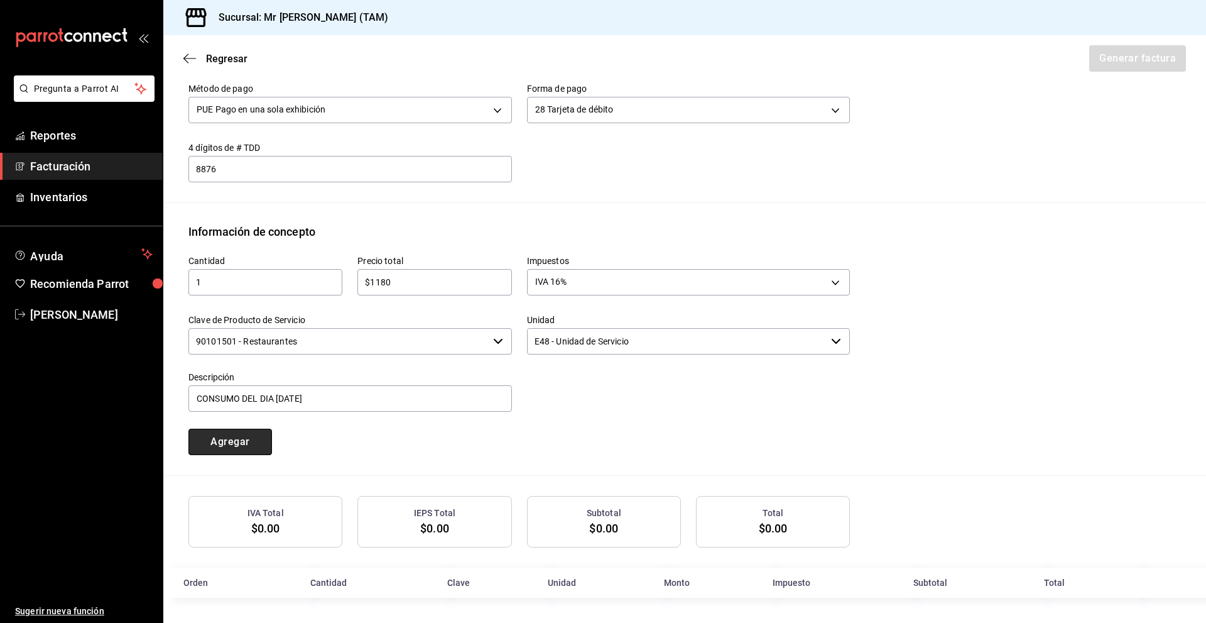
click at [248, 451] on button "Agregar" at bounding box center [230, 442] width 84 height 26
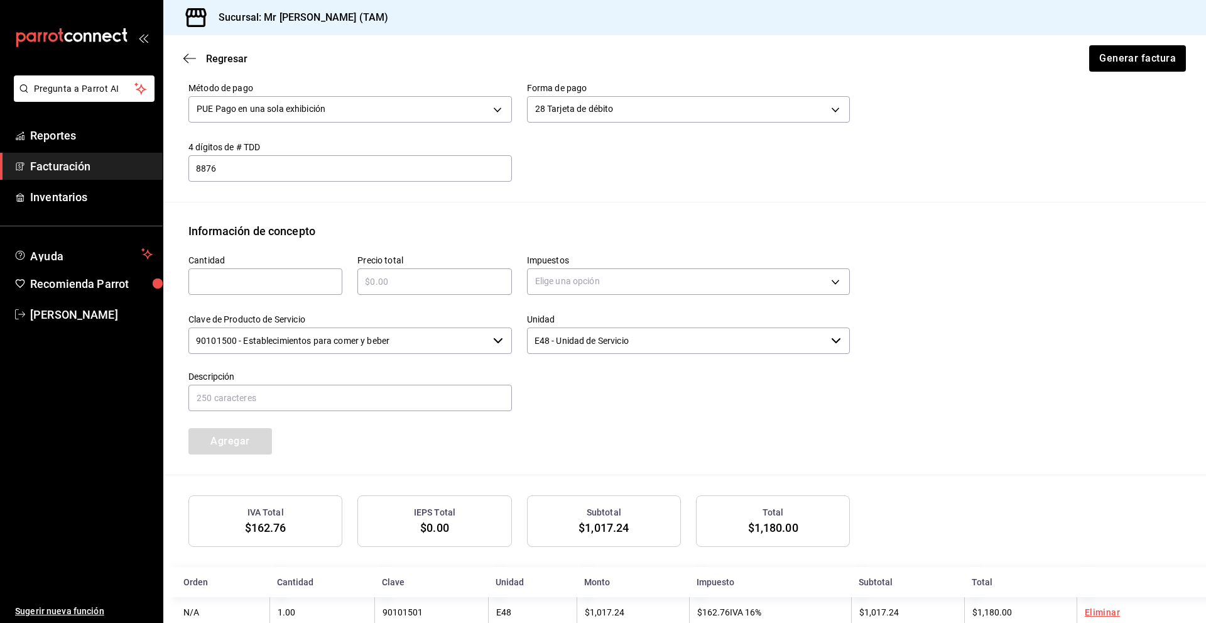
click at [306, 290] on div "​" at bounding box center [265, 281] width 154 height 26
type input "1"
type input "$118"
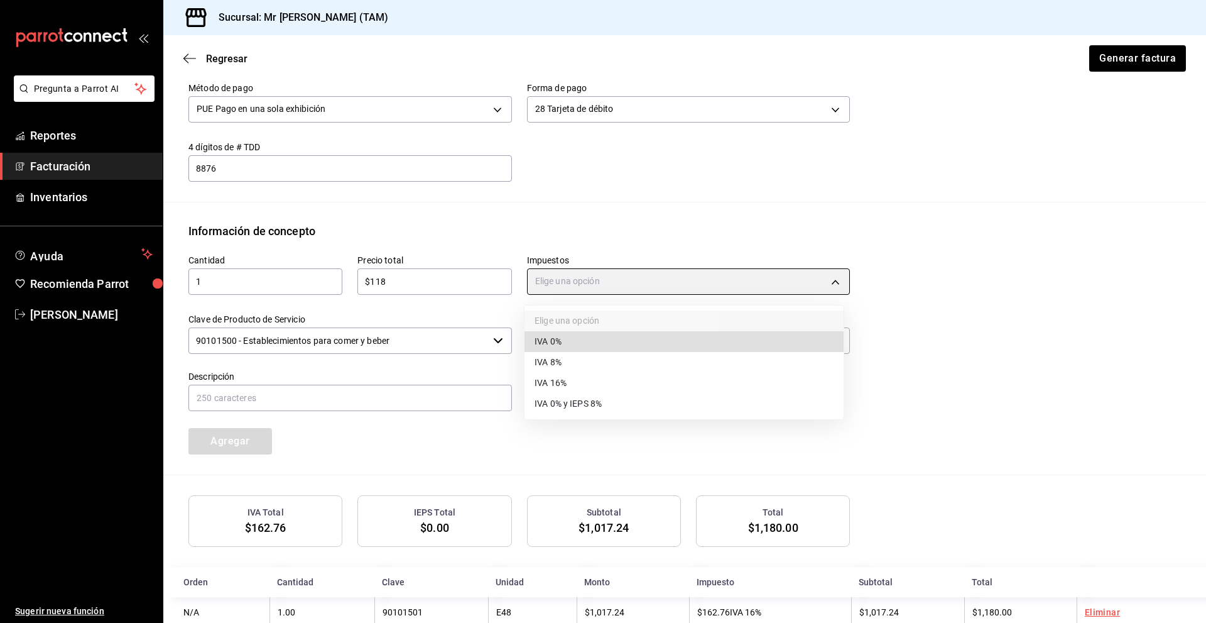
type input "IVA_0"
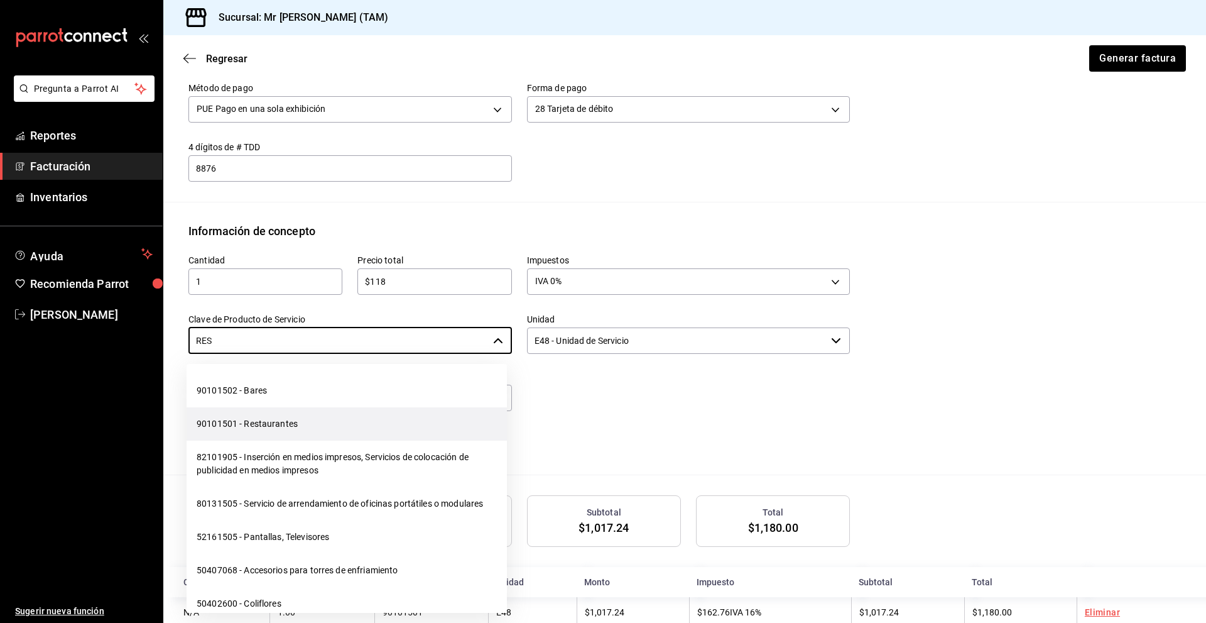
click at [418, 417] on li "90101501 - Restaurantes" at bounding box center [347, 423] width 320 height 33
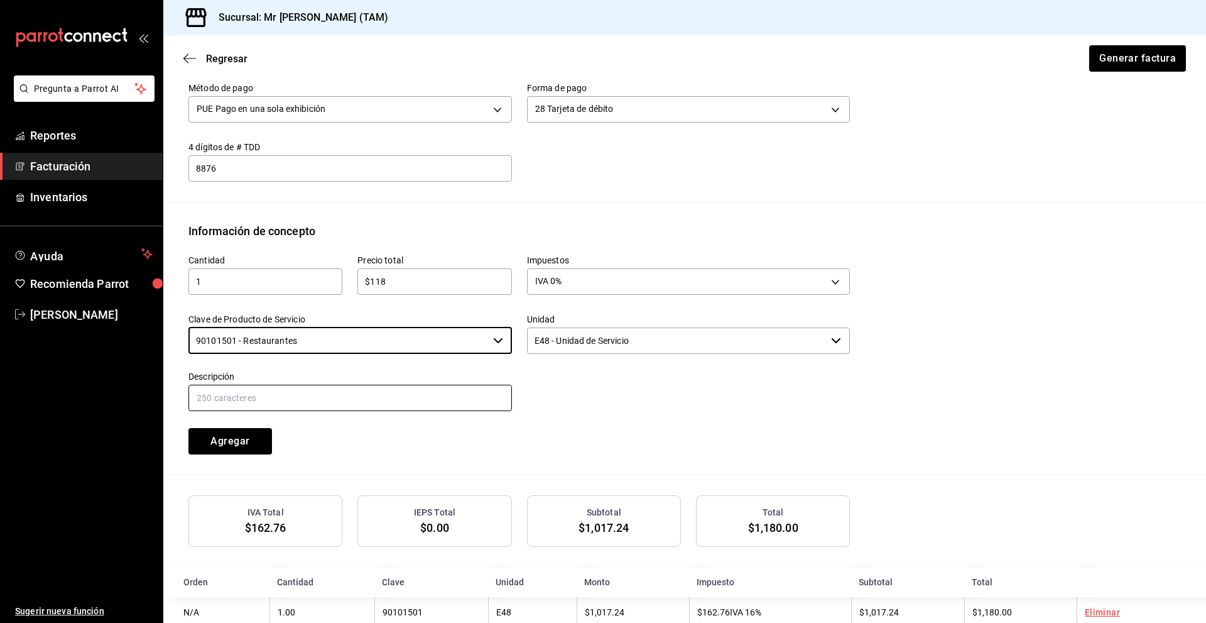
type input "90101501 - Restaurantes"
click at [324, 385] on input "text" at bounding box center [350, 398] width 324 height 26
type input "PROPINA"
click at [413, 456] on div "Cantidad 1 ​ Precio total $118 ​ Impuestos IVA 0% IVA_0 Clave de Producto de Se…" at bounding box center [684, 356] width 993 height 235
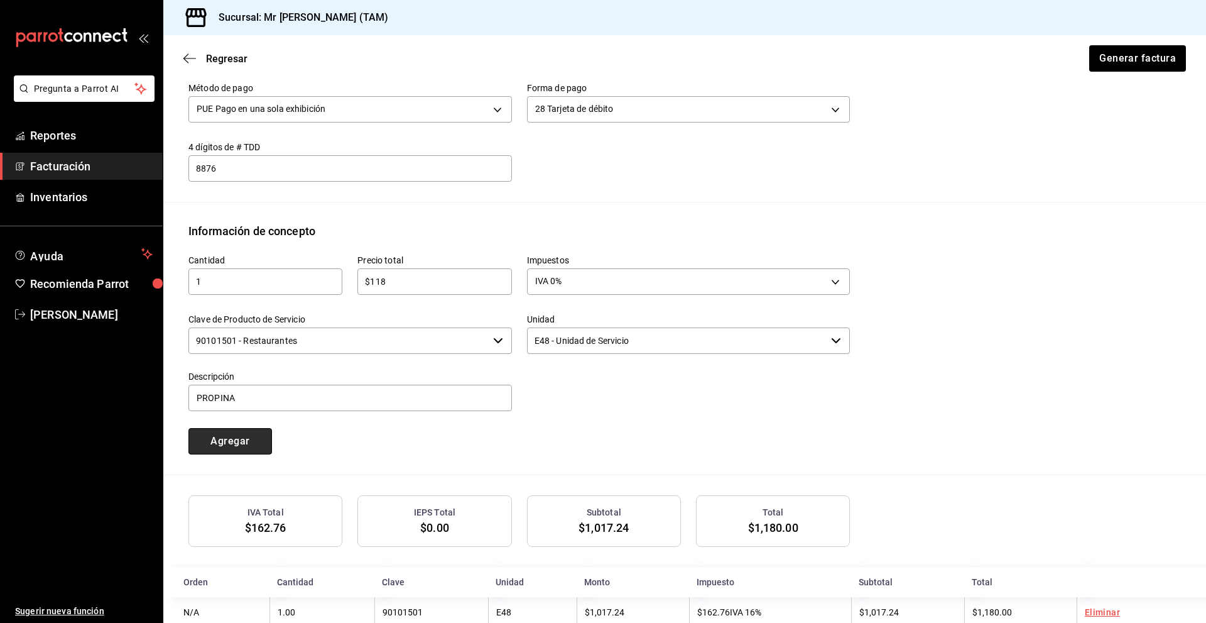
click at [251, 450] on button "Agregar" at bounding box center [230, 441] width 84 height 26
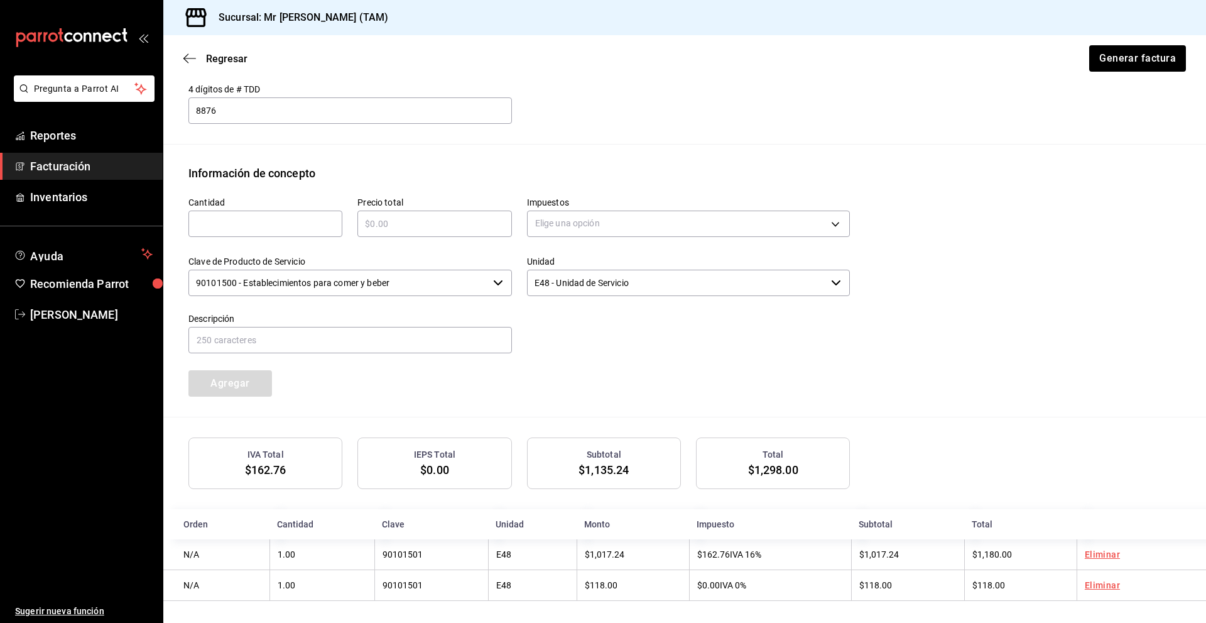
scroll to position [480, 0]
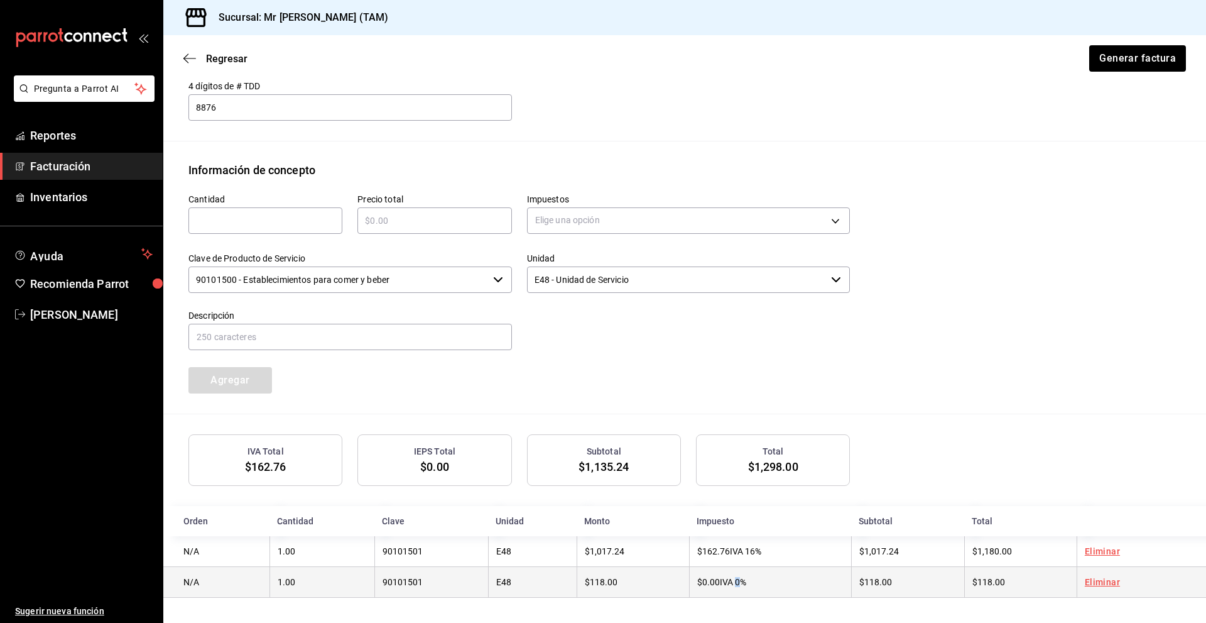
click at [726, 594] on td "$0.00 IVA 0%" at bounding box center [770, 582] width 163 height 31
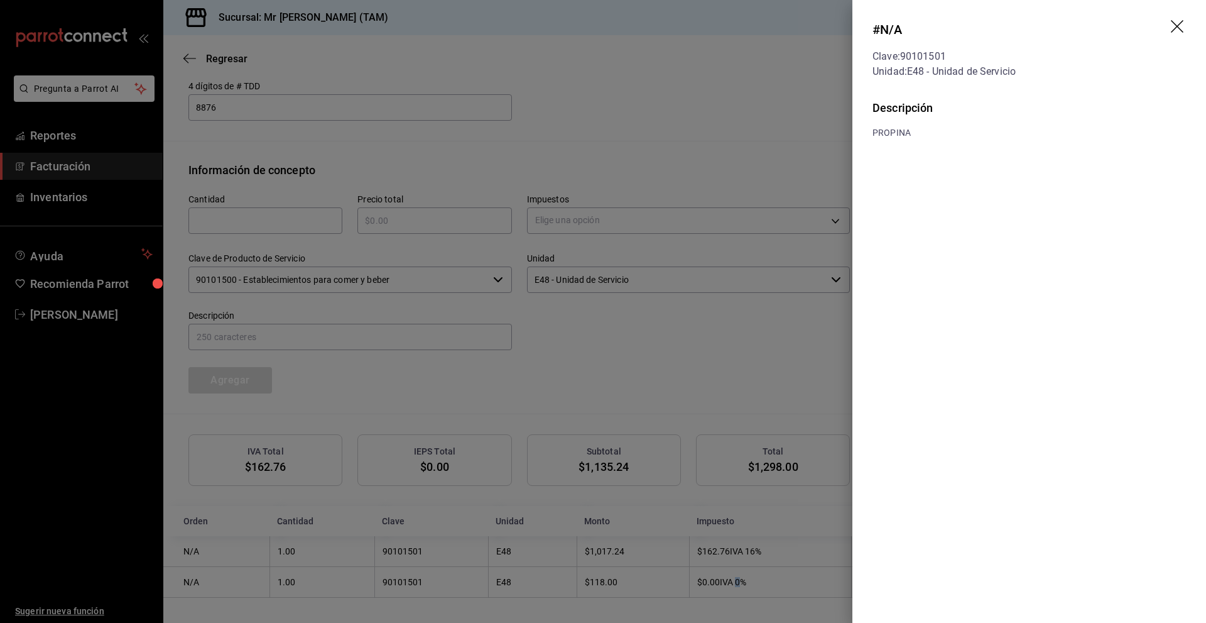
click at [1185, 25] on icon "drag" at bounding box center [1178, 27] width 15 height 15
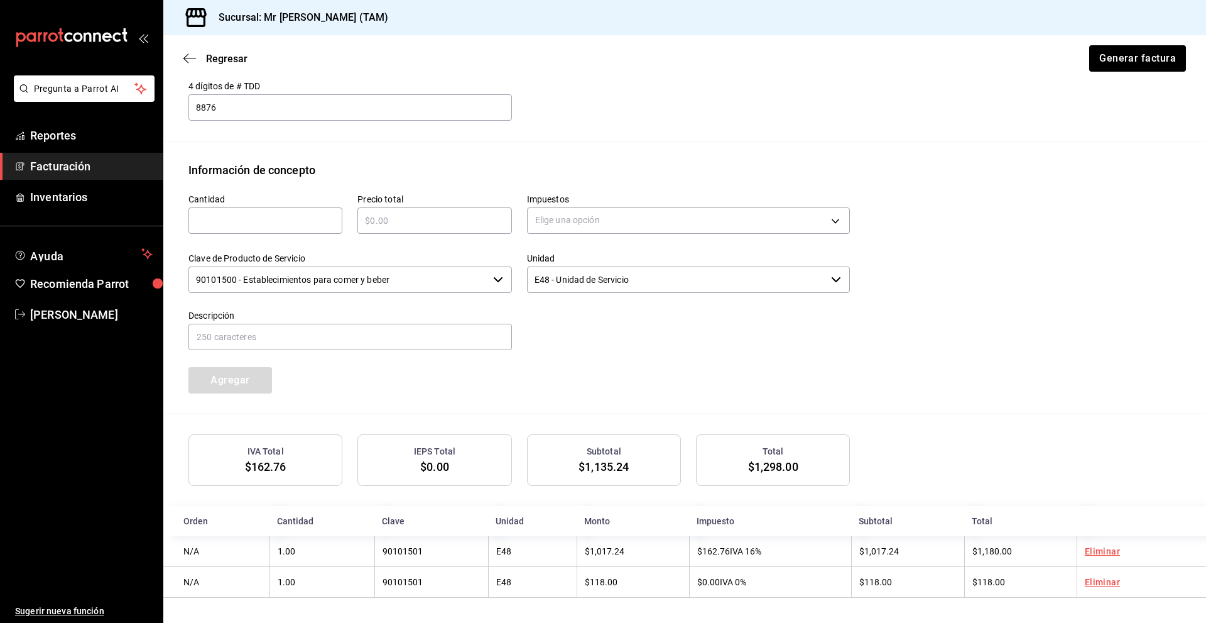
click at [821, 325] on div at bounding box center [681, 323] width 339 height 57
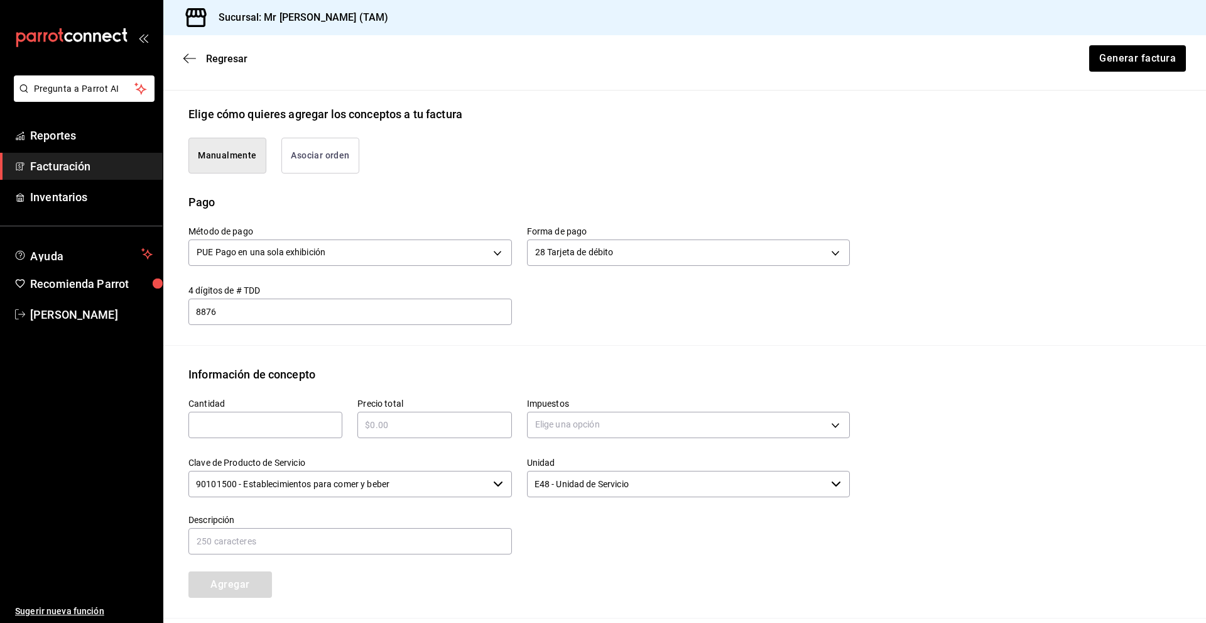
scroll to position [292, 0]
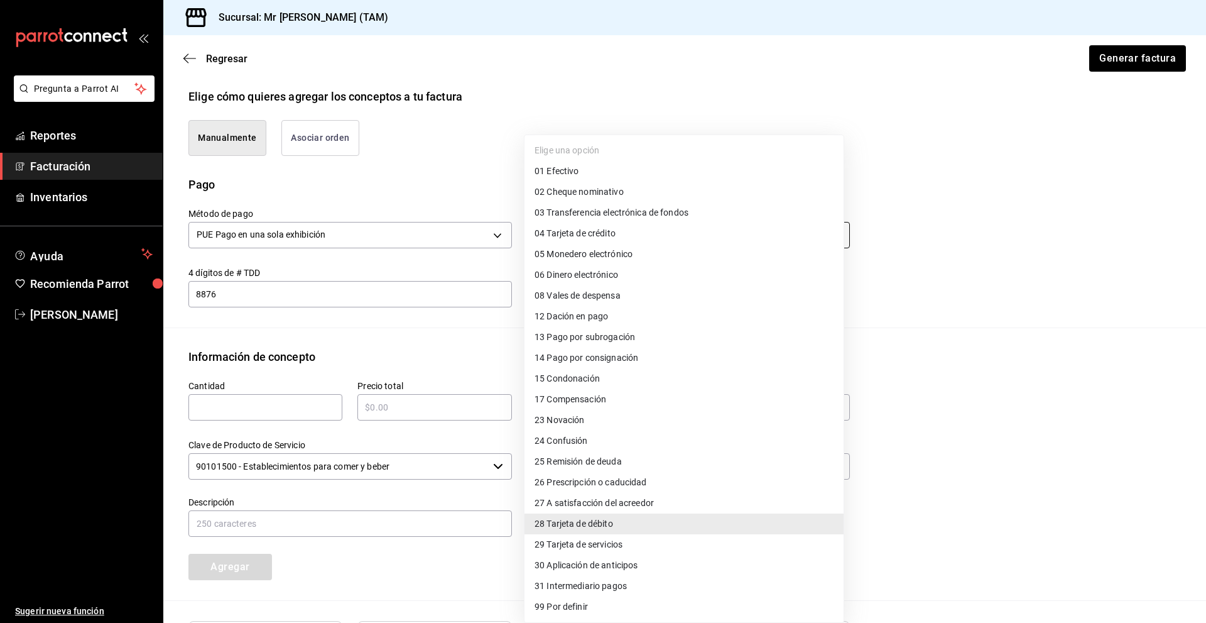
click at [626, 234] on body "Pregunta a Parrot AI Reportes Facturación Inventarios Ayuda Recomienda Parrot […" at bounding box center [603, 311] width 1206 height 623
click at [631, 232] on li "04 Tarjeta de crédito" at bounding box center [684, 233] width 319 height 21
type input "04"
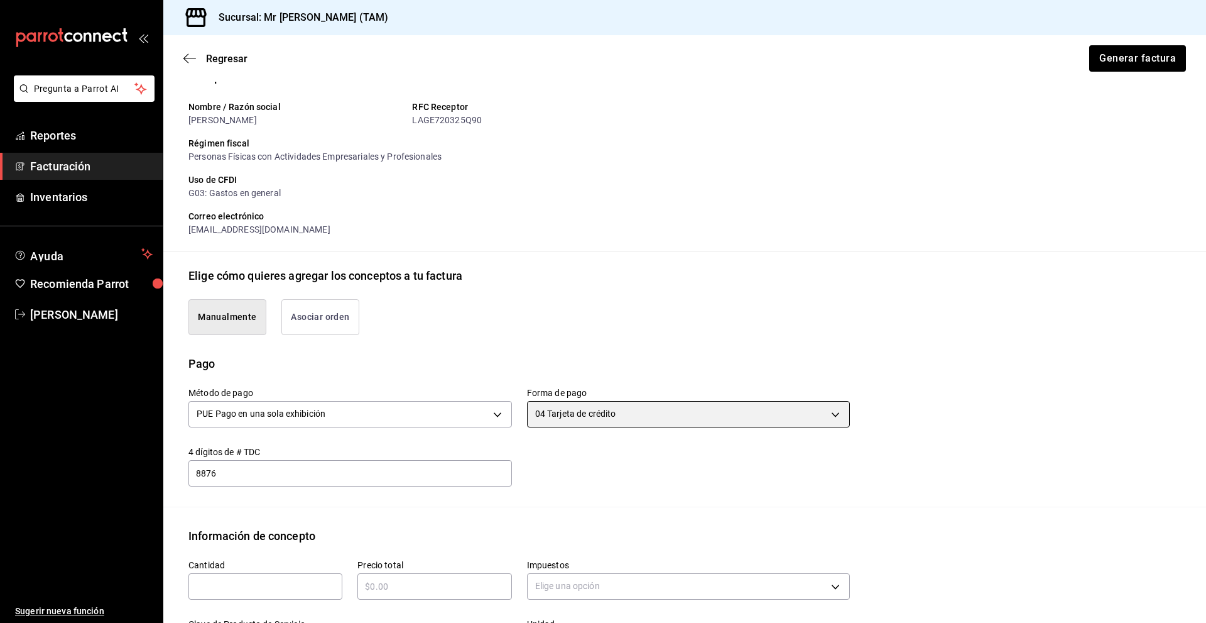
scroll to position [0, 0]
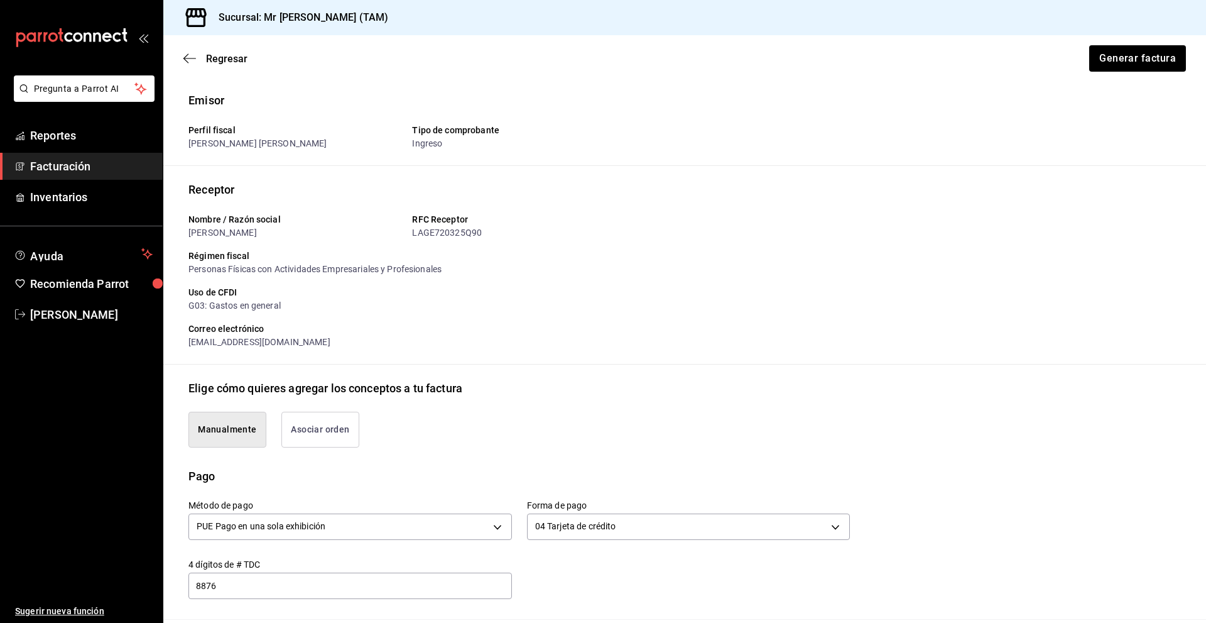
click at [370, 587] on input "8876" at bounding box center [350, 585] width 324 height 15
type input "354"
click at [670, 379] on div "Emisor Perfil fiscal [PERSON_NAME] [PERSON_NAME] Tipo de comprobante Ingreso Re…" at bounding box center [684, 584] width 1043 height 984
click at [598, 390] on div "Elige cómo quieres agregar los conceptos a tu factura" at bounding box center [684, 387] width 993 height 17
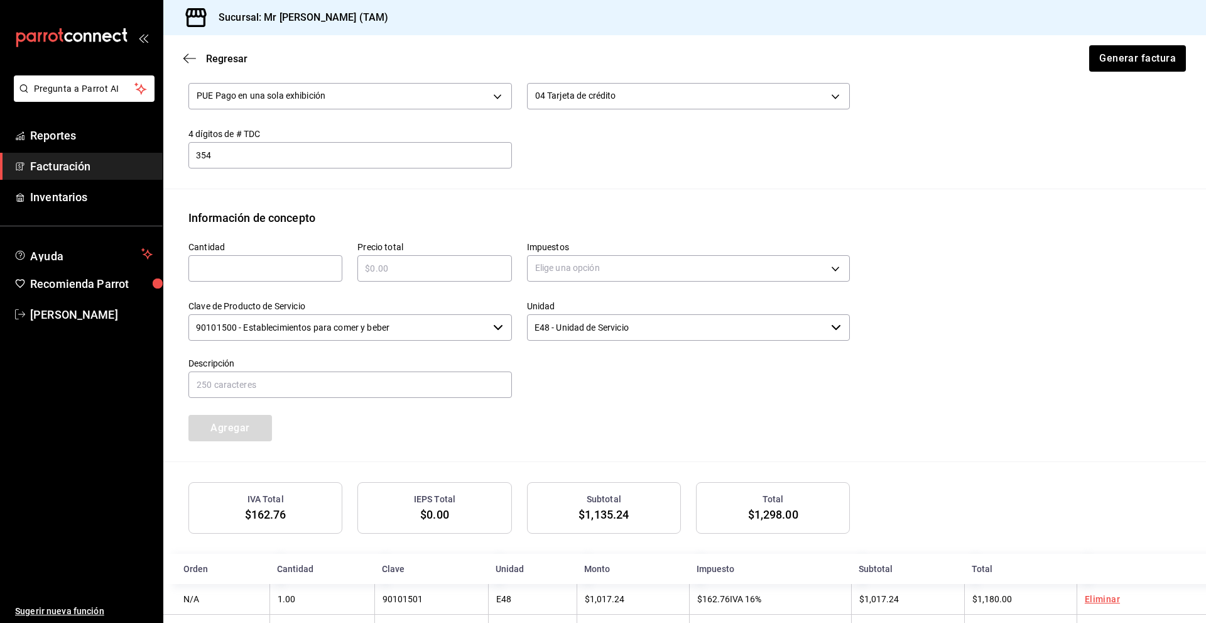
scroll to position [480, 0]
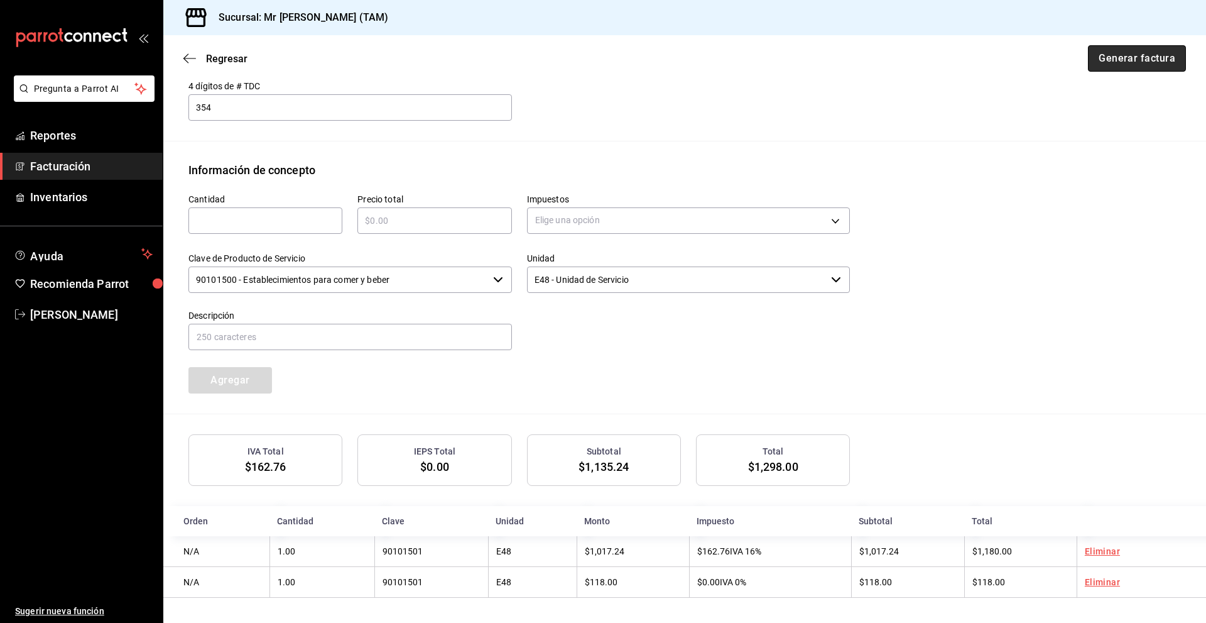
click at [1149, 71] on button "Generar factura" at bounding box center [1137, 58] width 98 height 26
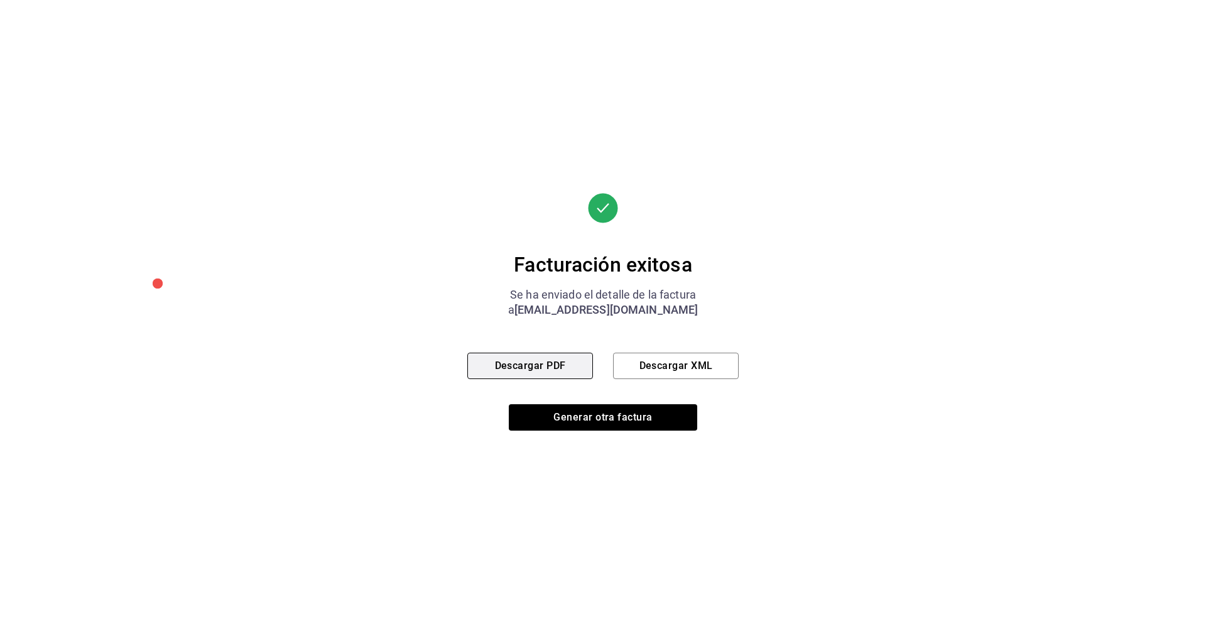
click at [547, 378] on button "Descargar PDF" at bounding box center [530, 365] width 126 height 26
click at [643, 369] on button "Descargar XML" at bounding box center [676, 365] width 126 height 26
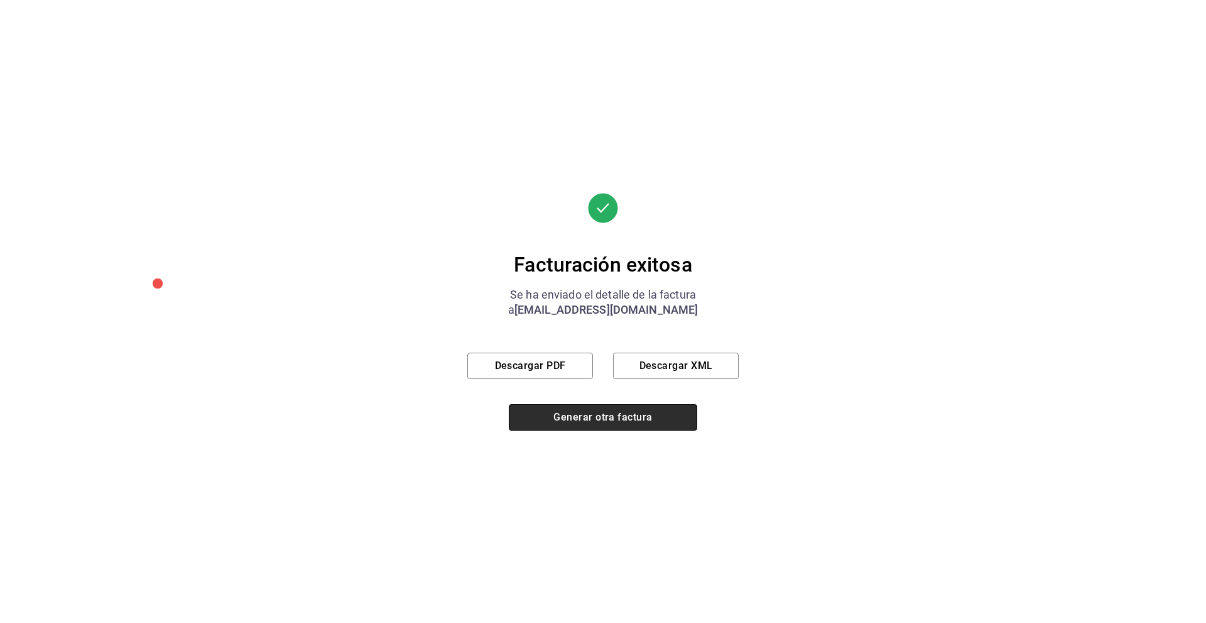
click at [596, 409] on button "Generar otra factura" at bounding box center [603, 417] width 188 height 26
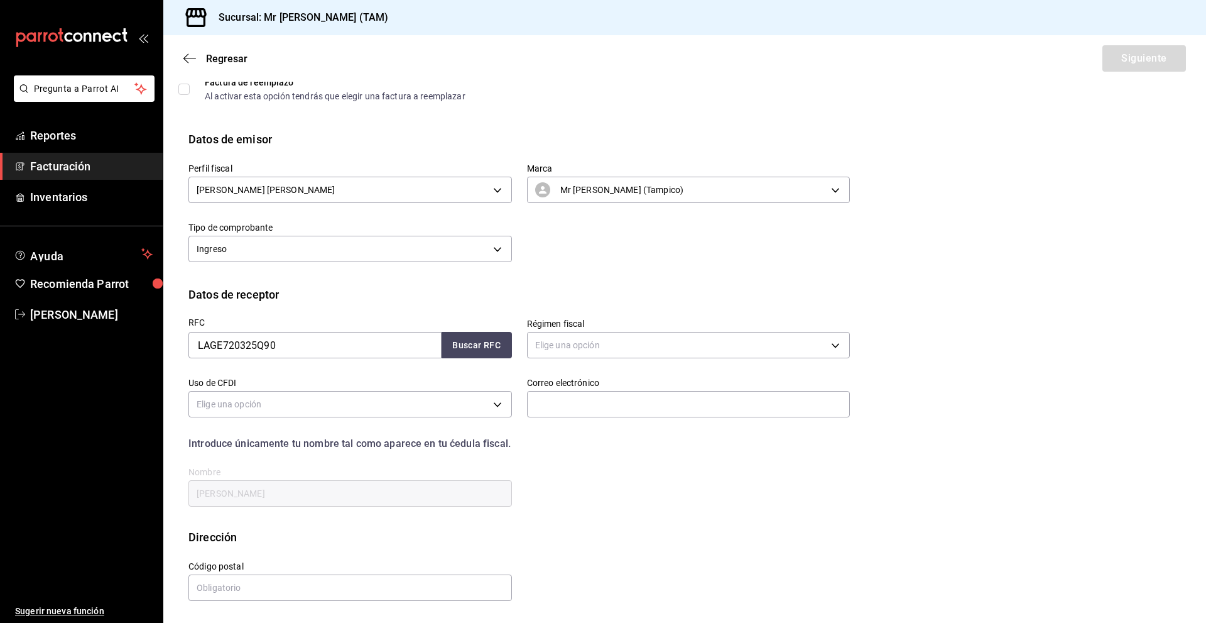
scroll to position [0, 0]
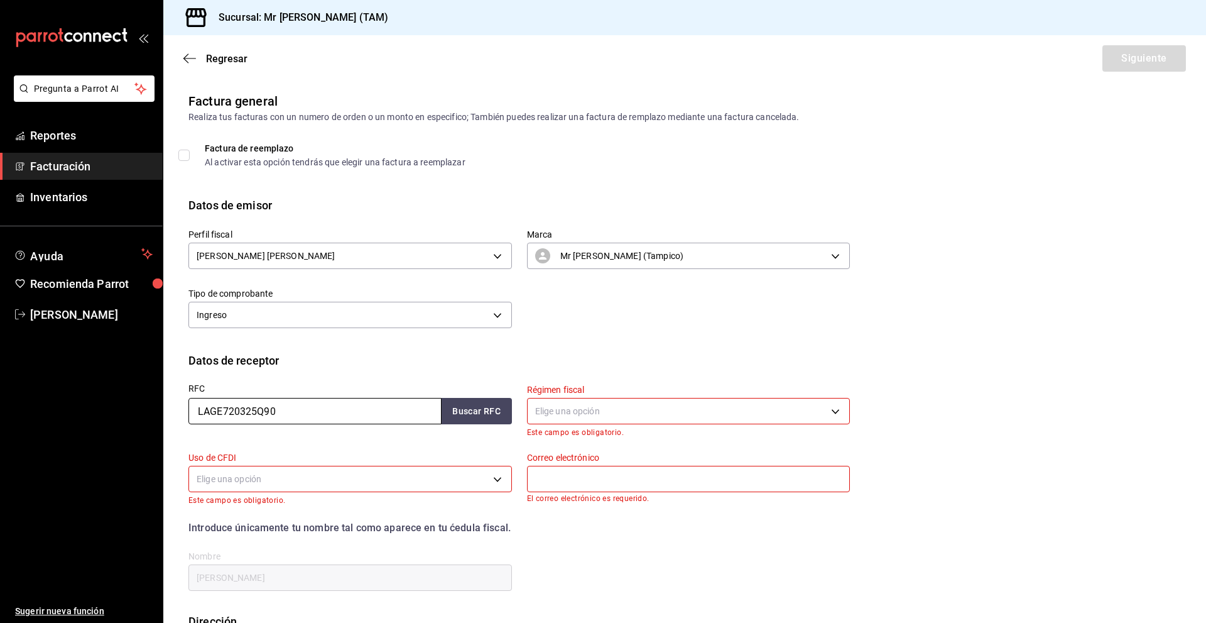
drag, startPoint x: 325, startPoint y: 422, endPoint x: 131, endPoint y: 430, distance: 193.7
click at [131, 430] on div "Pregunta a Parrot AI Reportes Facturación Inventarios Ayuda Recomienda Parrot […" at bounding box center [603, 311] width 1206 height 623
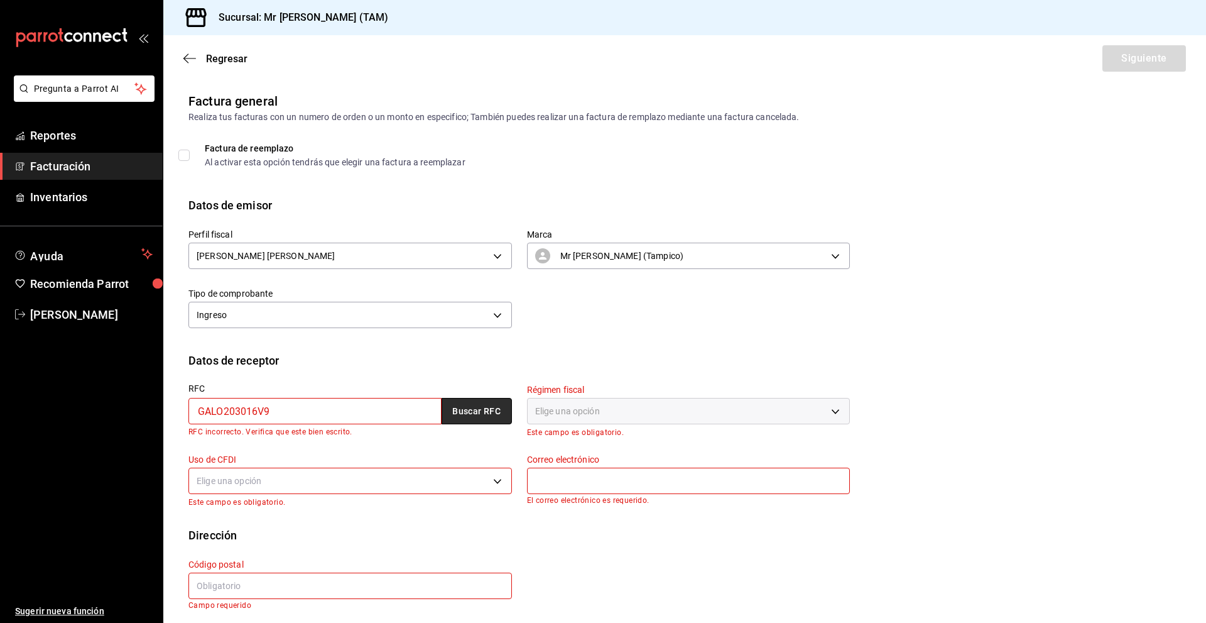
click at [484, 416] on button "Buscar RFC" at bounding box center [477, 411] width 70 height 26
click at [581, 417] on div "Elige una opción" at bounding box center [689, 411] width 324 height 26
click at [530, 312] on div "Perfil fiscal [PERSON_NAME] [PERSON_NAME] 81e23790-b5c9-42c9-a779-7127cee00b47 …" at bounding box center [511, 273] width 677 height 118
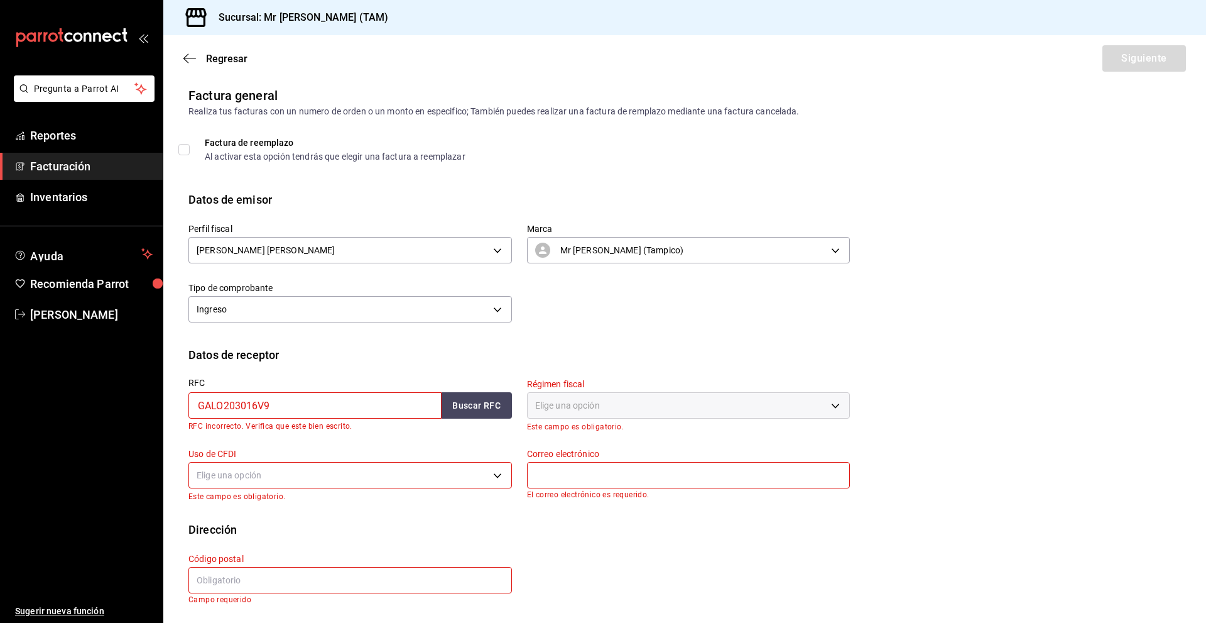
scroll to position [8, 0]
click at [635, 400] on div "Elige una opción" at bounding box center [689, 403] width 324 height 26
click at [636, 399] on div "Elige una opción" at bounding box center [689, 403] width 324 height 26
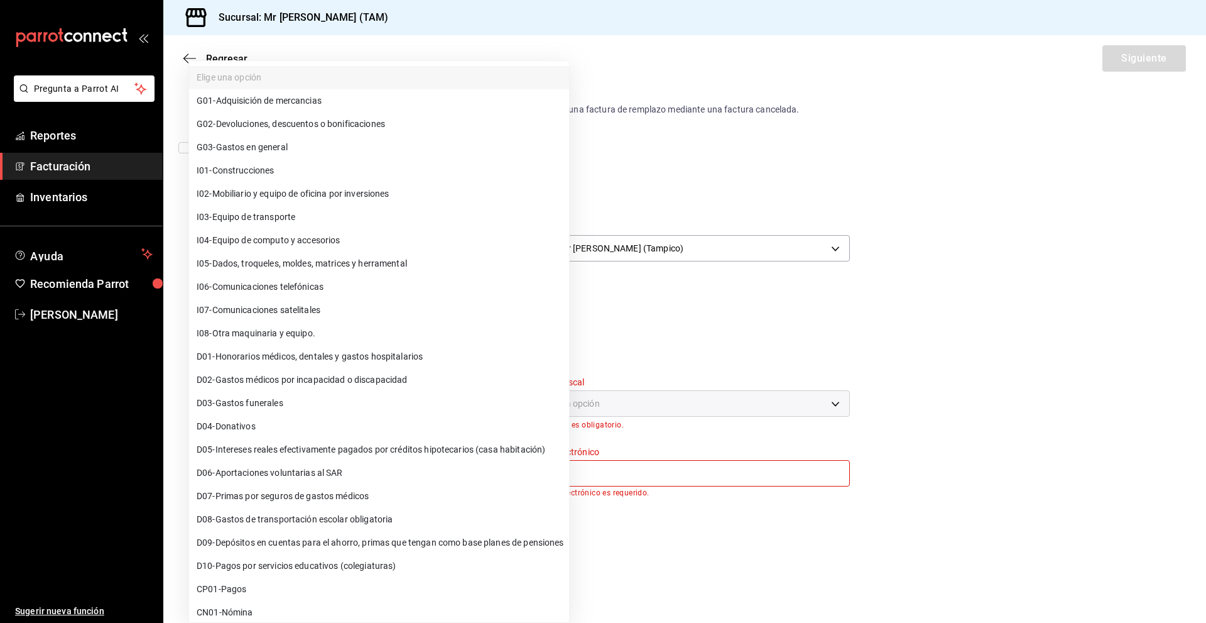
click at [364, 467] on body "Pregunta a Parrot AI Reportes Facturación Inventarios Ayuda Recomienda Parrot […" at bounding box center [603, 311] width 1206 height 623
click at [731, 465] on div at bounding box center [603, 311] width 1206 height 623
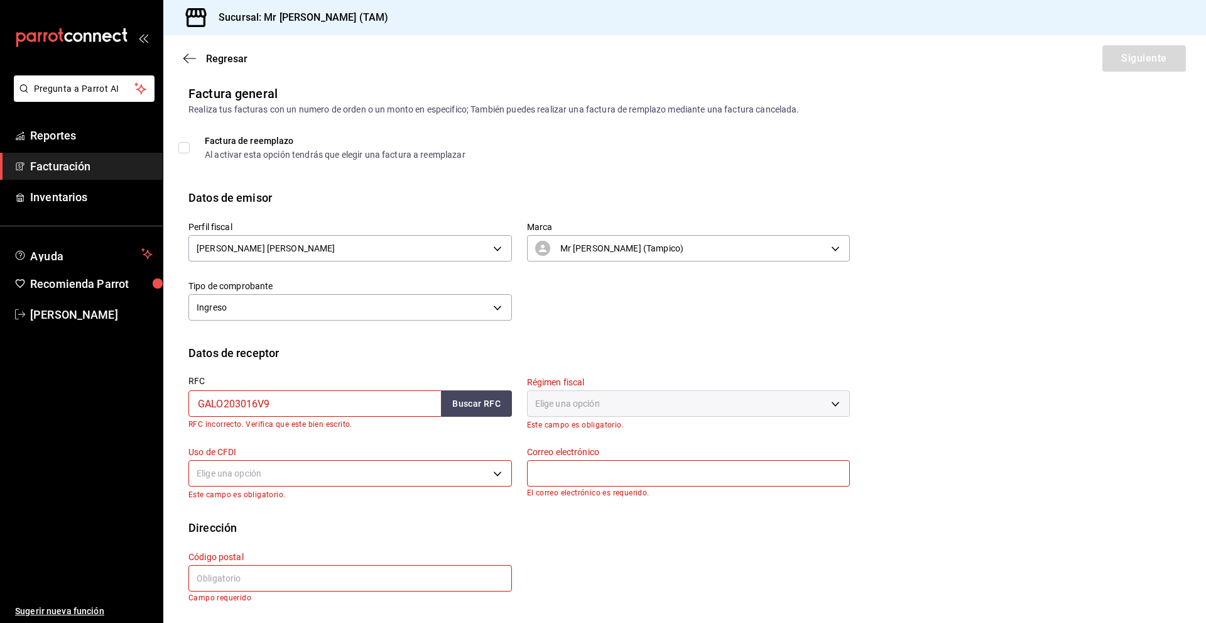
click at [340, 406] on input "GALO203016V9" at bounding box center [314, 403] width 253 height 26
click at [468, 403] on button "Buscar RFC" at bounding box center [477, 403] width 70 height 26
click at [224, 410] on input "GALO203016V9" at bounding box center [314, 403] width 253 height 26
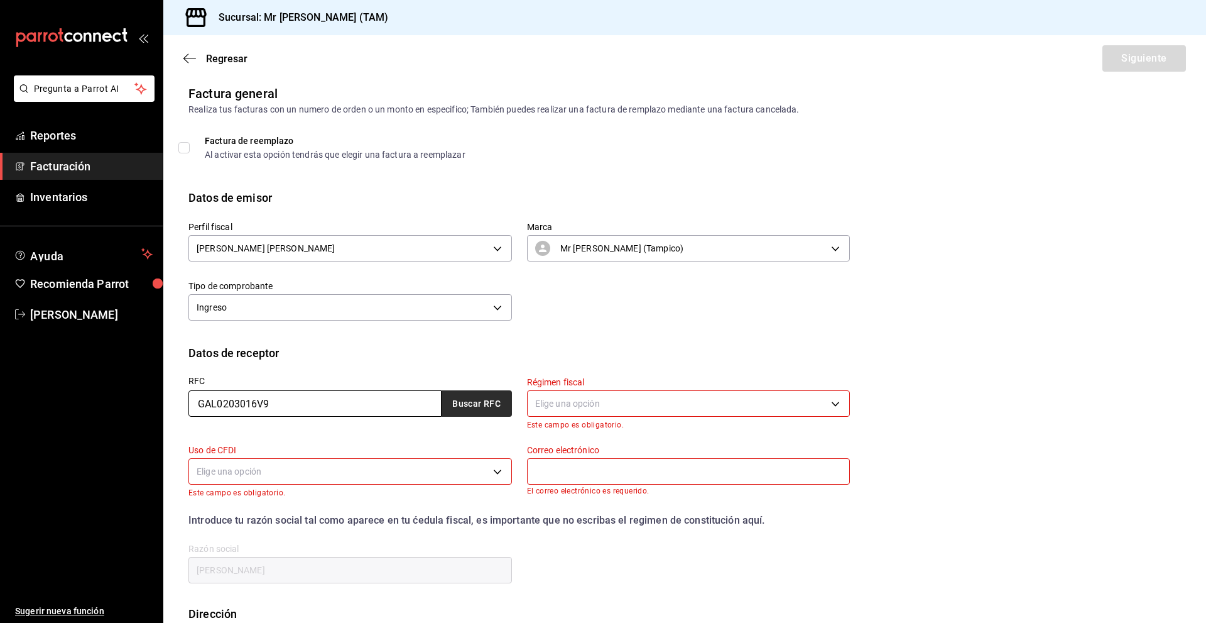
type input "GAL0203016V9"
click at [483, 413] on button "Buscar RFC" at bounding box center [477, 403] width 70 height 26
click at [654, 403] on body "Pregunta a Parrot AI Reportes Facturación Inventarios Ayuda Recomienda Parrot […" at bounding box center [603, 311] width 1206 height 623
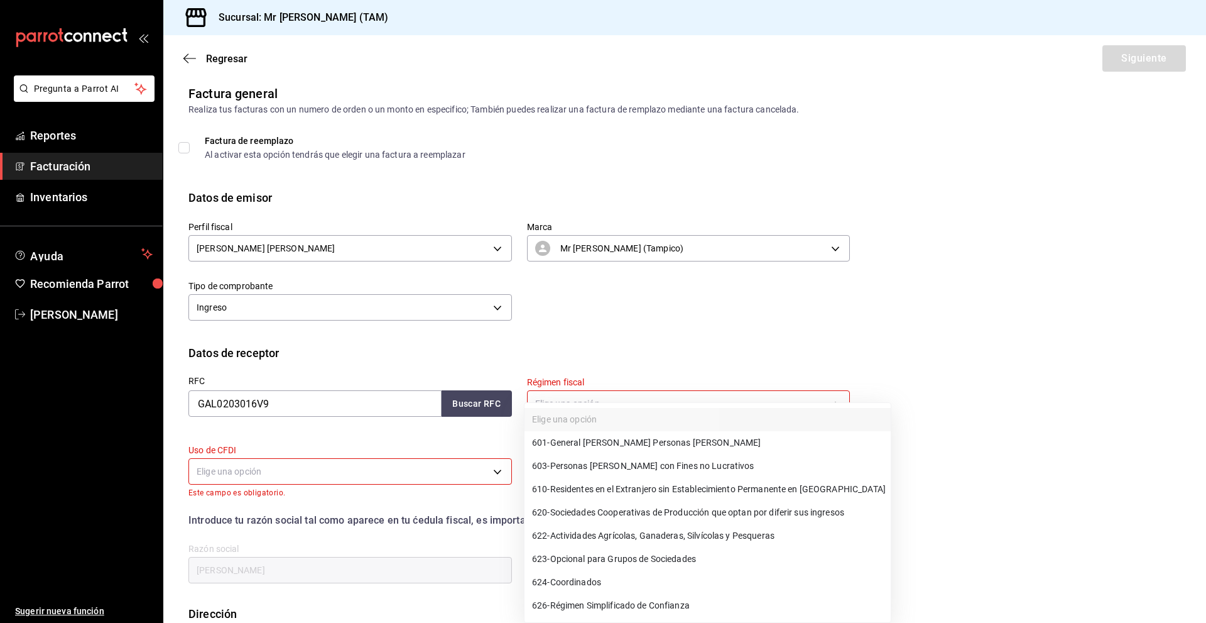
click at [675, 433] on li "601 - General [PERSON_NAME] Personas [PERSON_NAME]" at bounding box center [708, 442] width 366 height 23
type input "601"
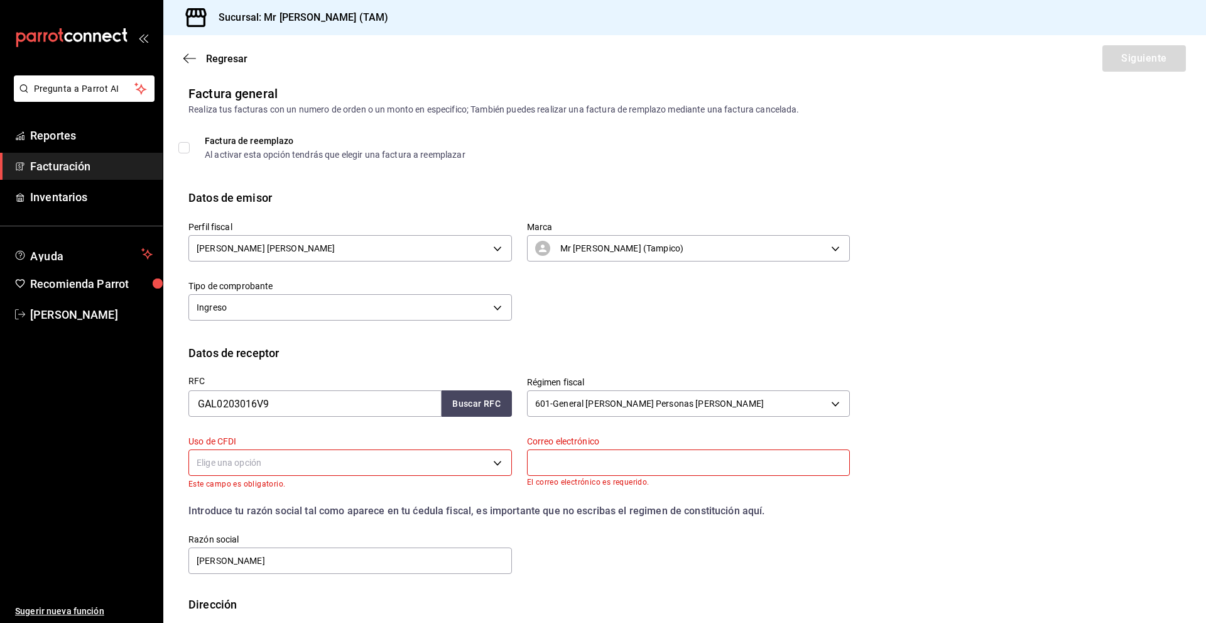
click at [307, 444] on label "Uso de CFDI" at bounding box center [350, 441] width 324 height 9
click at [307, 459] on body "Pregunta a Parrot AI Reportes Facturación Inventarios Ayuda Recomienda Parrot […" at bounding box center [603, 311] width 1206 height 623
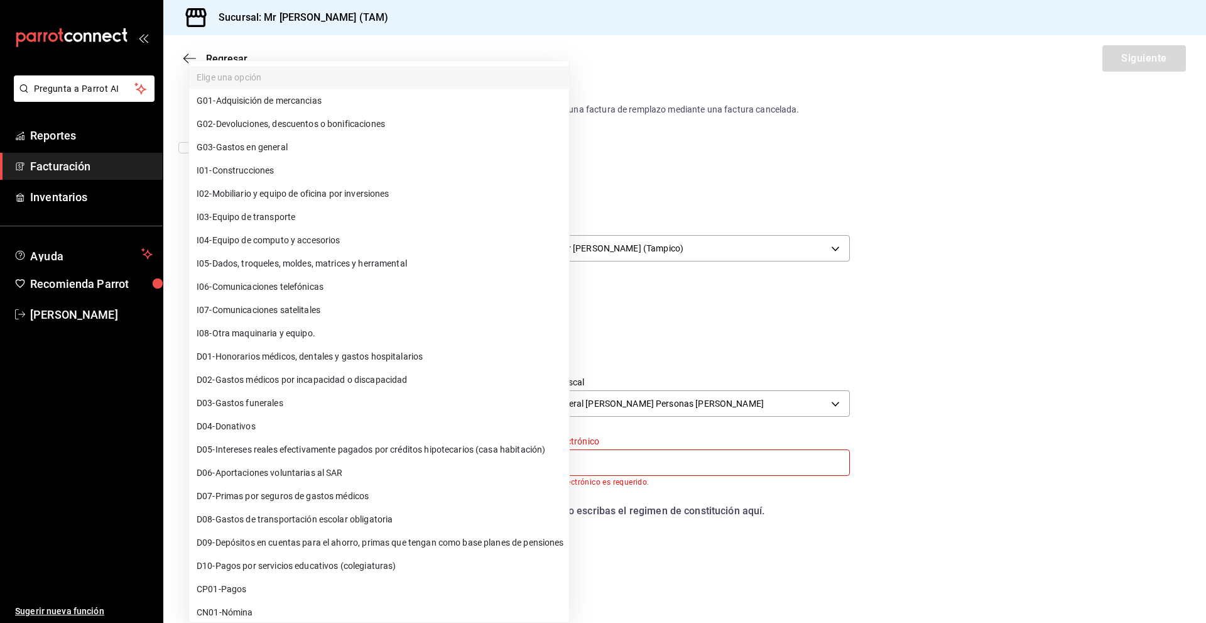
click at [277, 153] on span "G03 - Gastos en general" at bounding box center [242, 147] width 91 height 13
type input "G03"
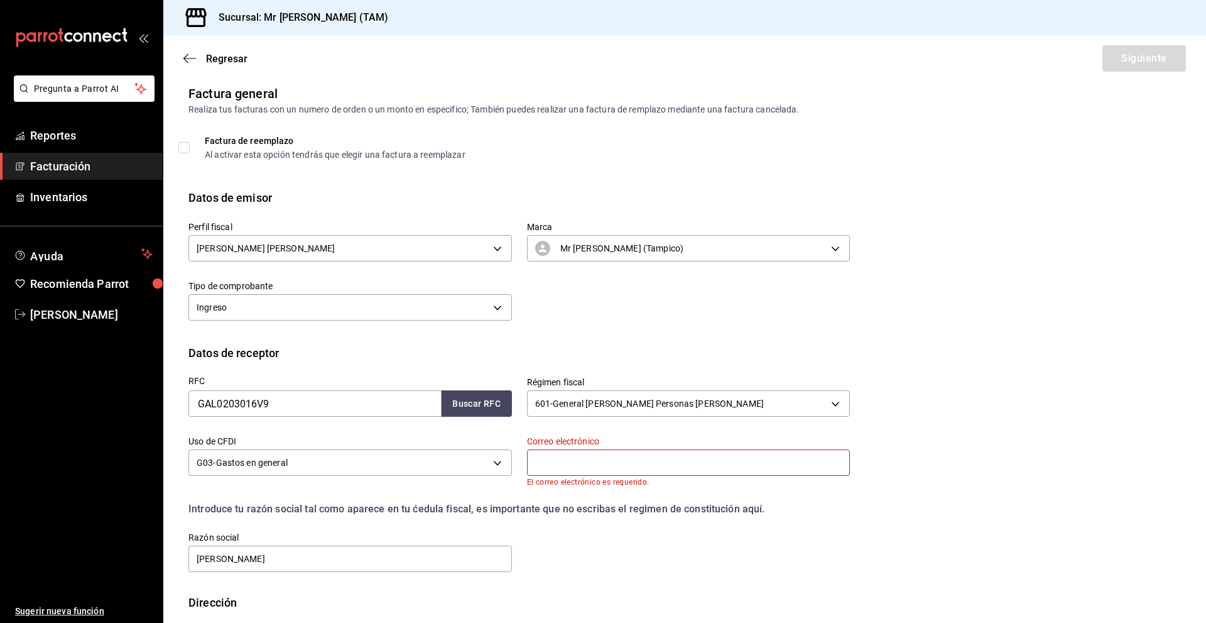
click at [594, 467] on input "text" at bounding box center [689, 462] width 324 height 26
type input "t"
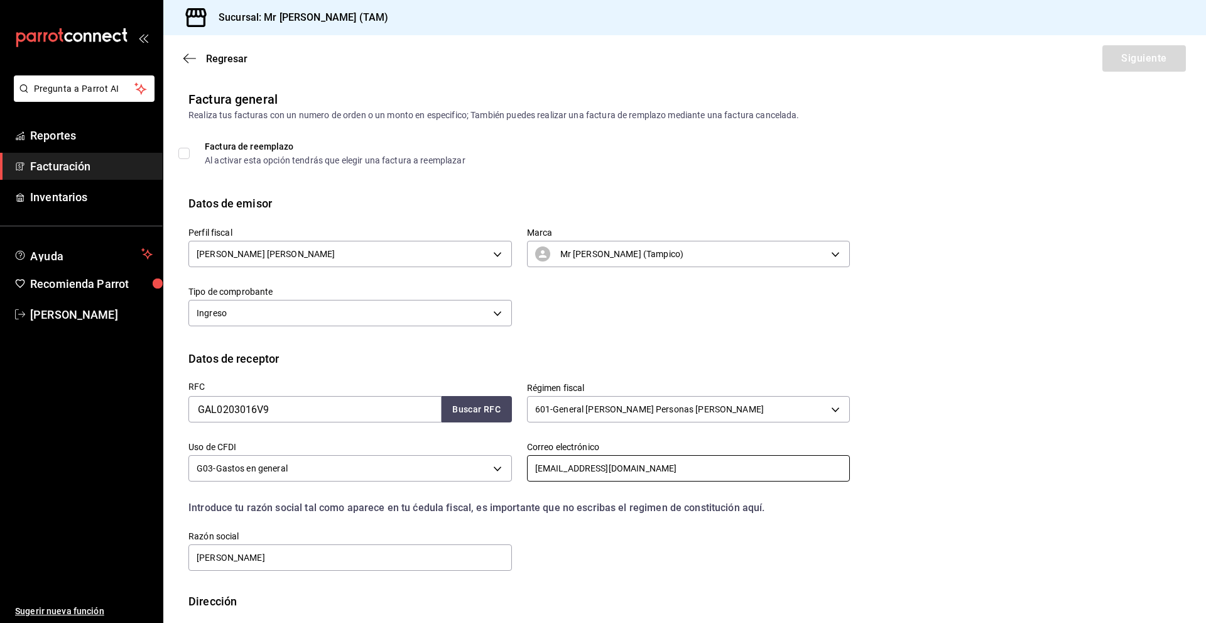
scroll to position [0, 0]
type input "[EMAIL_ADDRESS][DOMAIN_NAME]"
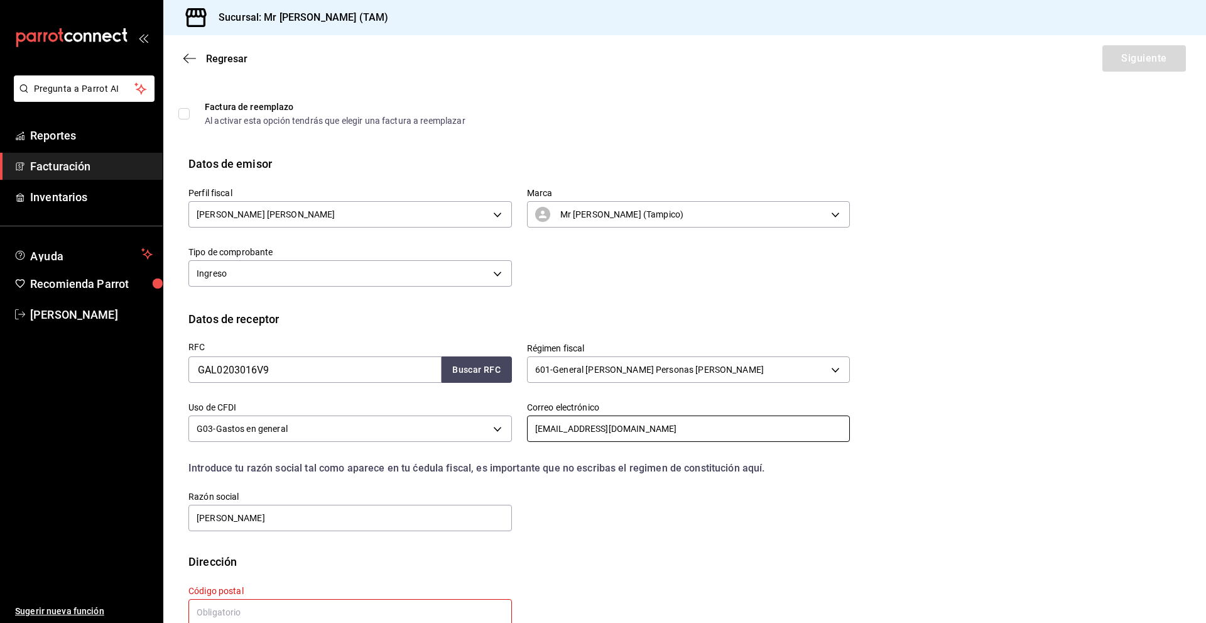
scroll to position [75, 0]
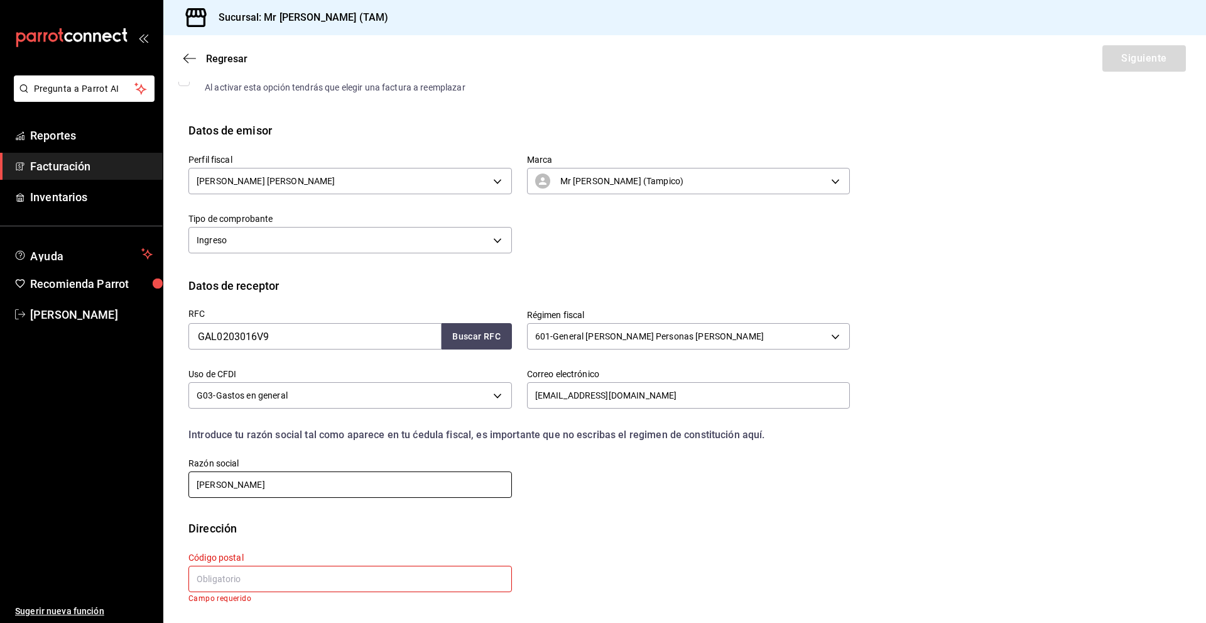
drag, startPoint x: 415, startPoint y: 488, endPoint x: 160, endPoint y: 484, distance: 254.5
click at [160, 484] on div "Pregunta a Parrot AI Reportes Facturación Inventarios Ayuda Recomienda Parrot […" at bounding box center [603, 311] width 1206 height 623
type input "GRUPO ALMACONT"
click at [651, 489] on div "RFC GAL0203016V9 Buscar RFC Régimen fiscal 601 - General [PERSON_NAME] Personas…" at bounding box center [511, 396] width 677 height 205
click at [244, 574] on input "text" at bounding box center [350, 578] width 324 height 26
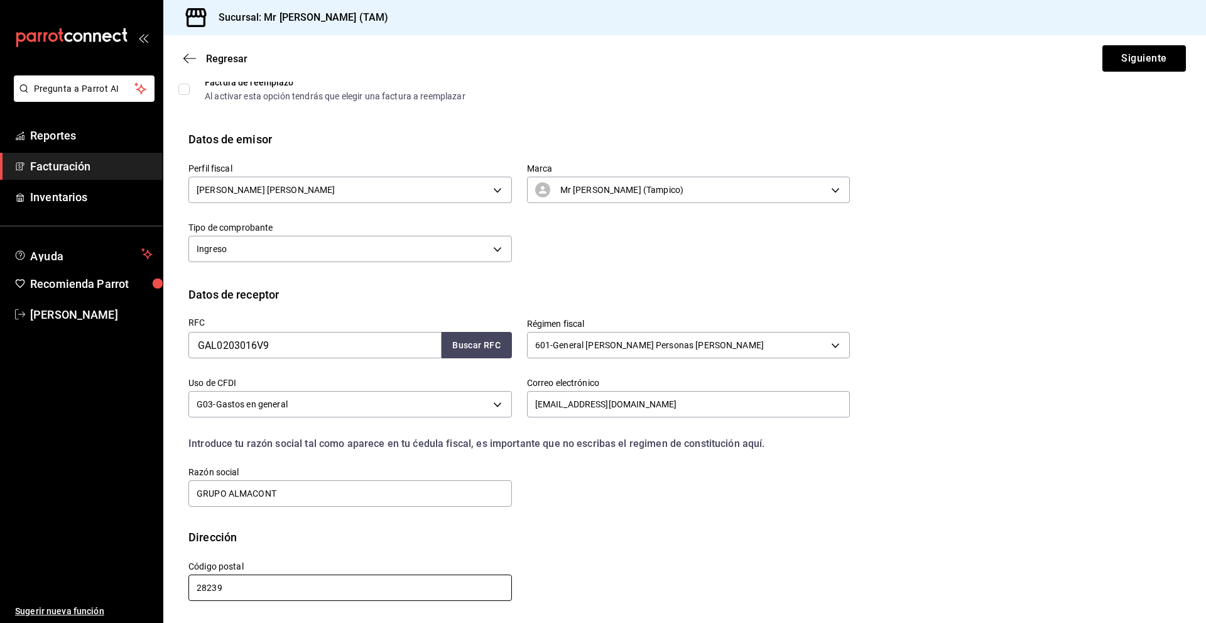
scroll to position [66, 0]
type input "28239"
click at [694, 562] on div "Calle # exterior # interior Código postal 28239 Estado ​ Municipio ​ [GEOGRAPHI…" at bounding box center [511, 573] width 677 height 57
click at [1121, 57] on button "Siguiente" at bounding box center [1145, 58] width 84 height 26
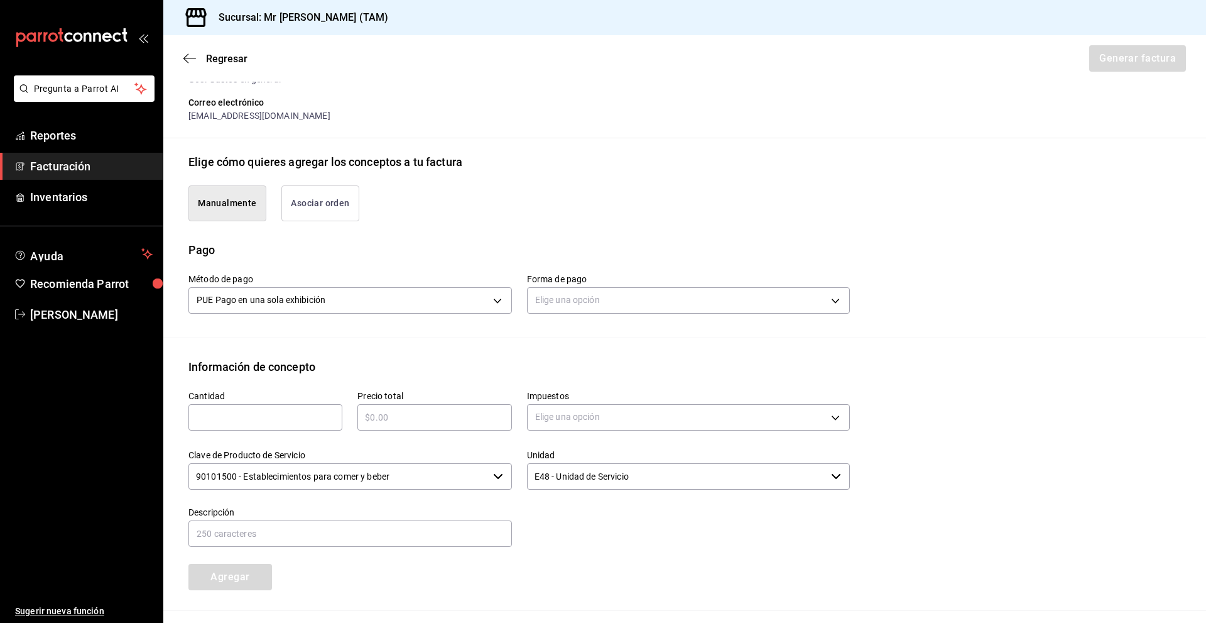
scroll to position [254, 0]
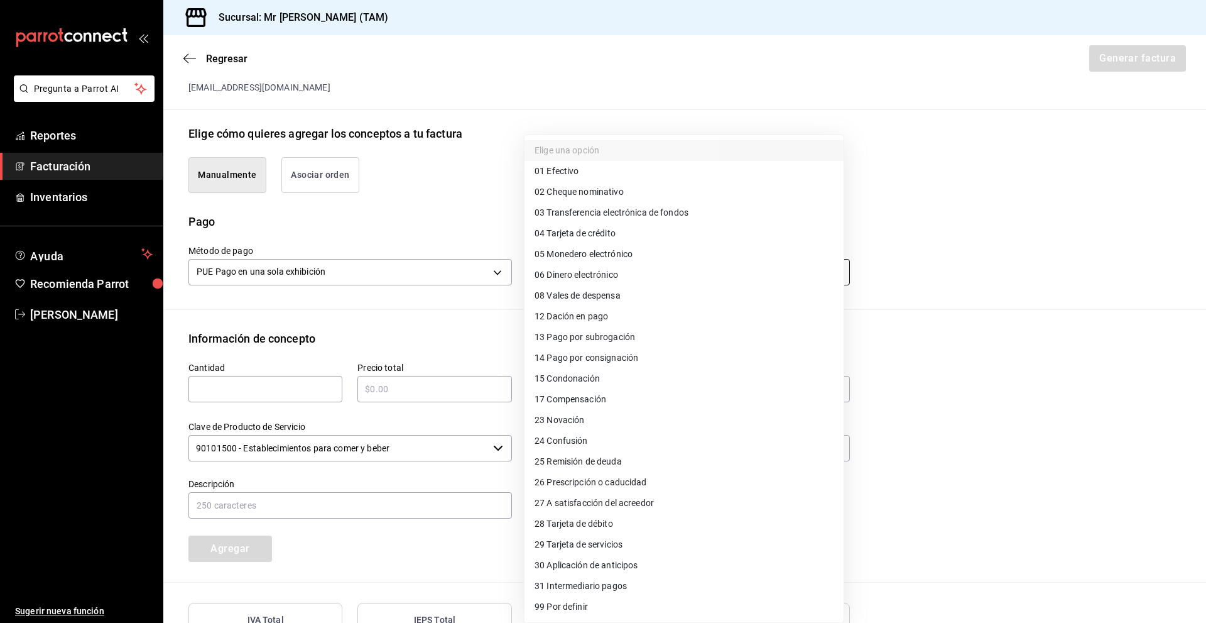
click at [613, 265] on body "Pregunta a Parrot AI Reportes Facturación Inventarios Ayuda Recomienda Parrot […" at bounding box center [603, 311] width 1206 height 623
click at [596, 168] on li "01 Efectivo" at bounding box center [684, 171] width 319 height 21
type input "01"
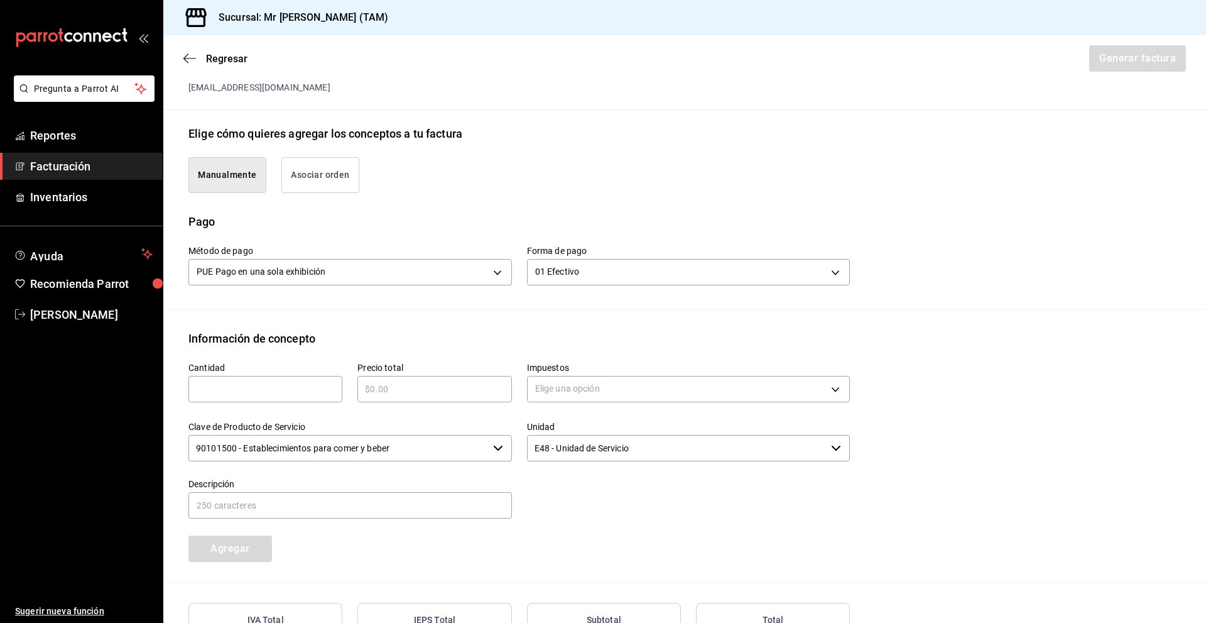
click at [251, 395] on input "text" at bounding box center [265, 388] width 154 height 15
type input "1"
click at [389, 390] on input "text" at bounding box center [435, 388] width 154 height 15
type input "$1360"
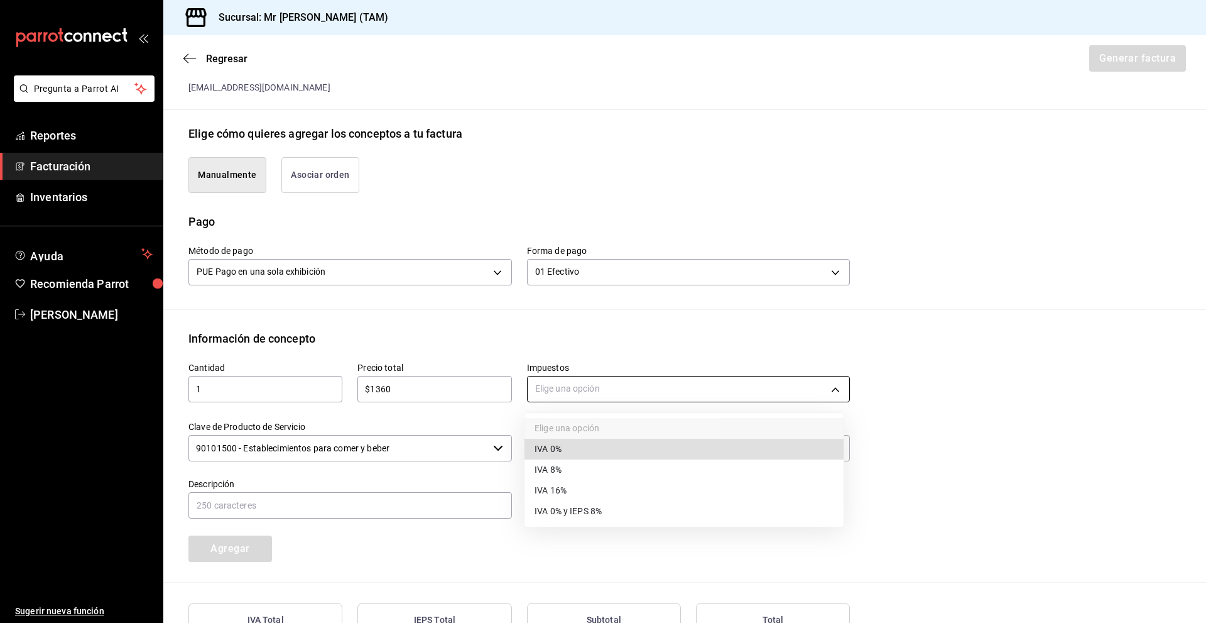
click at [555, 386] on body "Pregunta a Parrot AI Reportes Facturación Inventarios Ayuda Recomienda Parrot […" at bounding box center [603, 311] width 1206 height 623
click at [595, 488] on li "IVA 16%" at bounding box center [684, 490] width 319 height 21
type input "IVA_16"
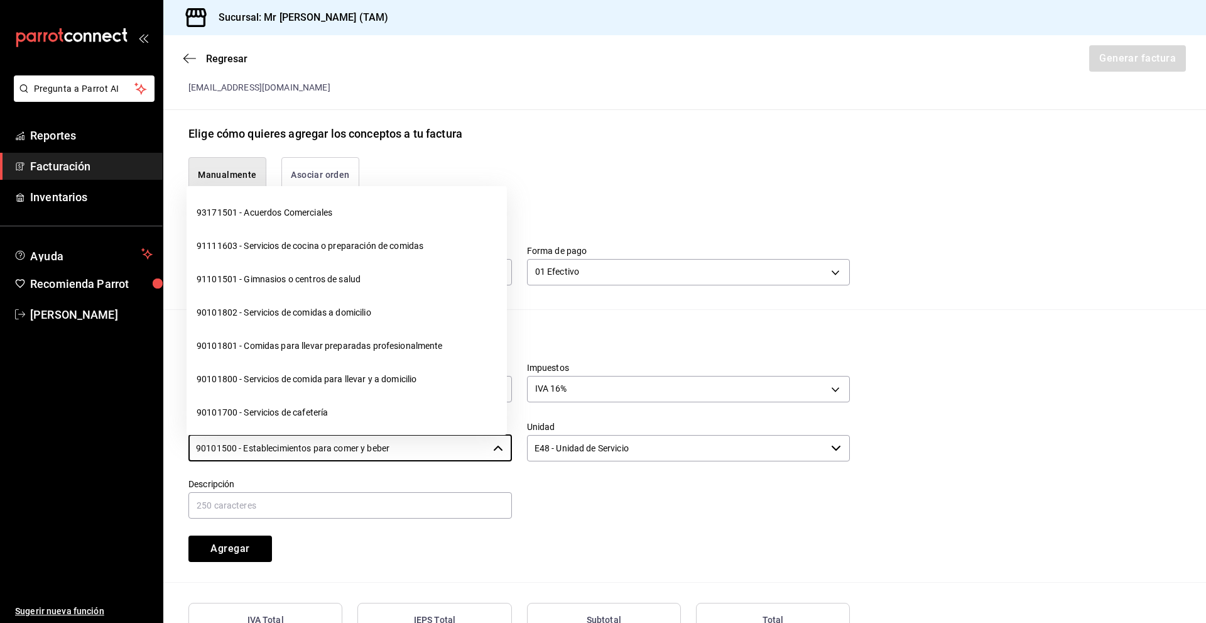
drag, startPoint x: 383, startPoint y: 449, endPoint x: 166, endPoint y: 460, distance: 217.0
click at [166, 460] on div "Información de concepto Cantidad 1 ​ Precio total $1360 ​ Impuestos IVA 16% IVA…" at bounding box center [684, 456] width 1043 height 253
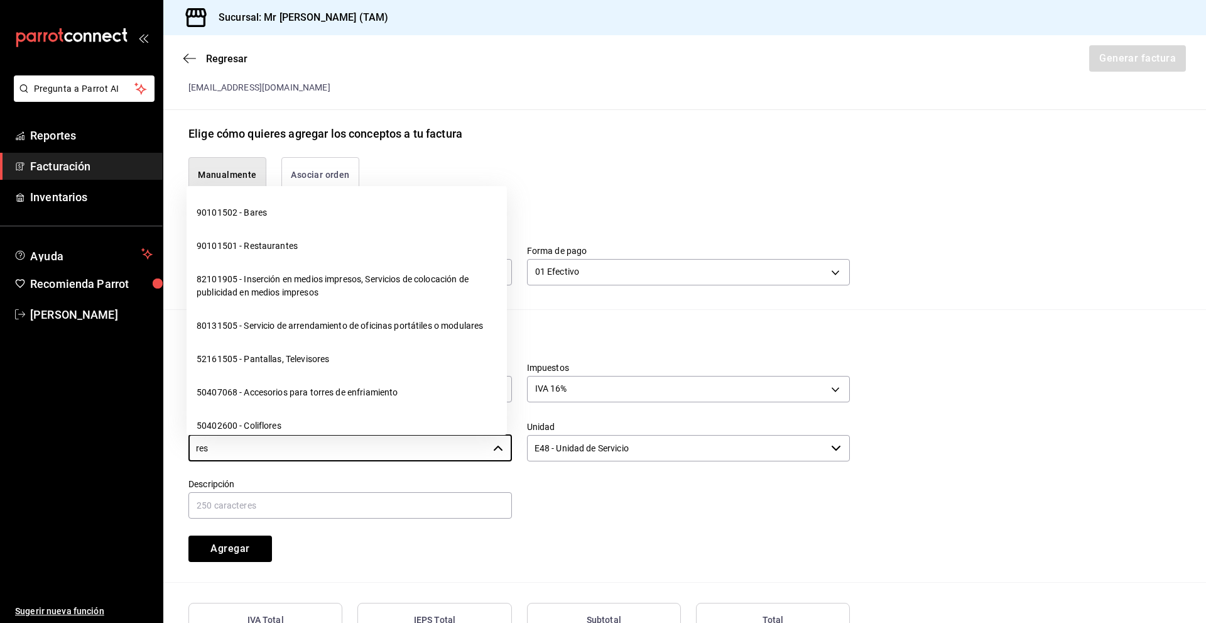
click at [279, 246] on li "90101501 - Restaurantes" at bounding box center [347, 245] width 320 height 33
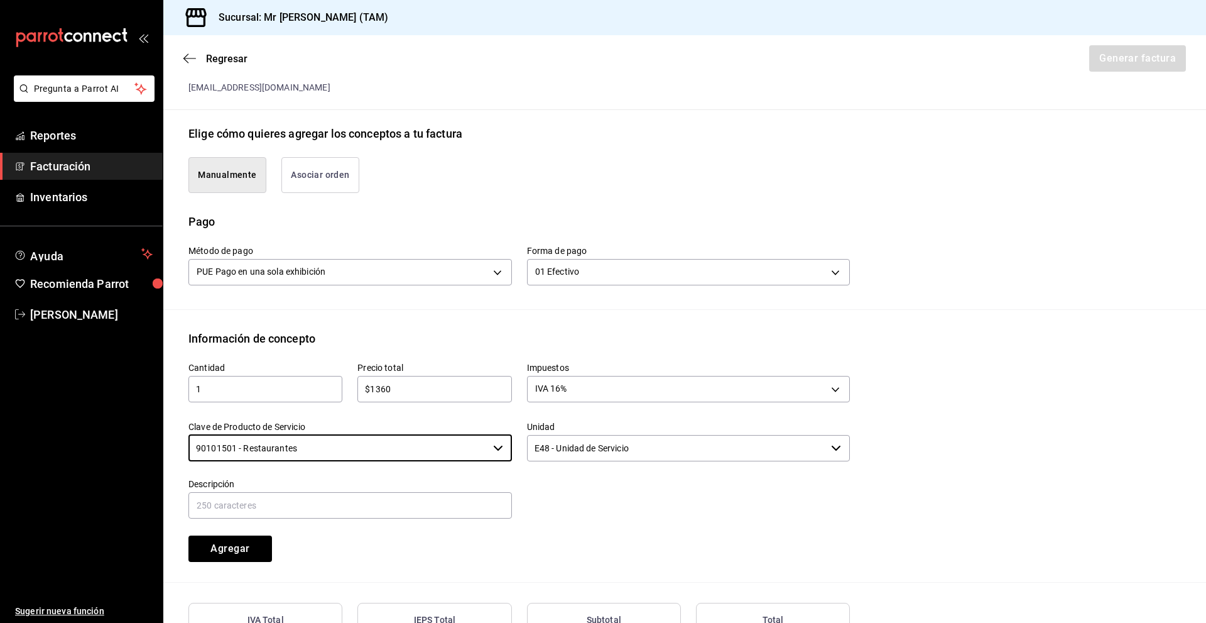
type input "90101501 - Restaurantes"
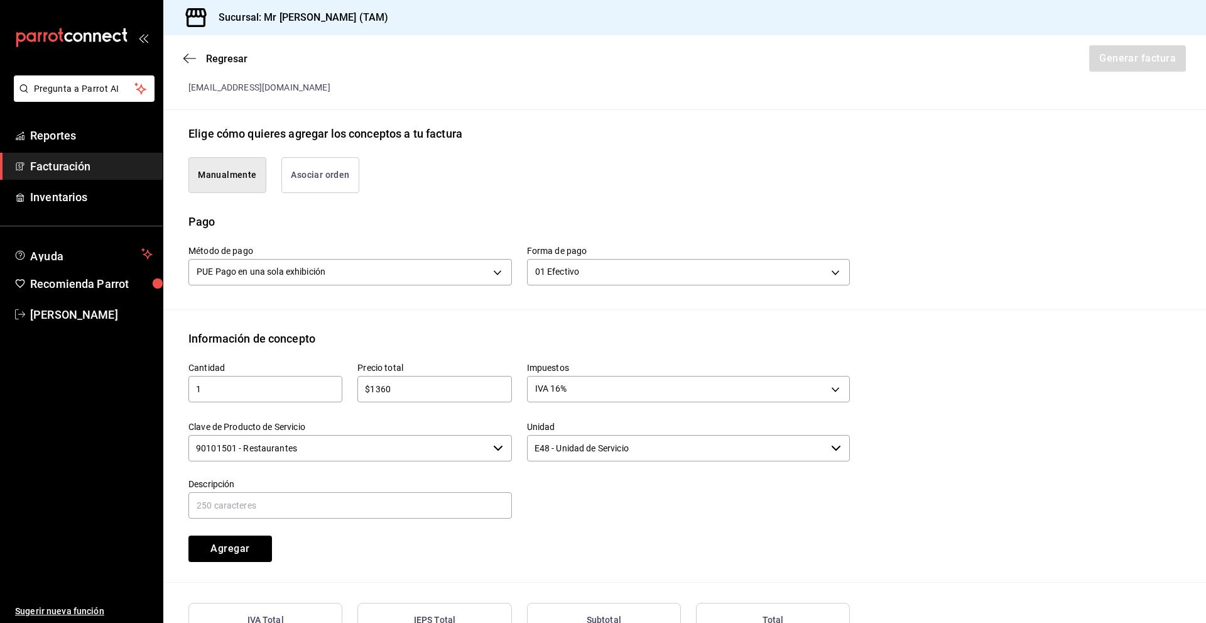
click at [564, 549] on div "Cantidad 1 ​ Precio total $1360 ​ Impuestos IVA 16% IVA_16 Clave de Producto de…" at bounding box center [511, 454] width 677 height 215
click at [432, 513] on input "text" at bounding box center [350, 505] width 324 height 26
click at [285, 507] on input "CONSUMO DEL DIA [DATE]" at bounding box center [350, 505] width 324 height 26
type input "CONSUMO DEL DIA [DATE]"
click at [541, 213] on div "Pago" at bounding box center [684, 221] width 993 height 17
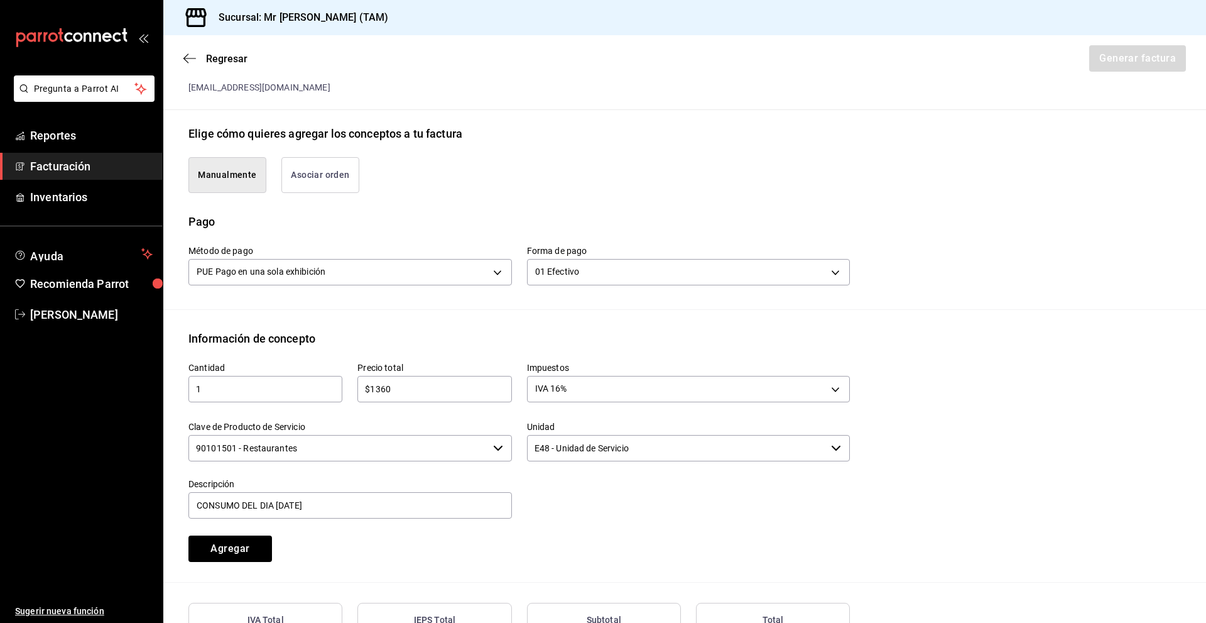
click at [541, 213] on div "Pago" at bounding box center [684, 221] width 993 height 17
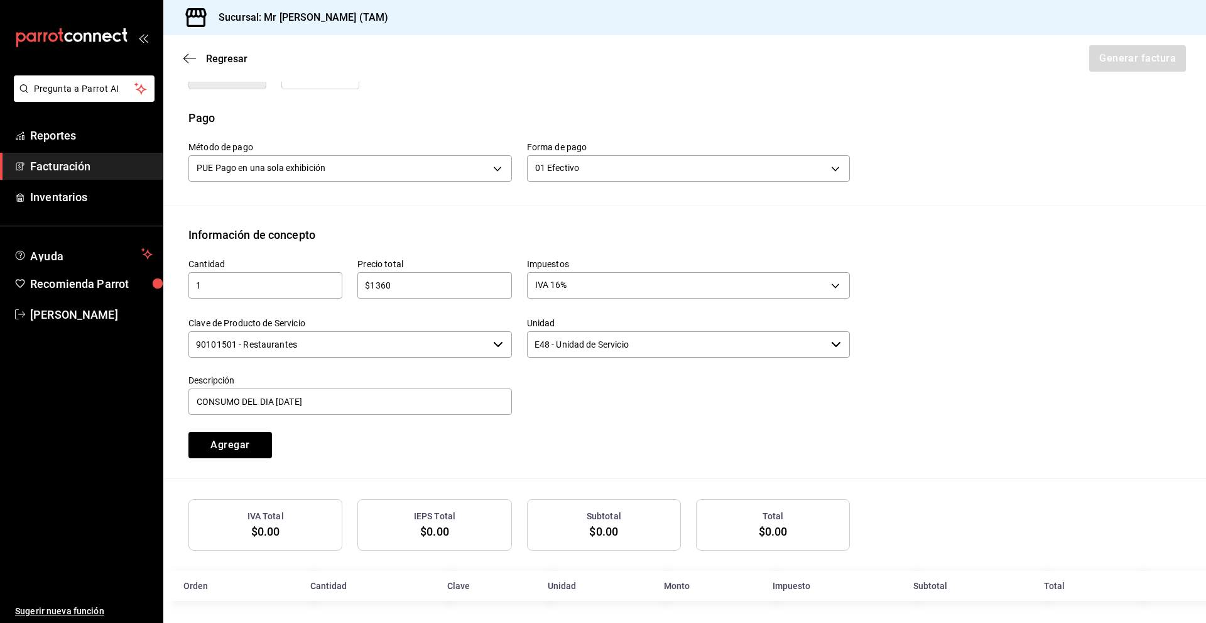
scroll to position [362, 0]
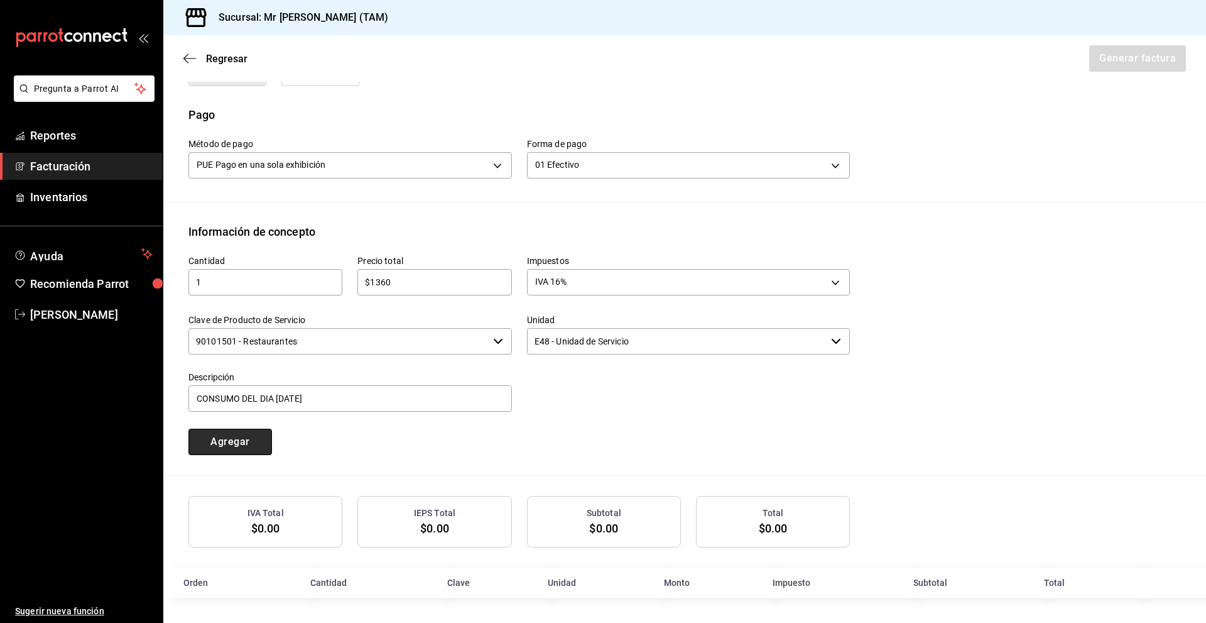
click at [255, 440] on button "Agregar" at bounding box center [230, 442] width 84 height 26
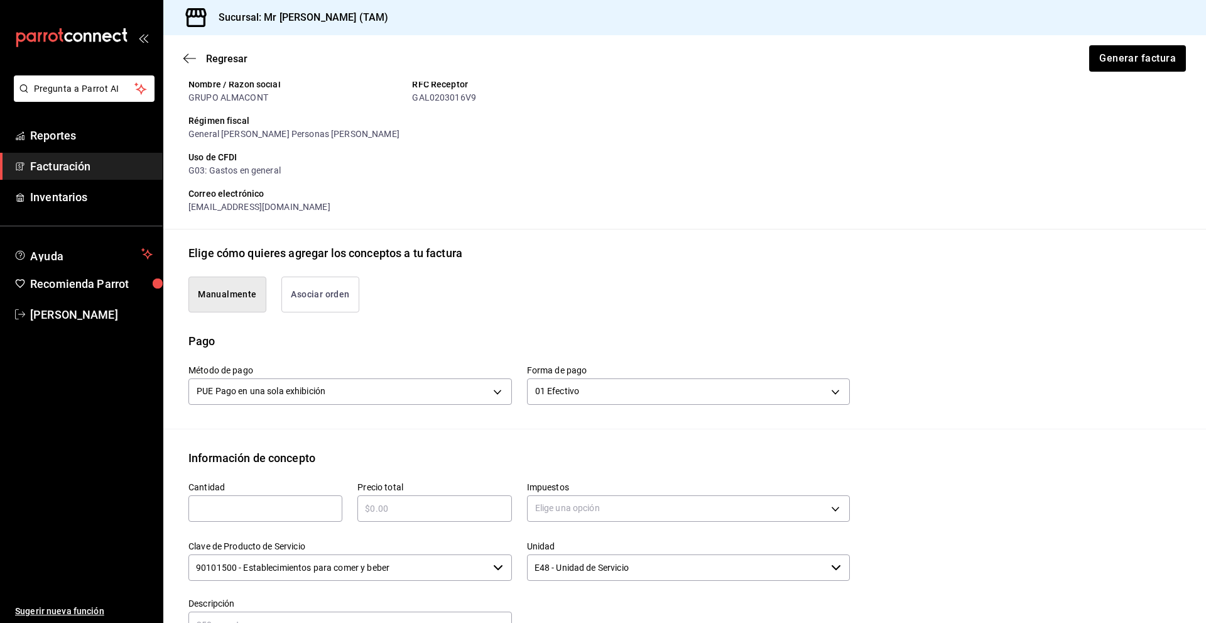
scroll to position [393, 0]
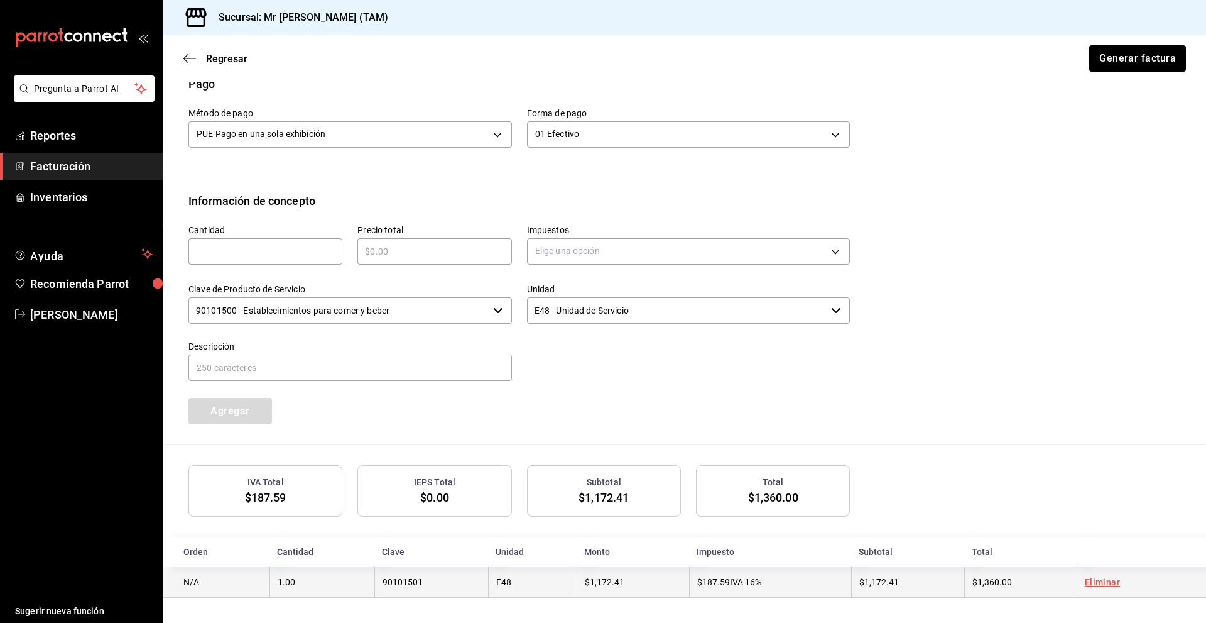
click at [725, 582] on td "$187.59 IVA 16%" at bounding box center [770, 582] width 163 height 31
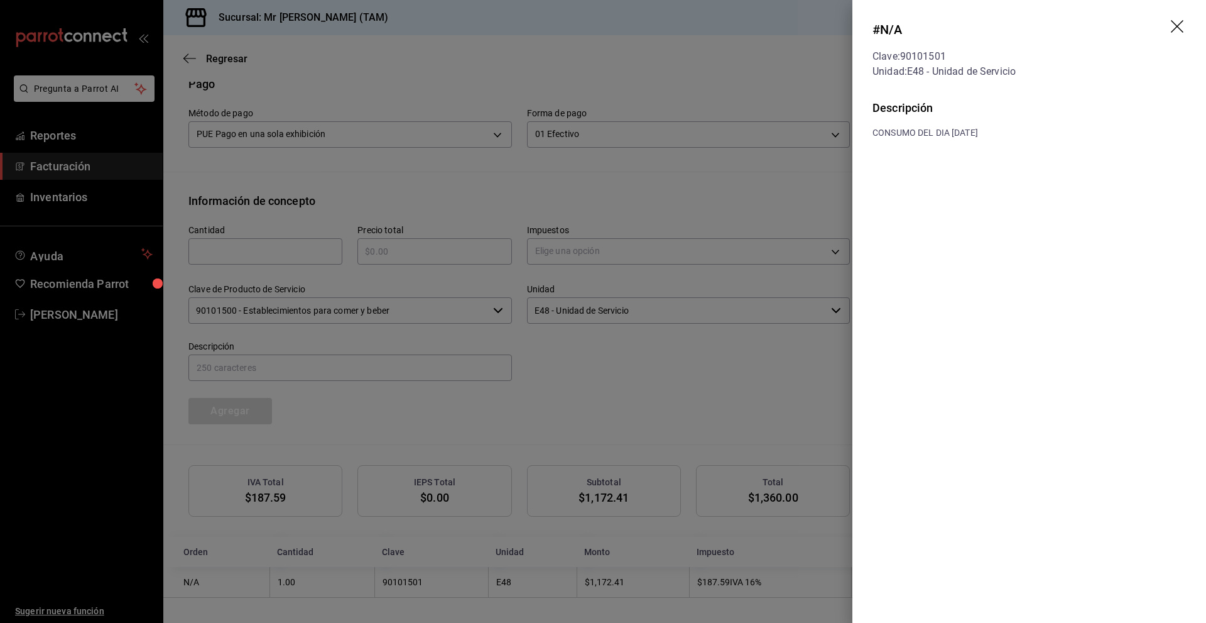
click at [1182, 29] on icon "drag" at bounding box center [1178, 27] width 15 height 15
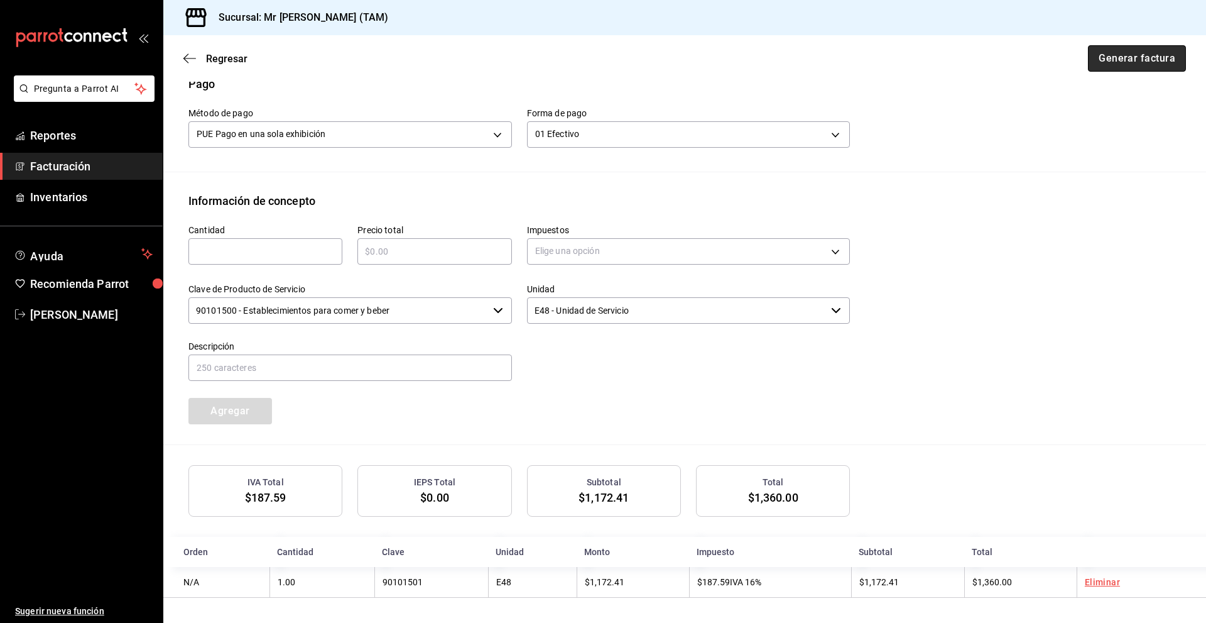
click at [1146, 54] on button "Generar factura" at bounding box center [1137, 58] width 98 height 26
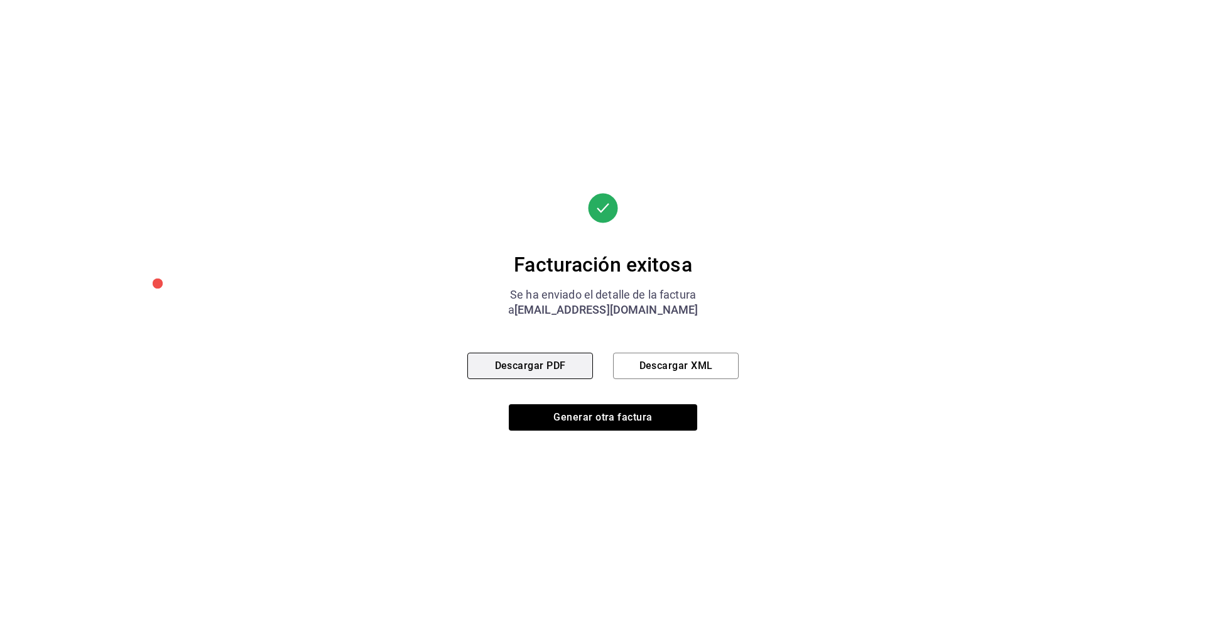
click at [532, 368] on button "Descargar PDF" at bounding box center [530, 365] width 126 height 26
click at [805, 182] on div "Facturación exitosa Se ha enviado el detalle de la factura a [EMAIL_ADDRESS][DO…" at bounding box center [603, 311] width 1206 height 623
click at [729, 368] on button "Descargar XML" at bounding box center [676, 365] width 126 height 26
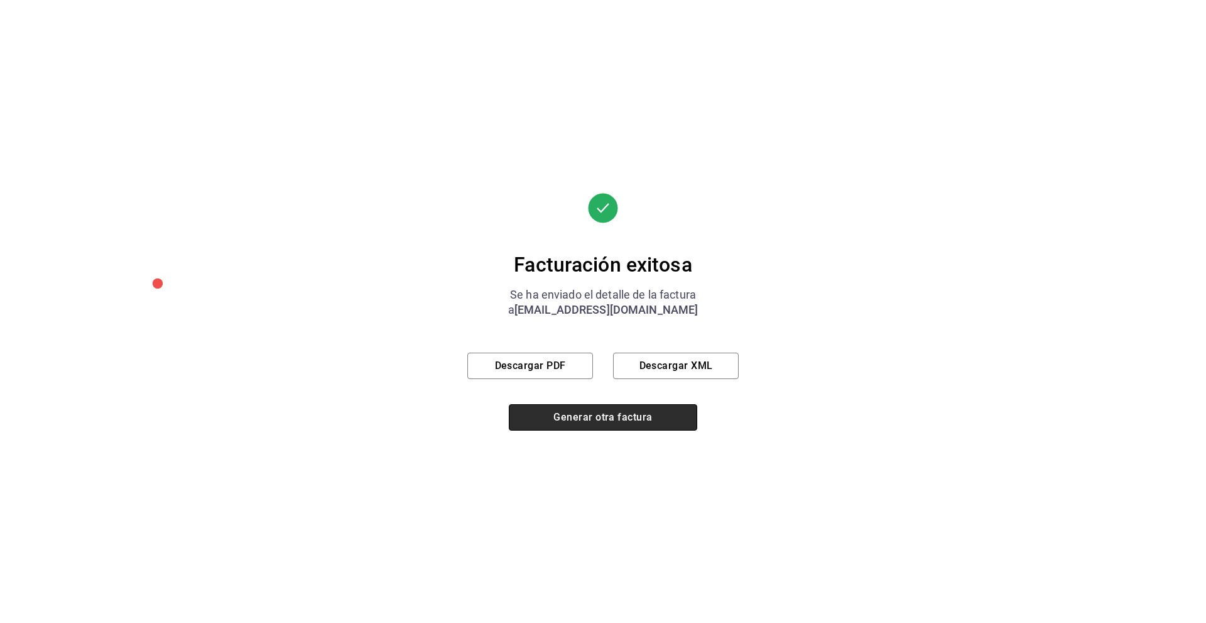
click at [629, 415] on button "Generar otra factura" at bounding box center [603, 417] width 188 height 26
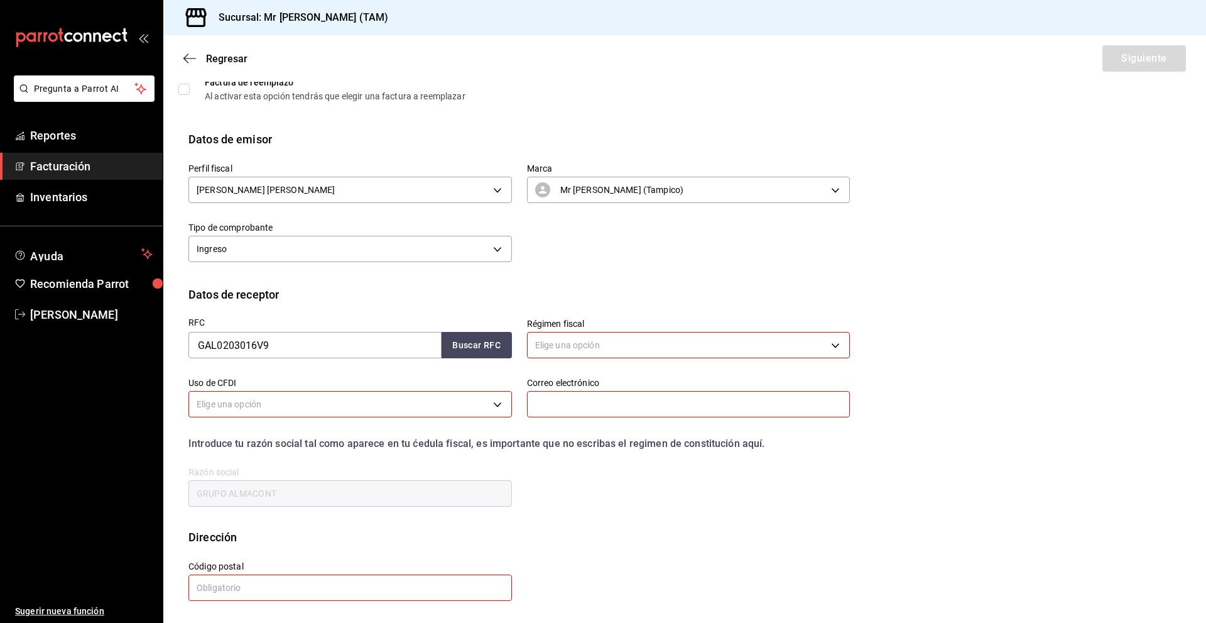
scroll to position [0, 0]
